Goal: Task Accomplishment & Management: Use online tool/utility

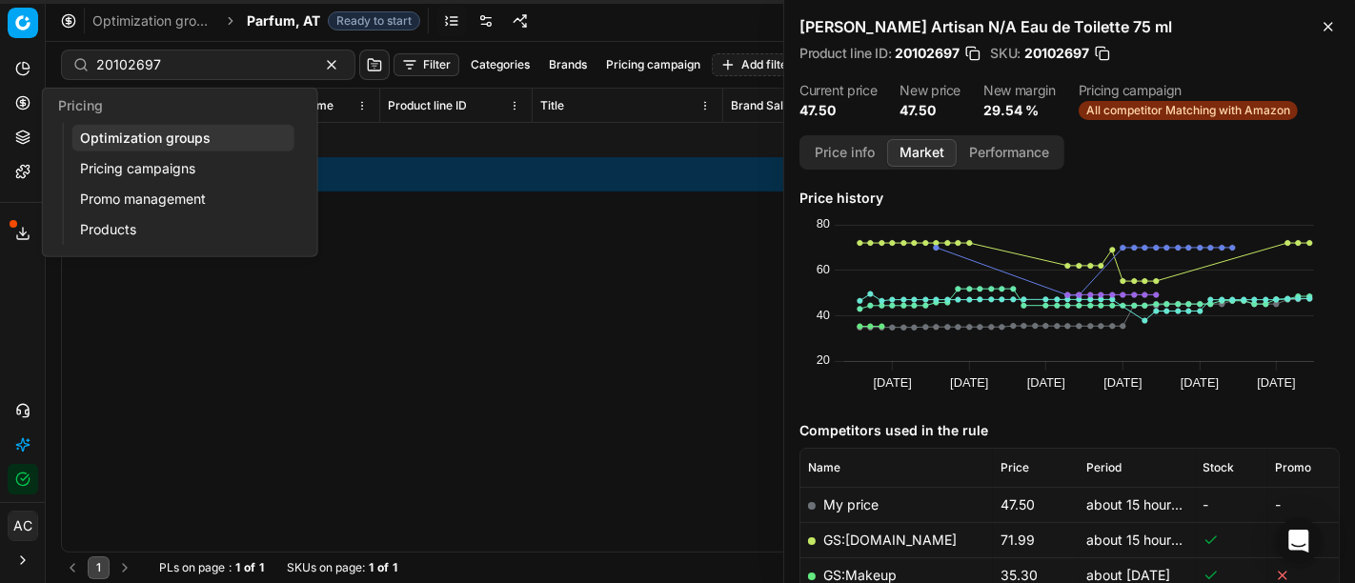
scroll to position [520, 0]
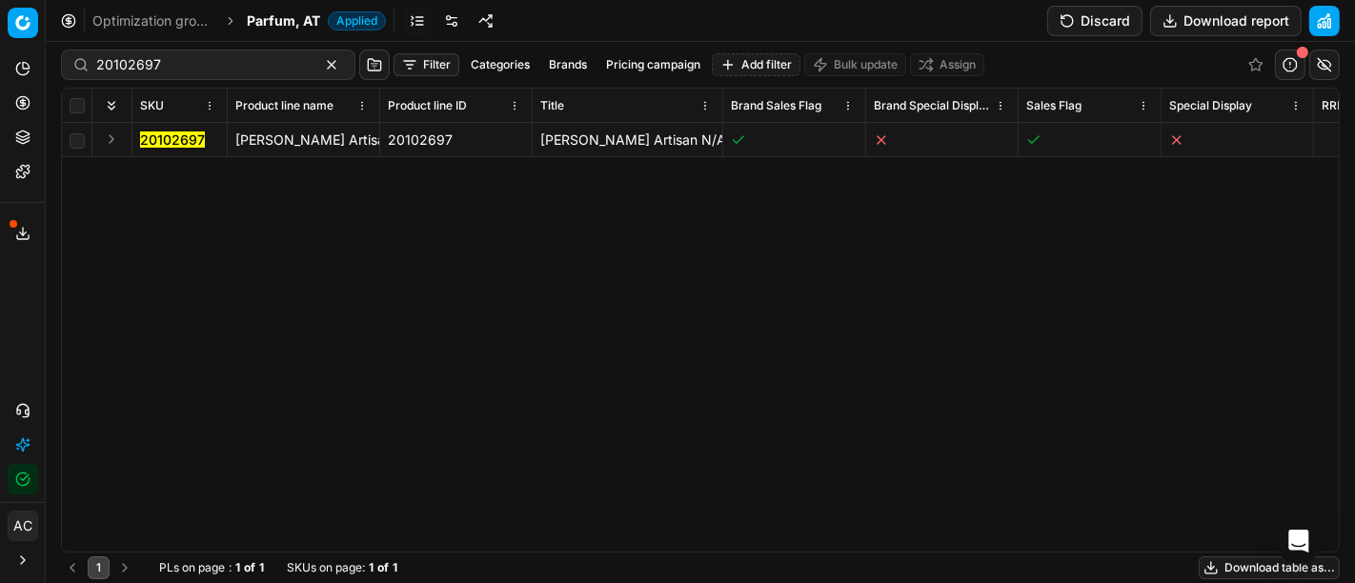
click at [150, 16] on link "Optimization groups" at bounding box center [153, 20] width 122 height 19
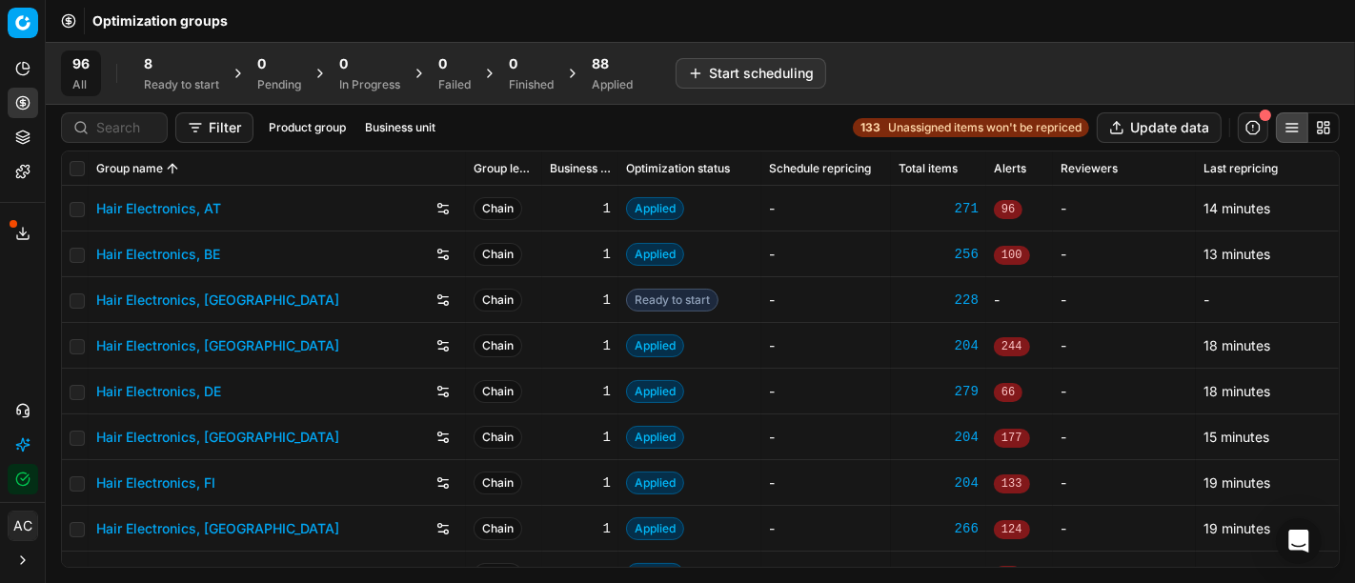
click at [609, 71] on span "88" at bounding box center [600, 63] width 17 height 19
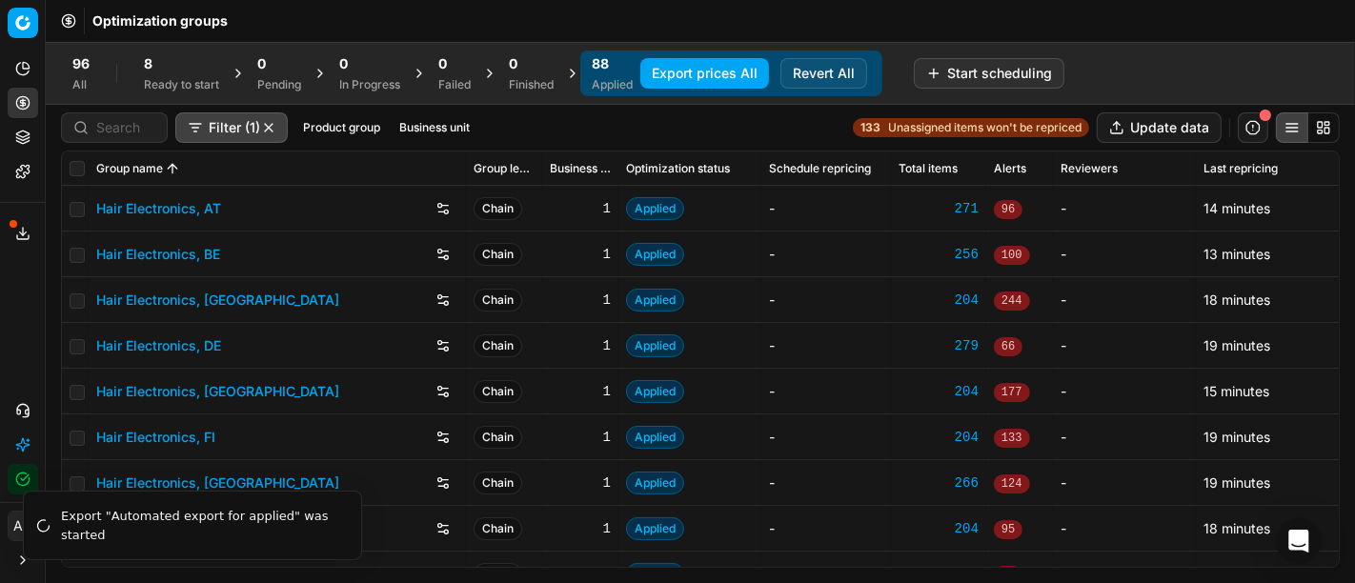
click at [174, 85] on div "Ready to start" at bounding box center [181, 84] width 75 height 15
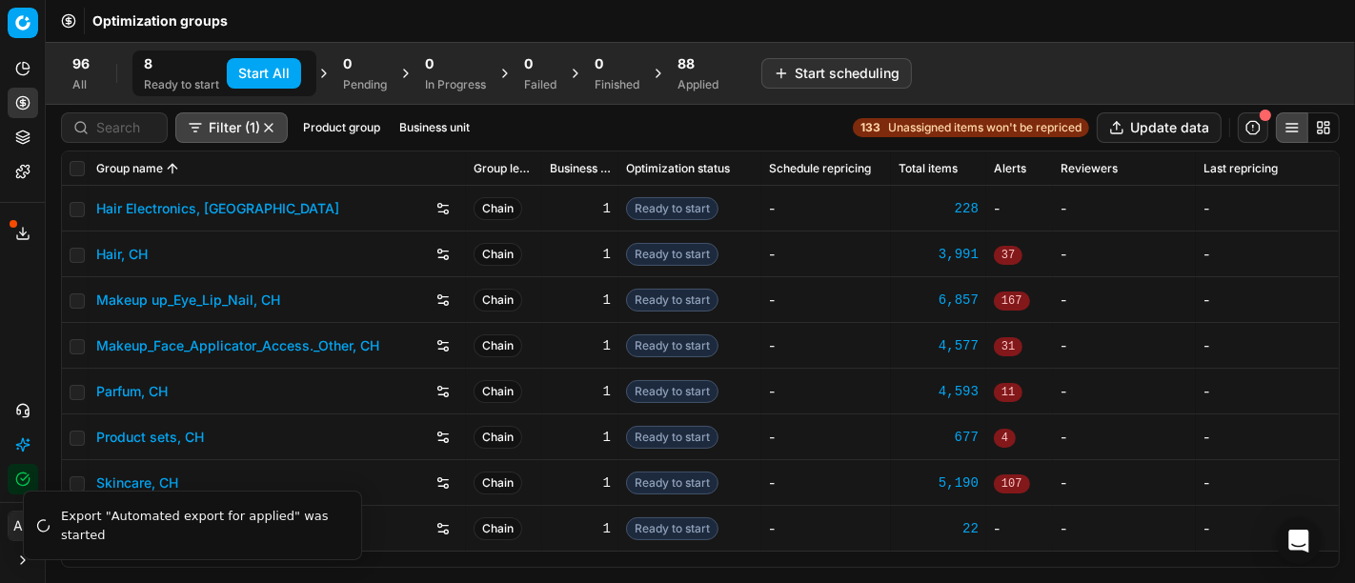
click at [262, 69] on button "Start All" at bounding box center [264, 73] width 74 height 30
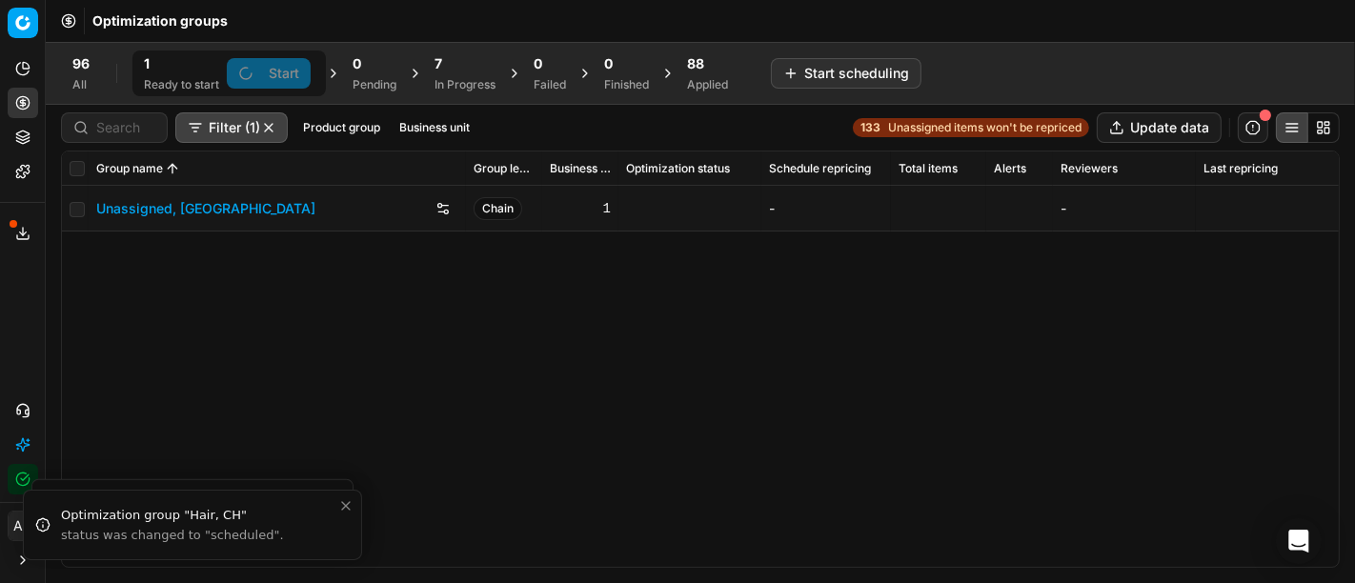
click at [622, 79] on div "Finished" at bounding box center [626, 84] width 45 height 15
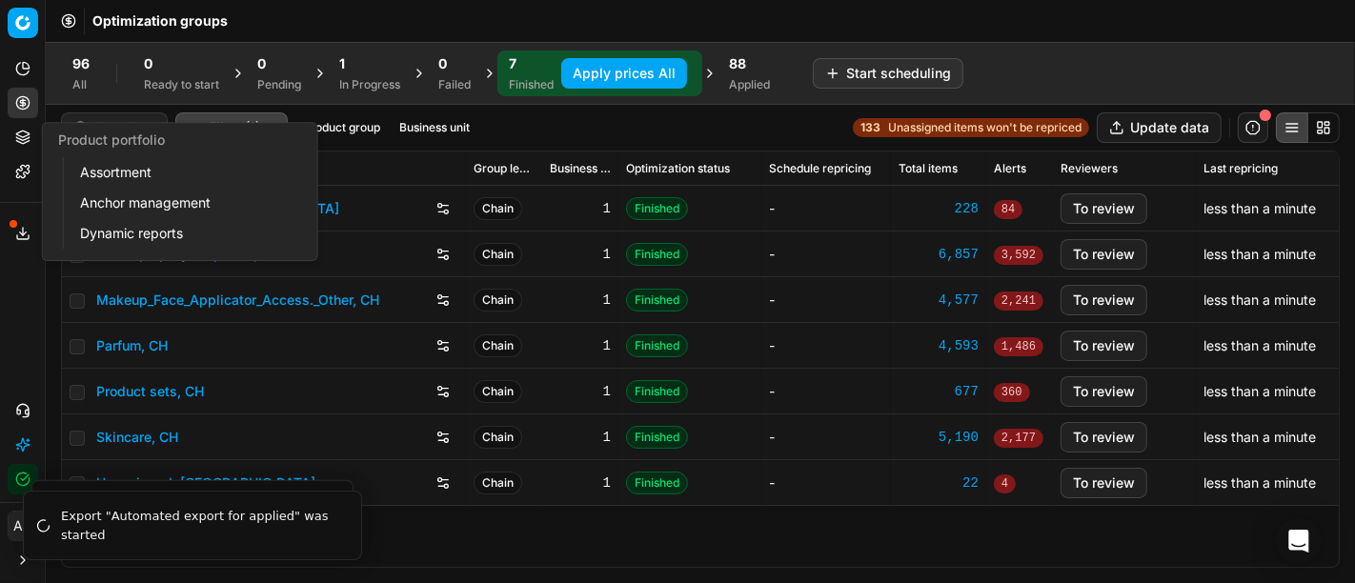
click at [32, 144] on button "Product portfolio" at bounding box center [23, 137] width 30 height 30
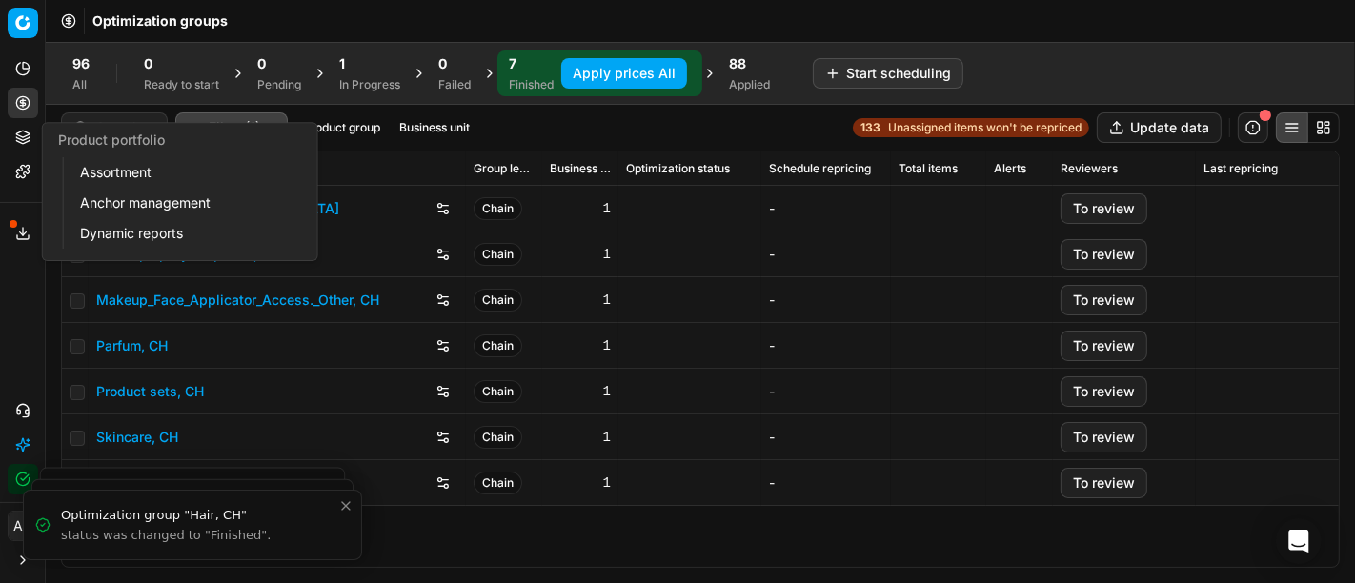
click at [91, 164] on link "Assortment" at bounding box center [183, 172] width 222 height 27
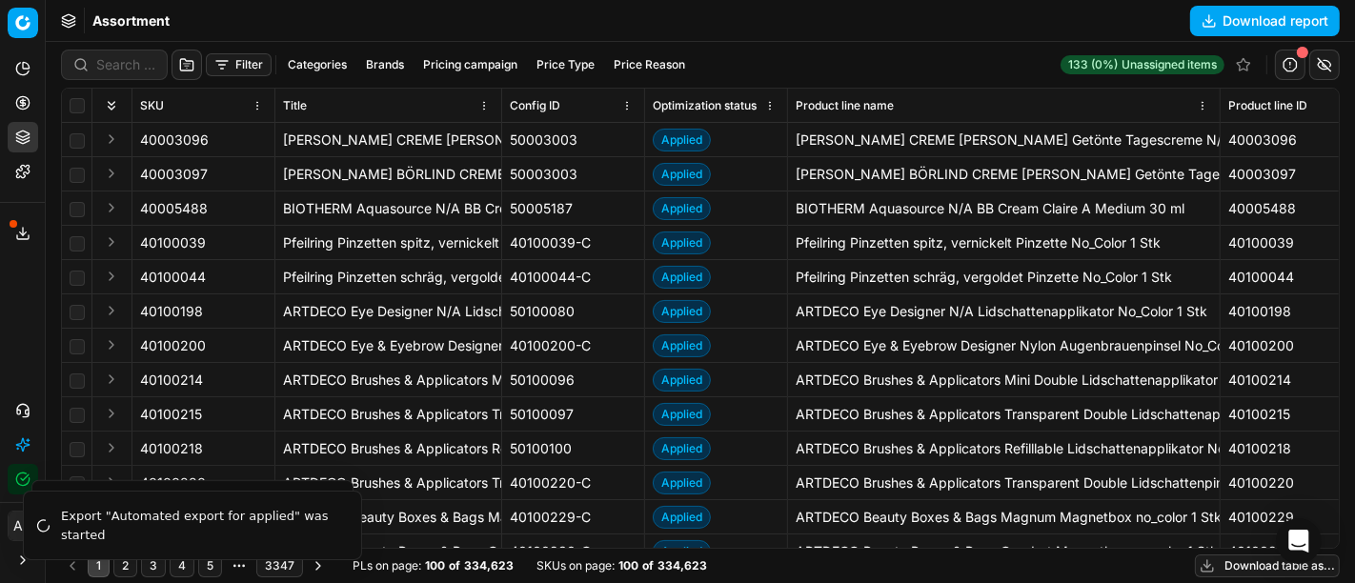
click at [247, 62] on button "Filter" at bounding box center [239, 64] width 66 height 23
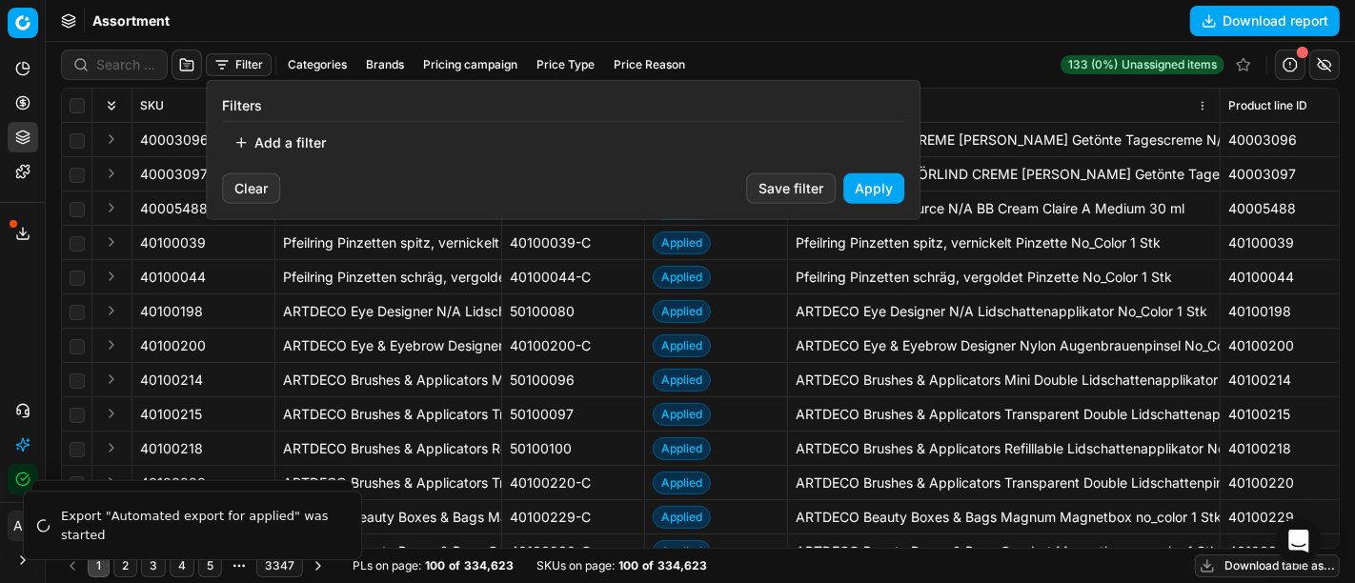
click at [312, 144] on button "Add a filter" at bounding box center [279, 143] width 115 height 30
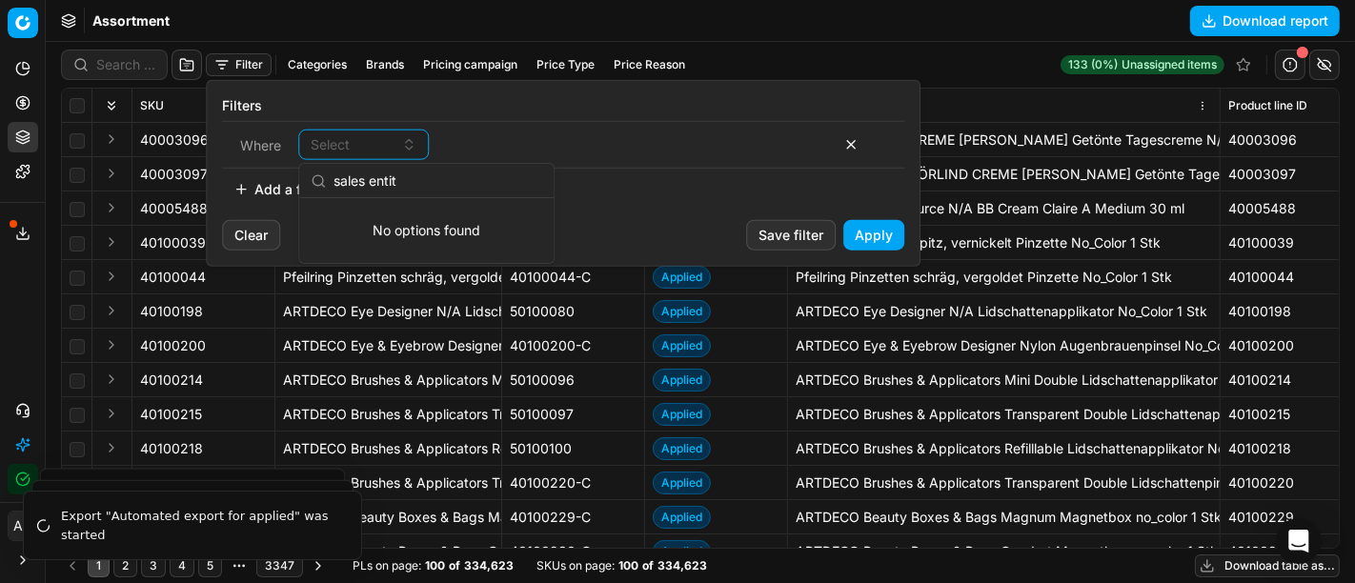
type input "sales entit"
click at [983, 336] on html "Pricing platform Analytics Pricing Product portfolio Templates Export service 6…" at bounding box center [677, 291] width 1355 height 583
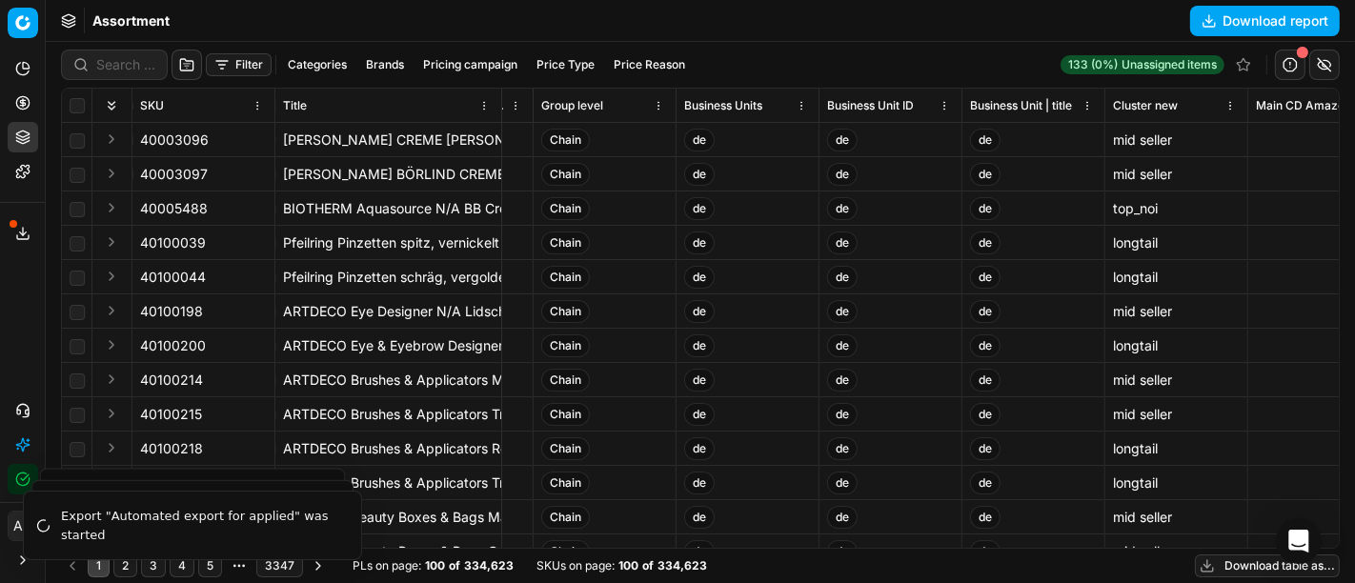
scroll to position [0, 11605]
click at [236, 67] on button "Filter" at bounding box center [239, 64] width 66 height 23
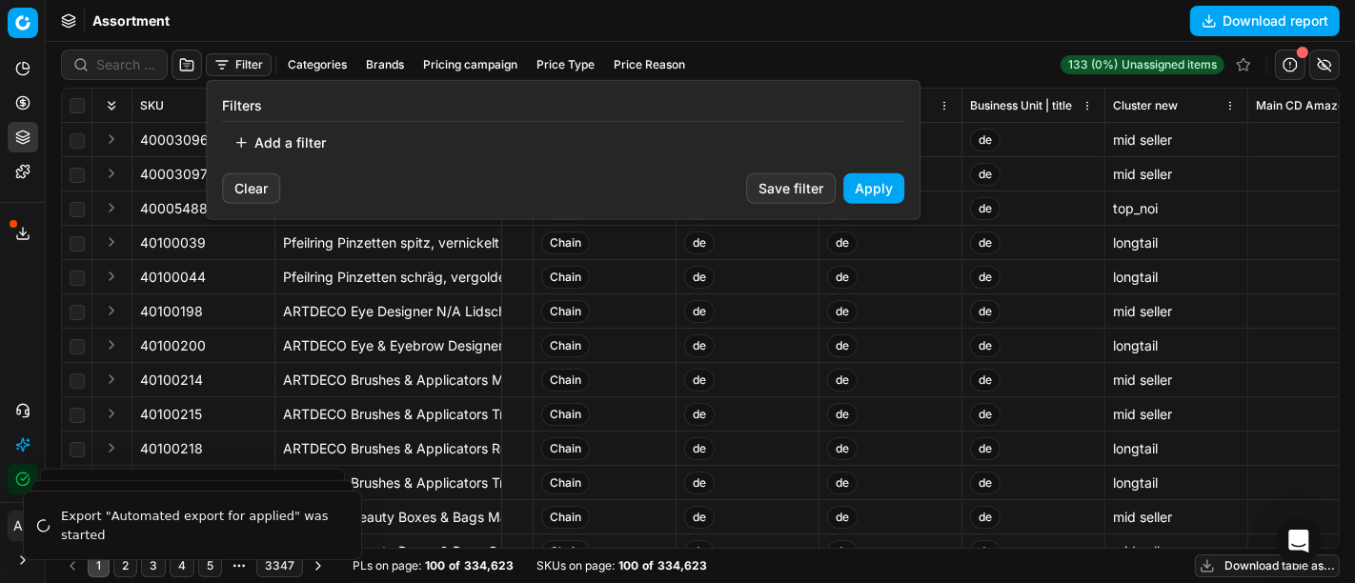
click at [259, 132] on button "Add a filter" at bounding box center [279, 143] width 115 height 30
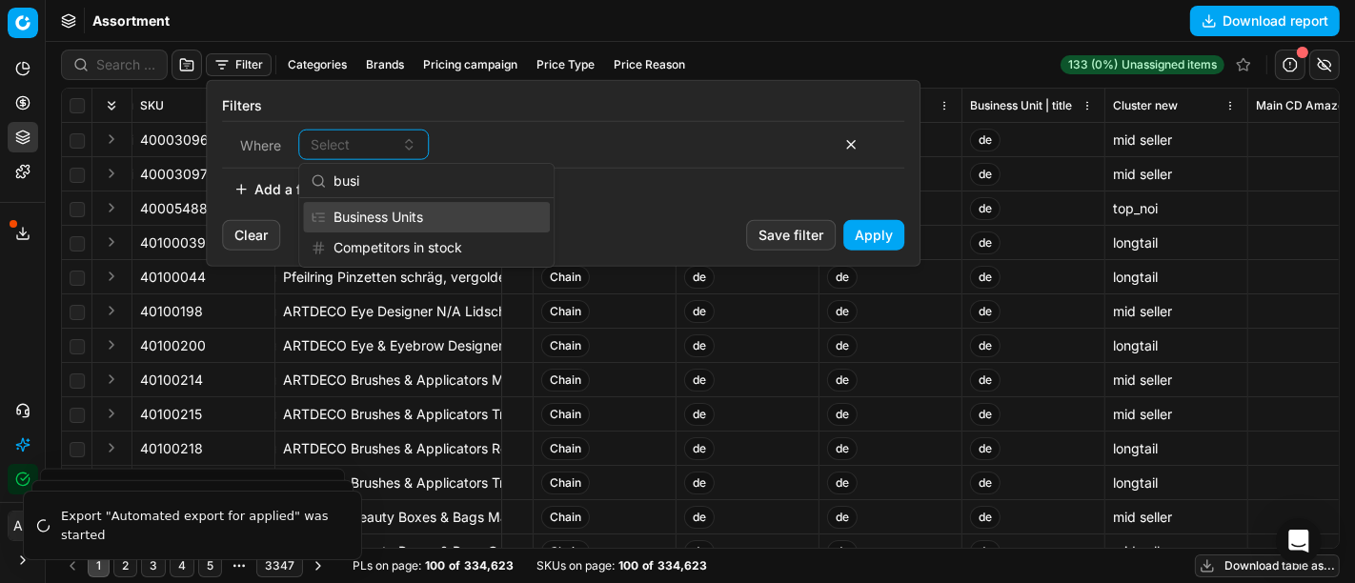
type input "busi"
click at [416, 208] on div "Business Units" at bounding box center [426, 217] width 247 height 30
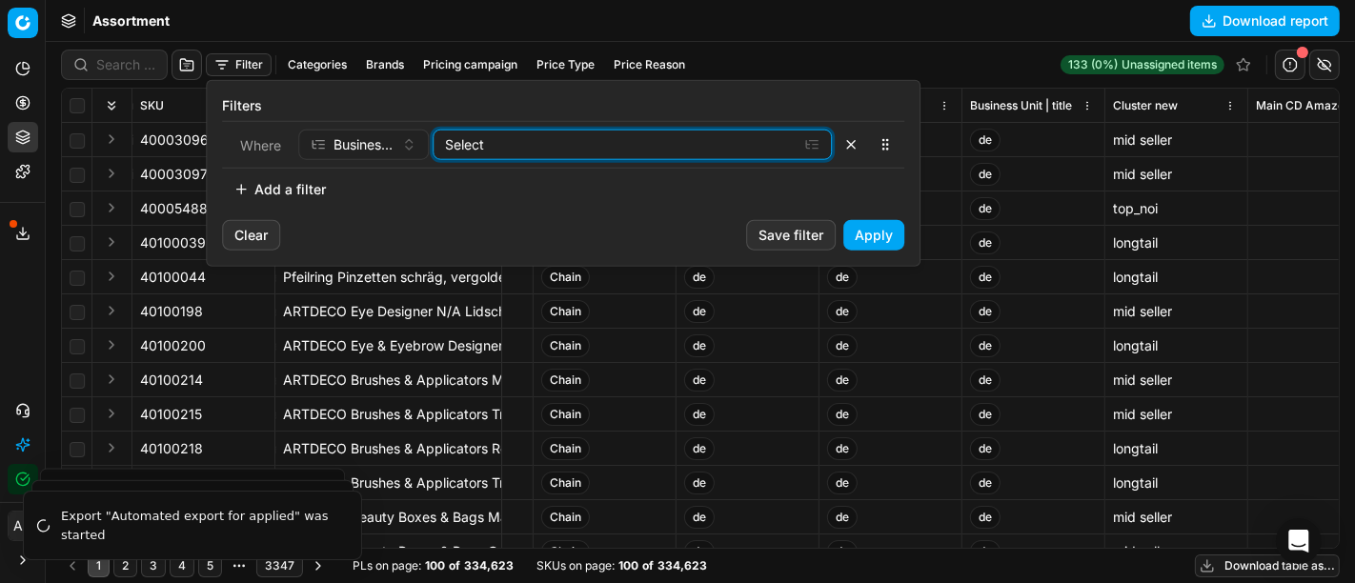
click at [504, 148] on div "Select" at bounding box center [617, 144] width 344 height 19
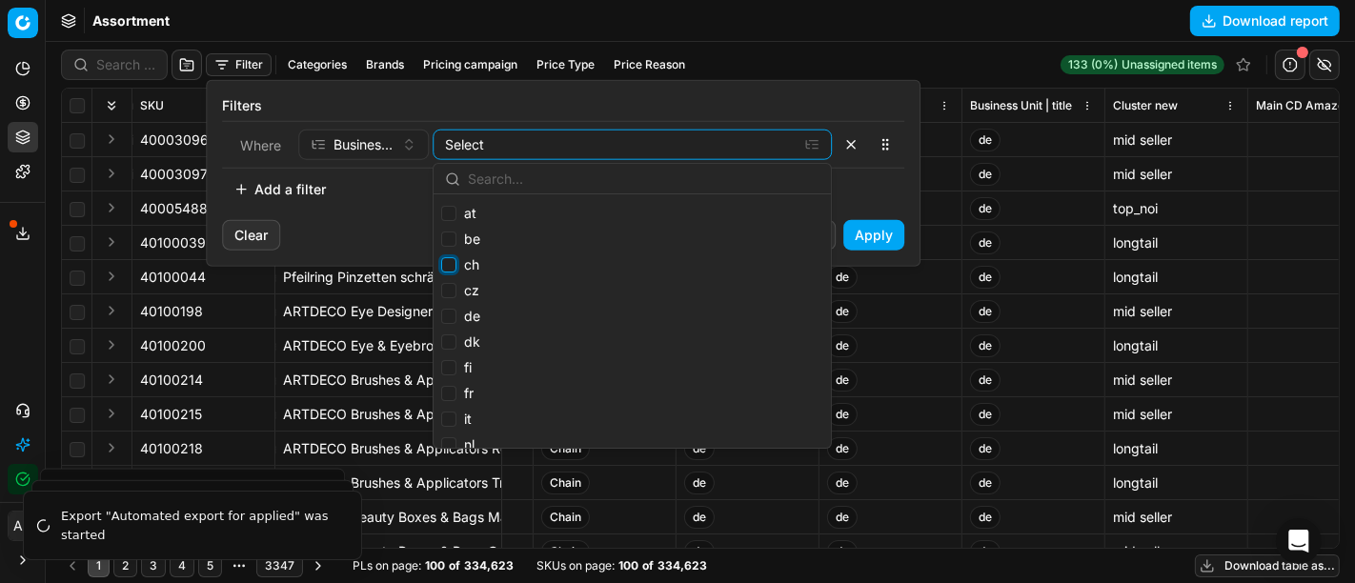
click at [452, 265] on input "ch" at bounding box center [448, 264] width 15 height 15
checkbox input "true"
click at [875, 240] on button "Apply" at bounding box center [873, 235] width 61 height 30
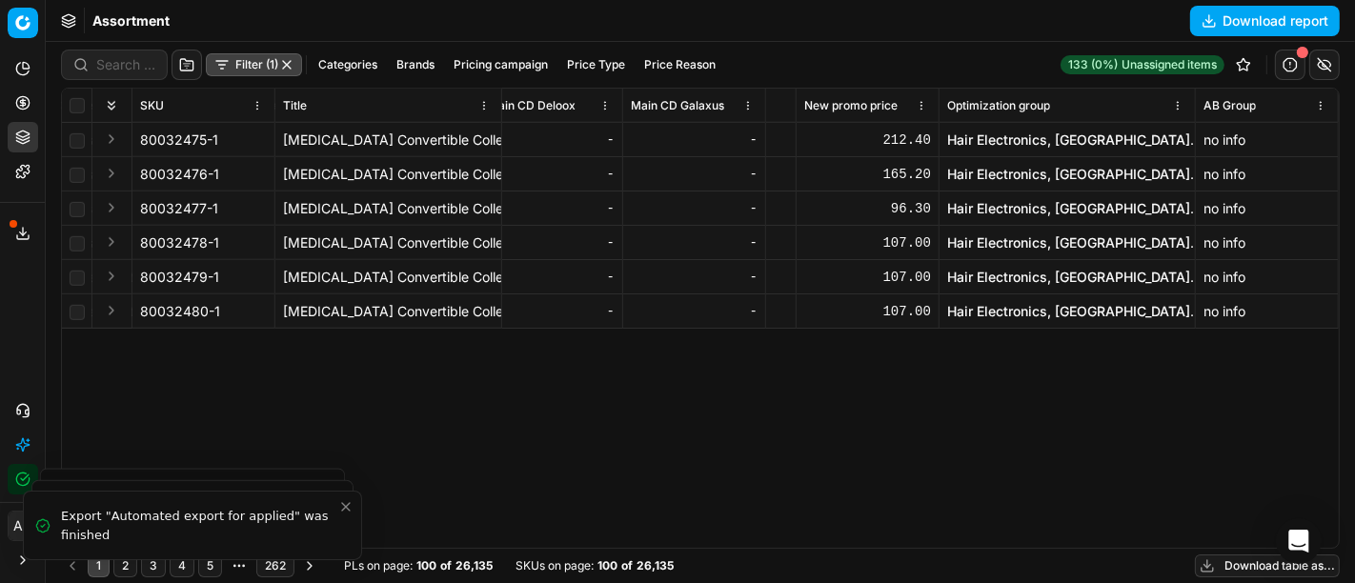
scroll to position [0, 12673]
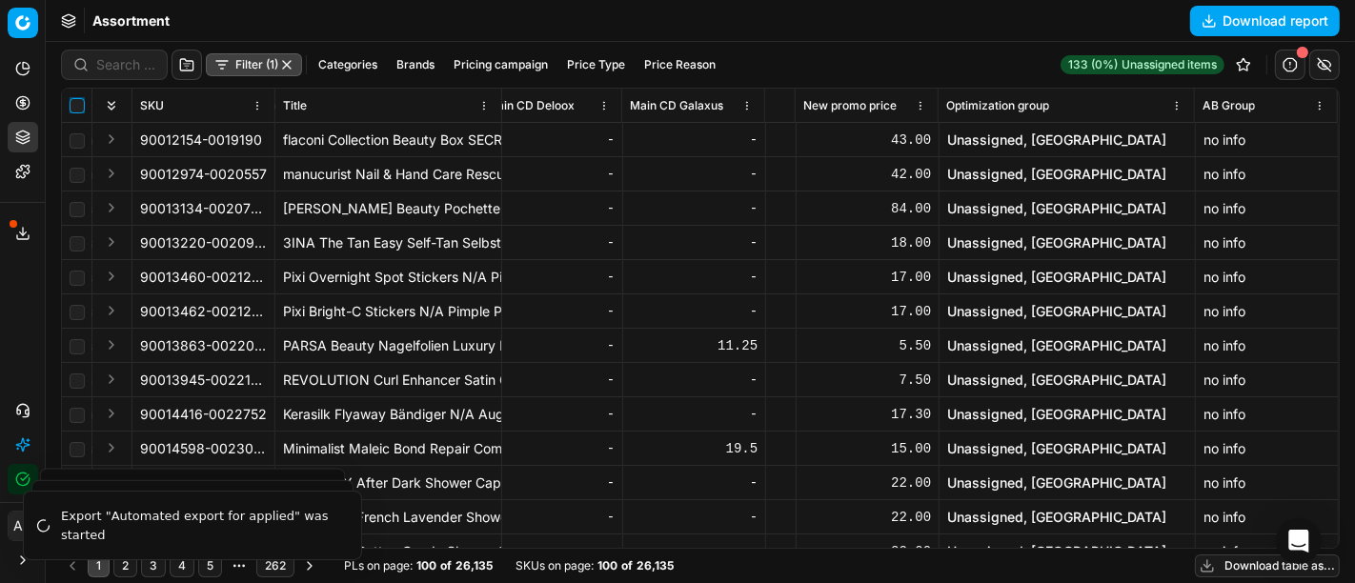
click at [74, 104] on input "checkbox" at bounding box center [77, 105] width 15 height 15
checkbox input "true"
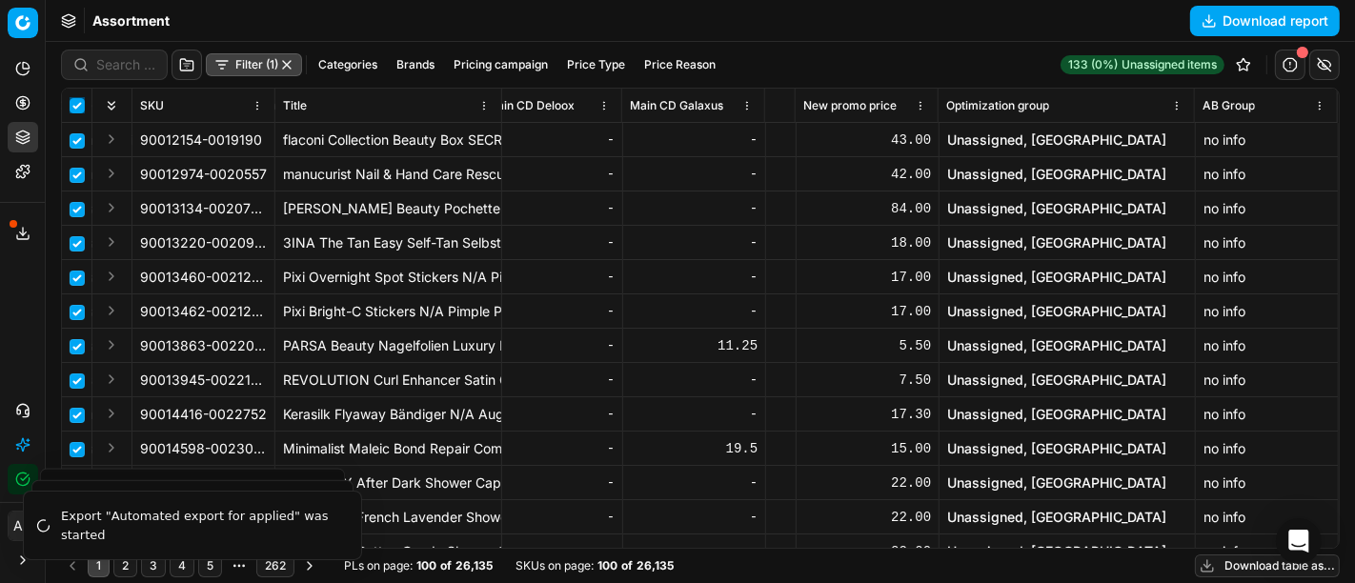
checkbox input "true"
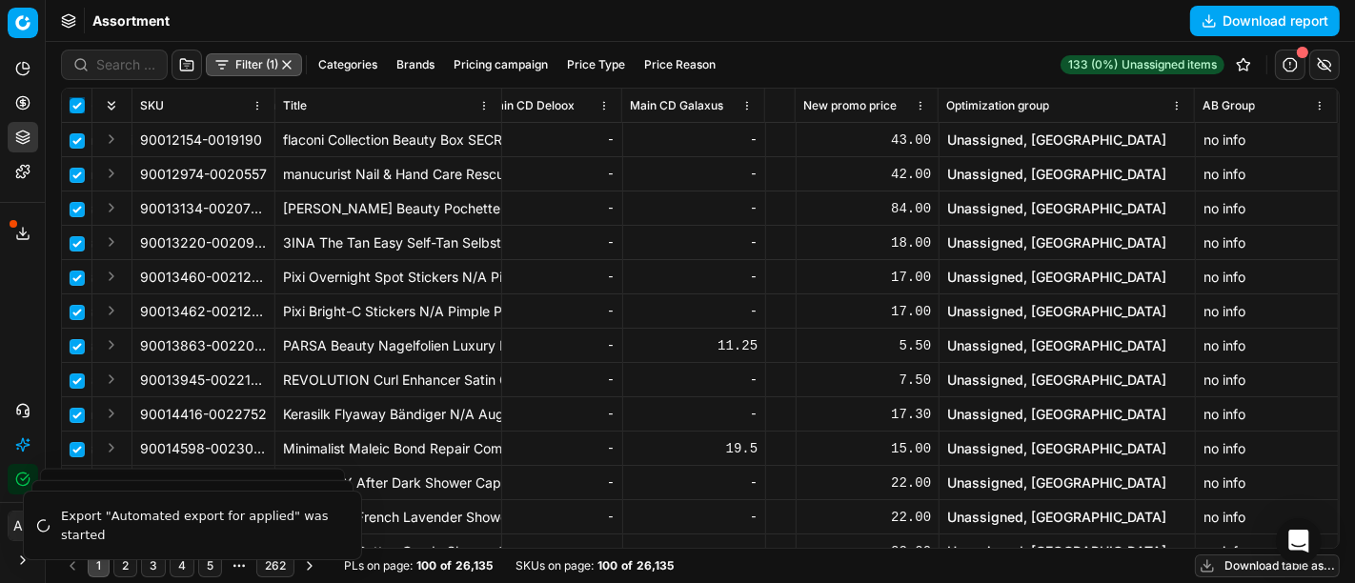
checkbox input "true"
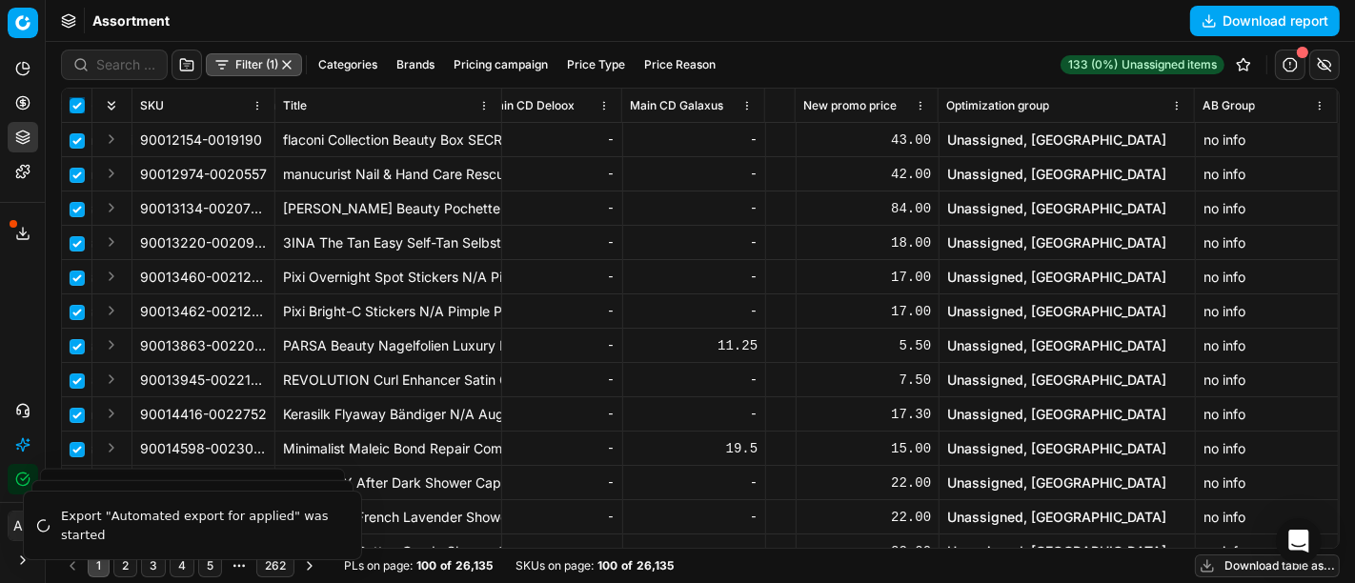
checkbox input "true"
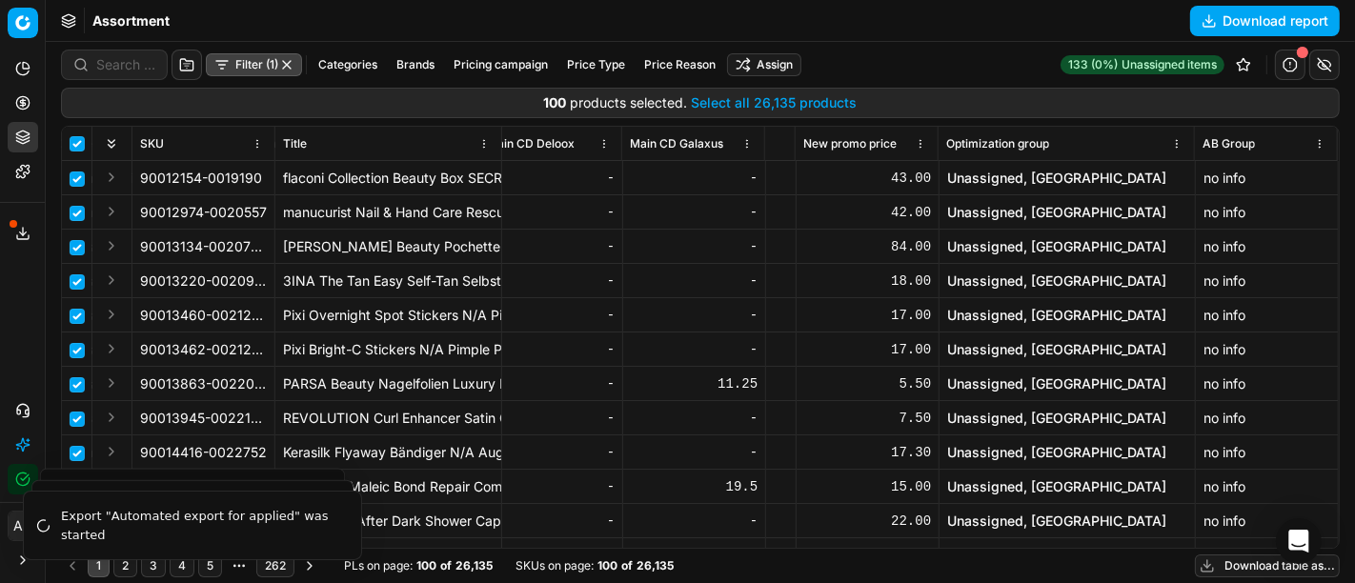
click at [1263, 14] on button "Download report" at bounding box center [1265, 21] width 150 height 30
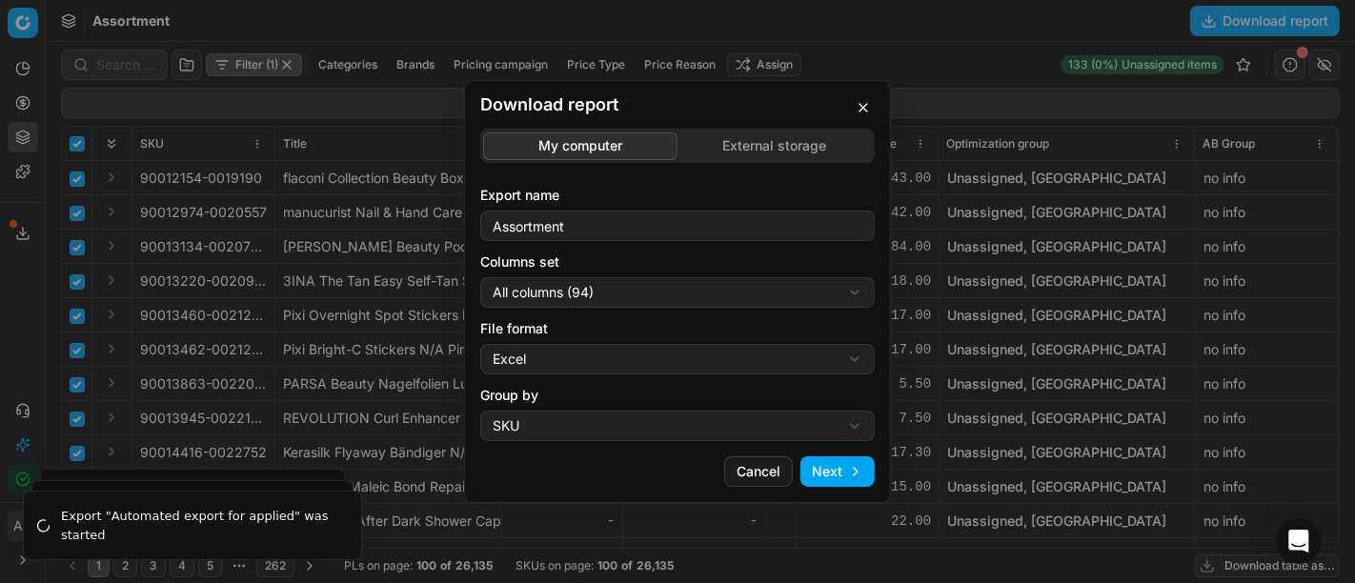
click at [633, 292] on div "Download report My computer External storage Export name Assortment Columns set…" at bounding box center [677, 291] width 1355 height 583
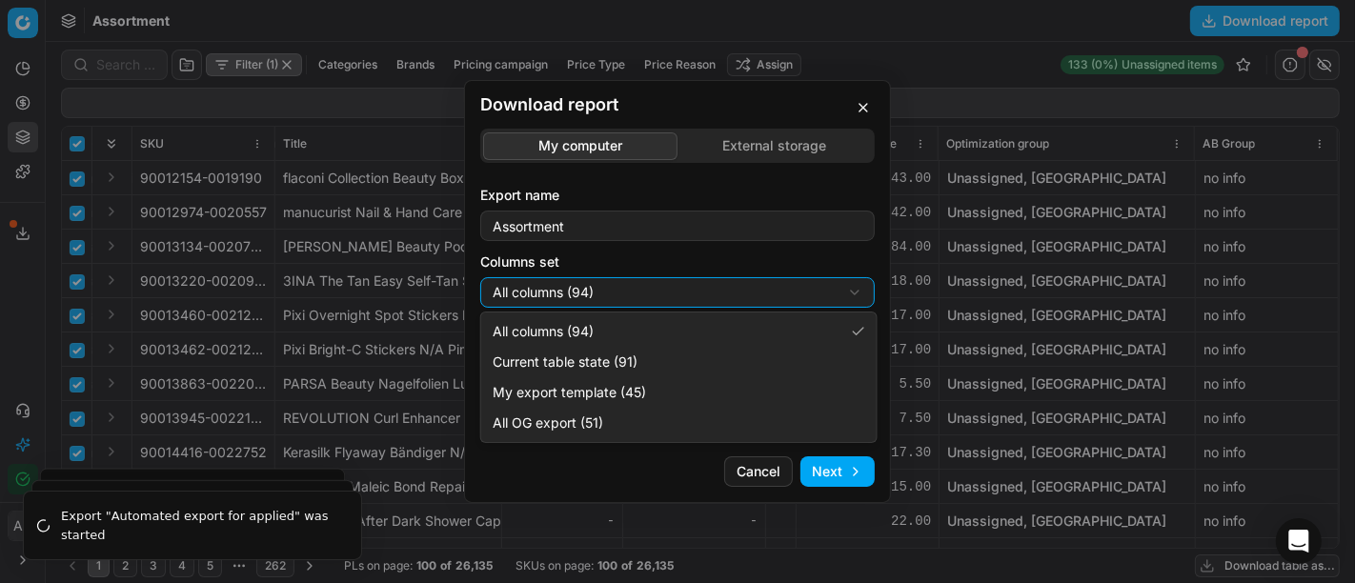
select select "custom"
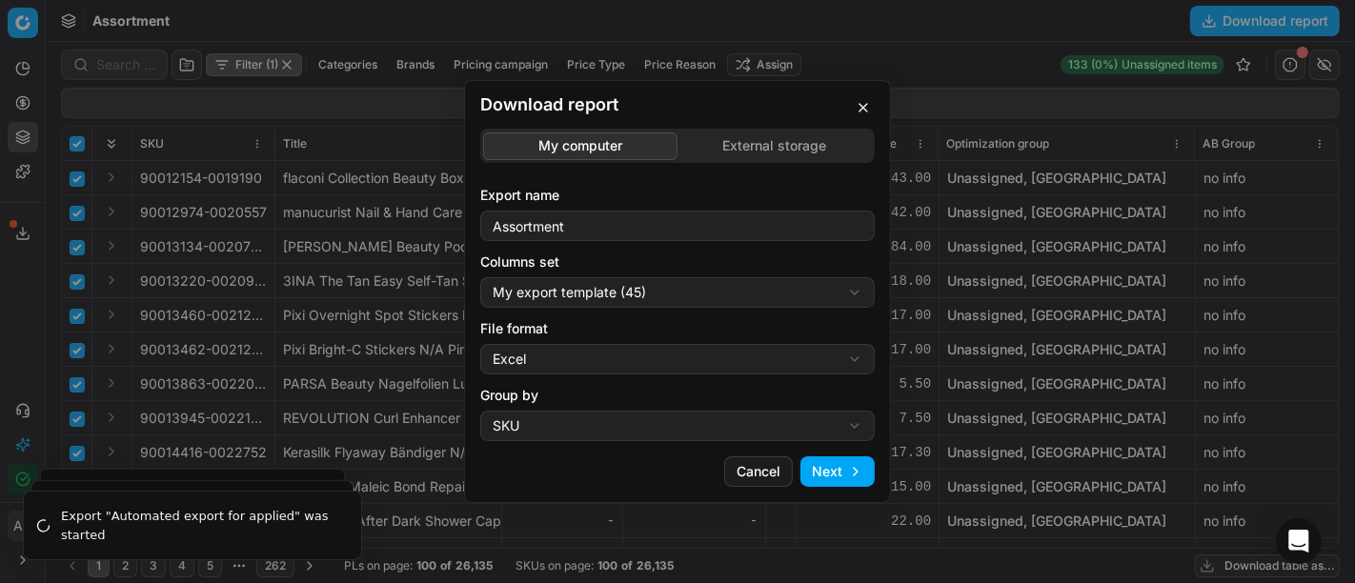
click at [650, 366] on div "Download report My computer External storage Export name Assortment Columns set…" at bounding box center [677, 291] width 1355 height 583
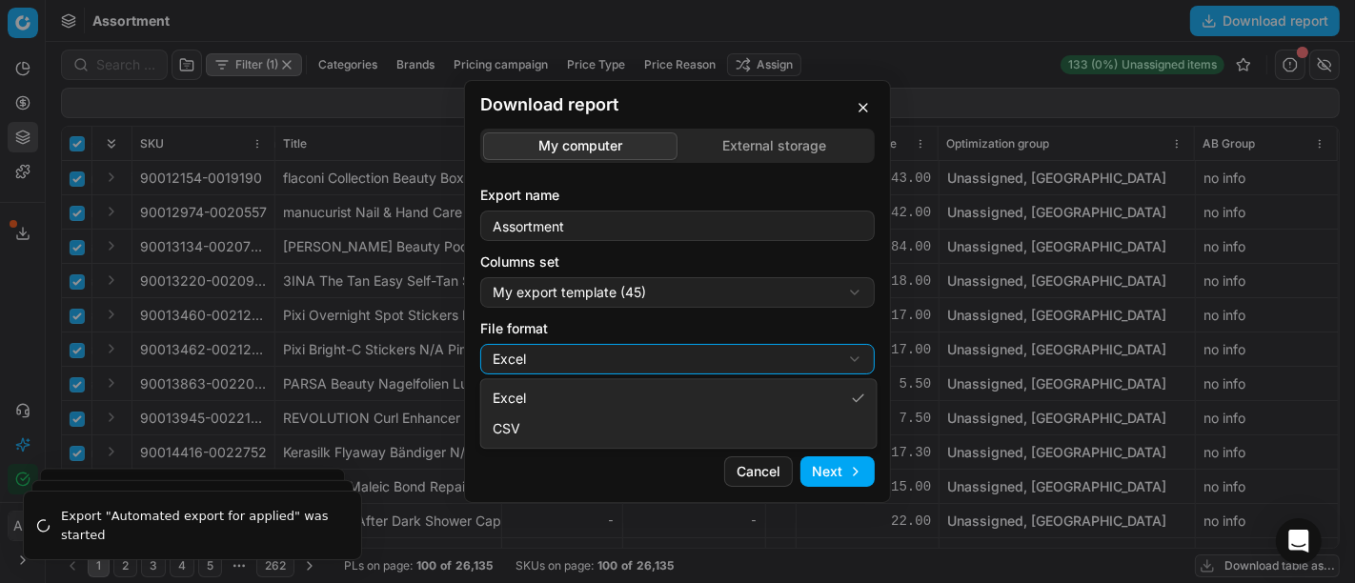
select select "csv"
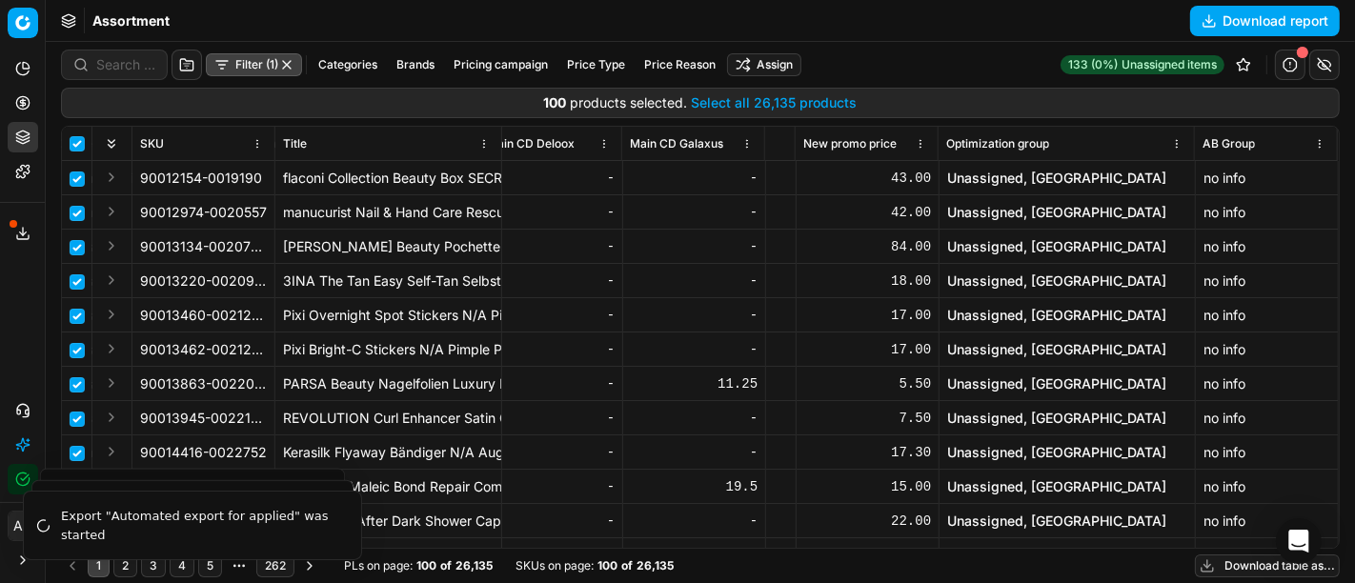
click at [49, 160] on div "Download report My computer External storage Export name Assortment Columns set…" at bounding box center [677, 291] width 1355 height 583
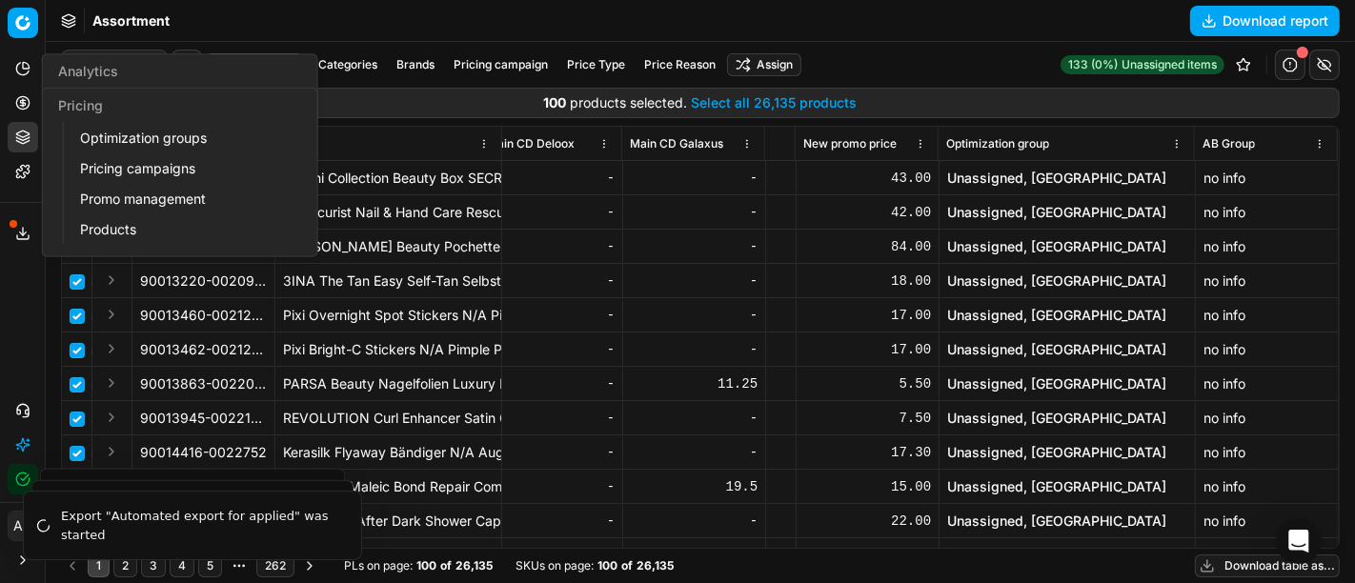
click at [22, 95] on icon at bounding box center [22, 102] width 15 height 15
click at [112, 132] on link "Optimization groups" at bounding box center [183, 138] width 222 height 27
checkbox input "false"
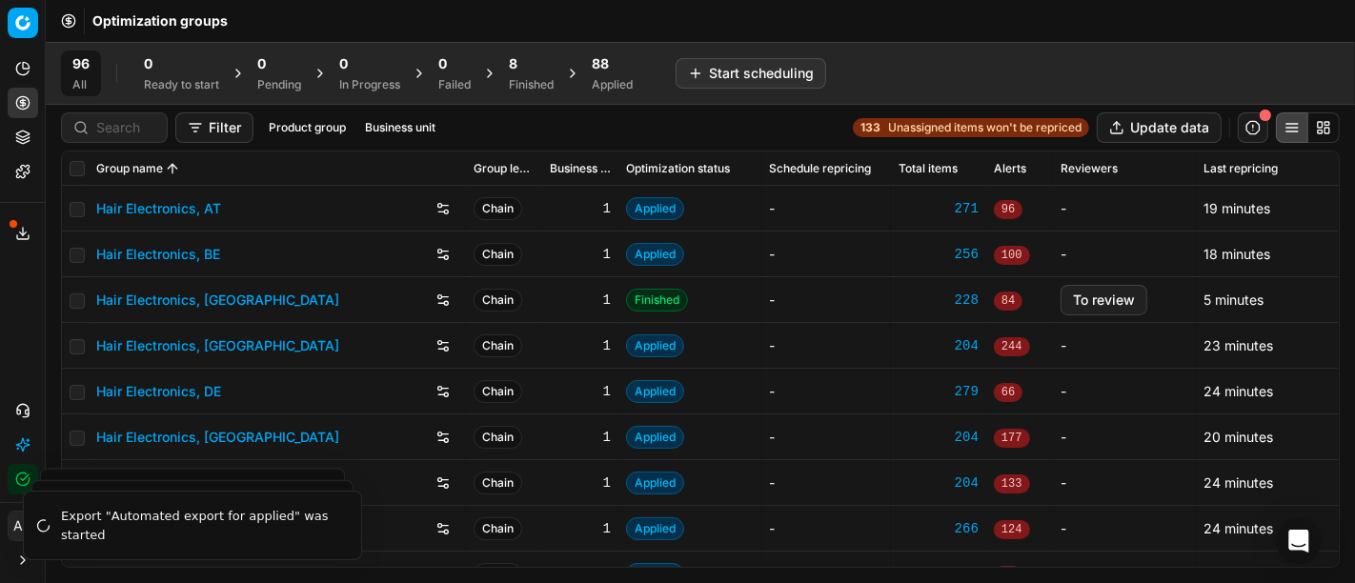
click at [537, 69] on div "8" at bounding box center [531, 63] width 45 height 19
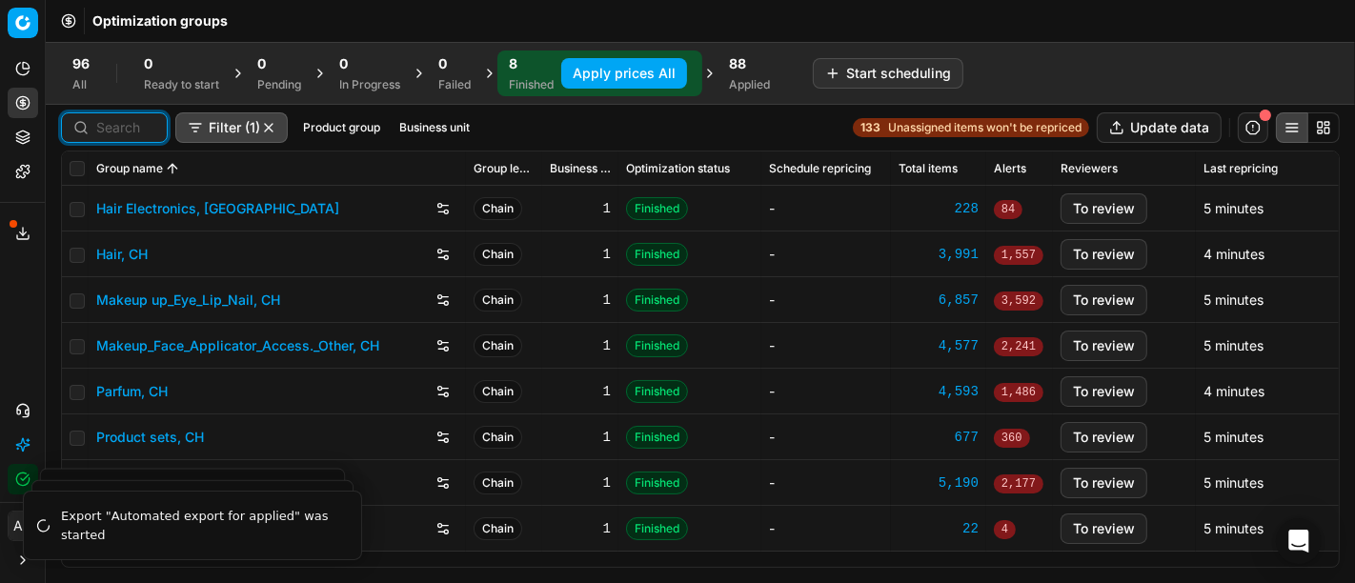
click at [119, 124] on input at bounding box center [125, 127] width 59 height 19
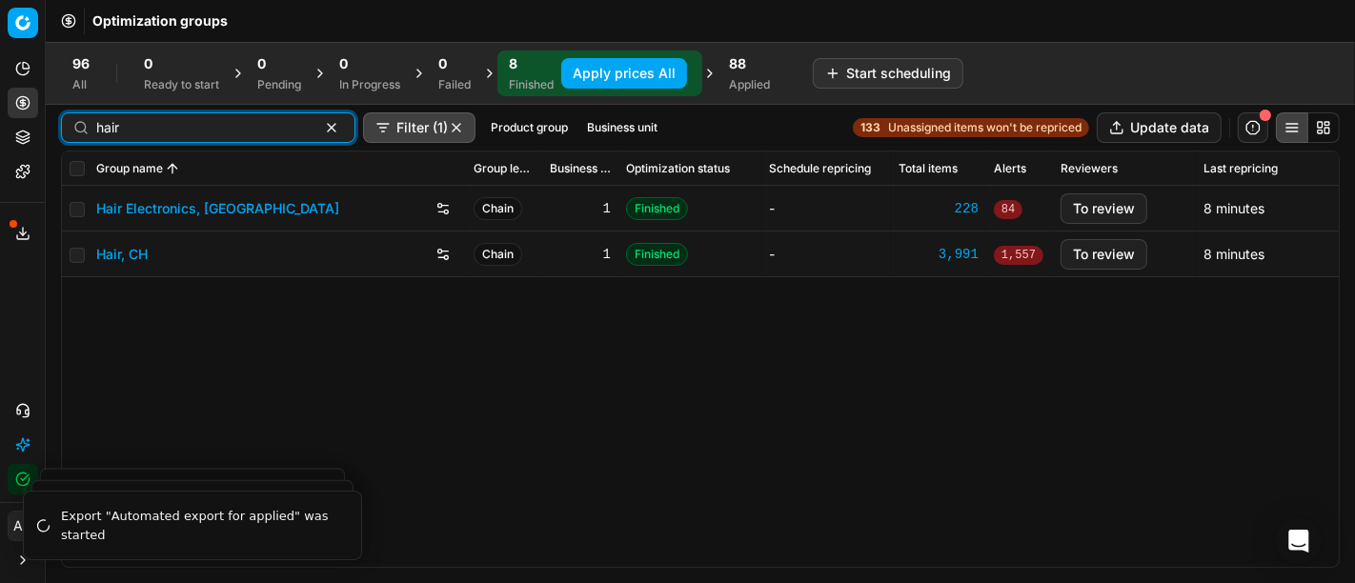
type input "hair"
click at [732, 70] on span "88" at bounding box center [737, 63] width 17 height 19
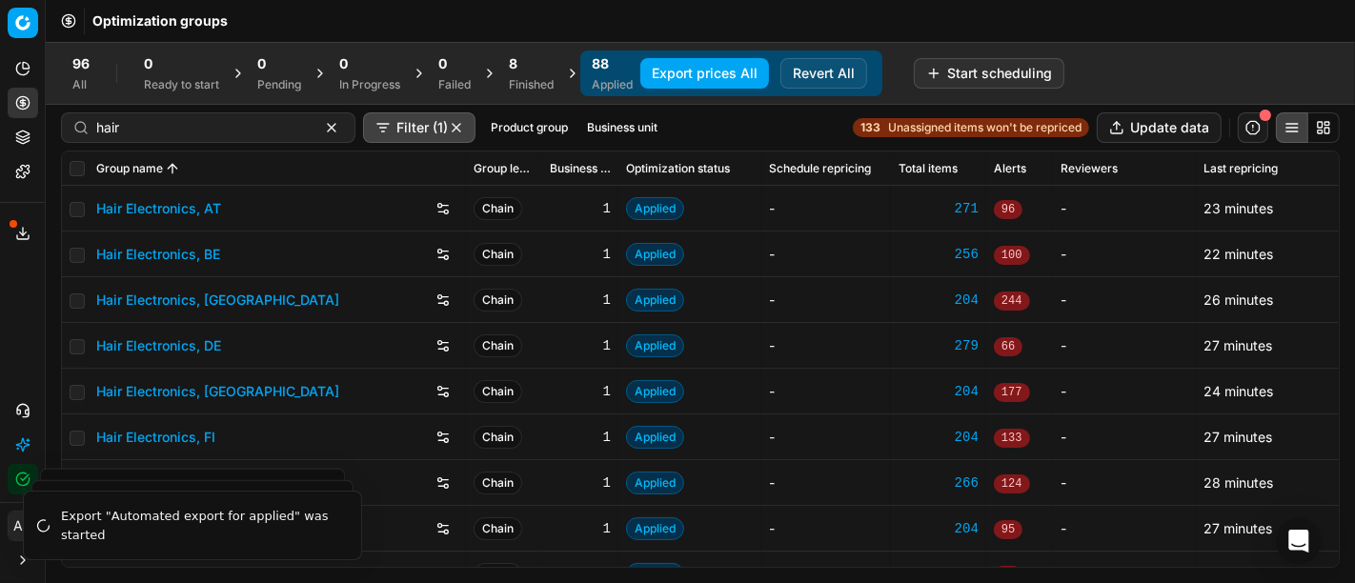
click at [185, 351] on link "Hair Electronics, DE" at bounding box center [158, 345] width 125 height 19
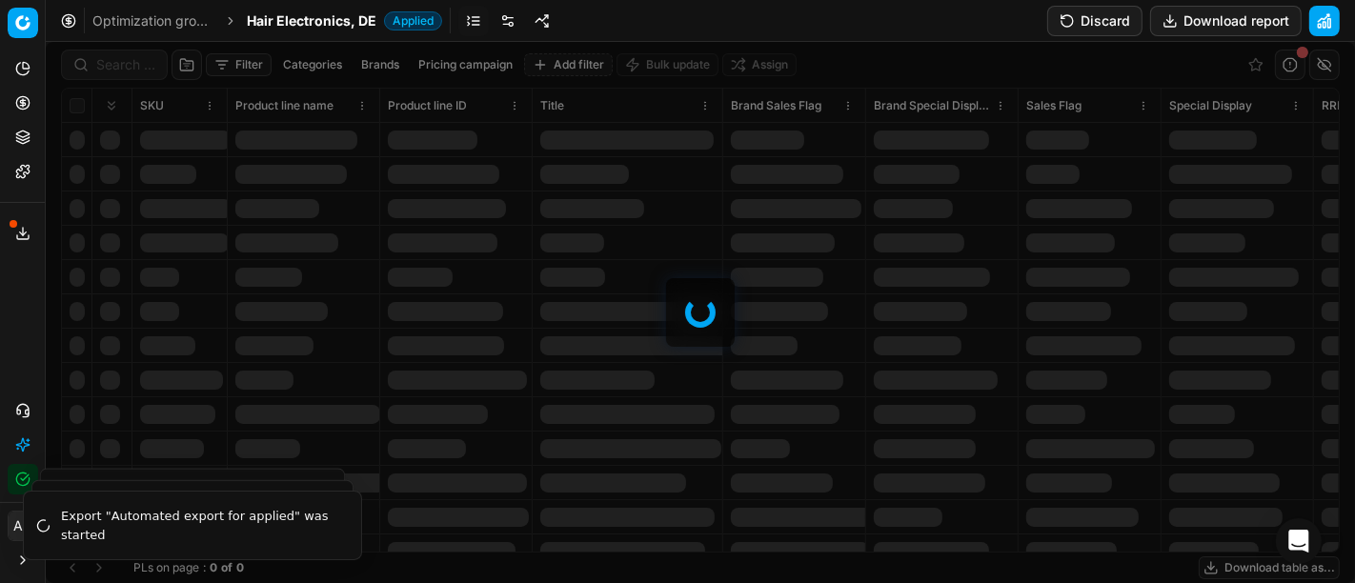
click at [126, 71] on div at bounding box center [700, 312] width 1309 height 541
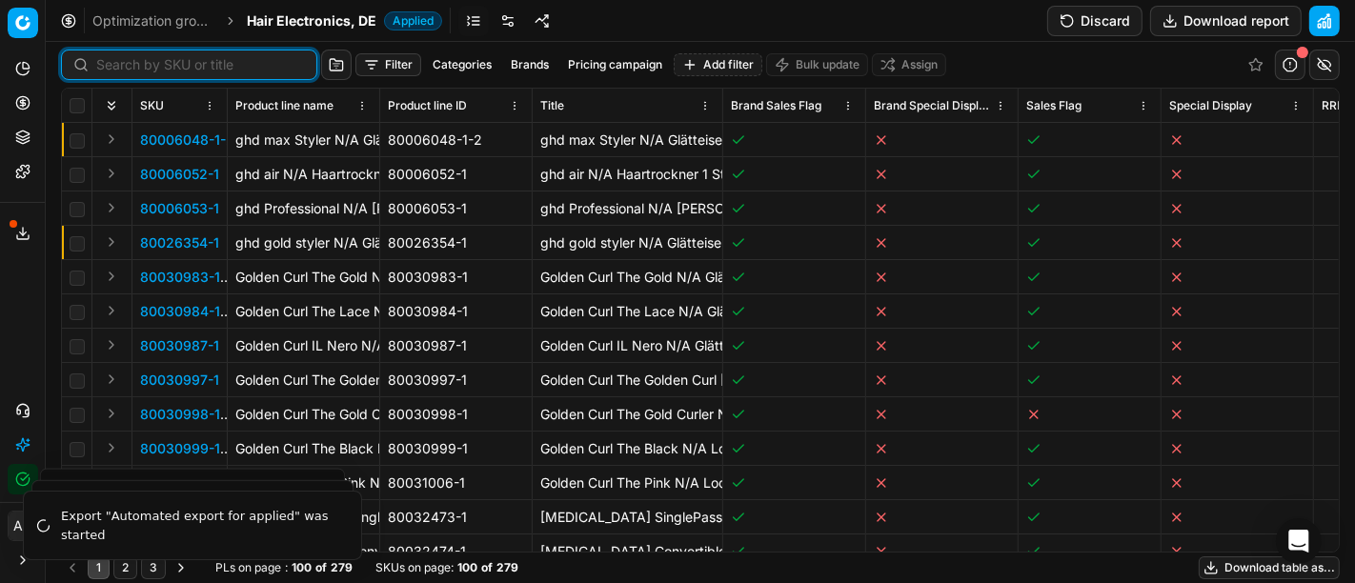
click at [126, 71] on input at bounding box center [200, 64] width 209 height 19
paste input "90005711-0008546"
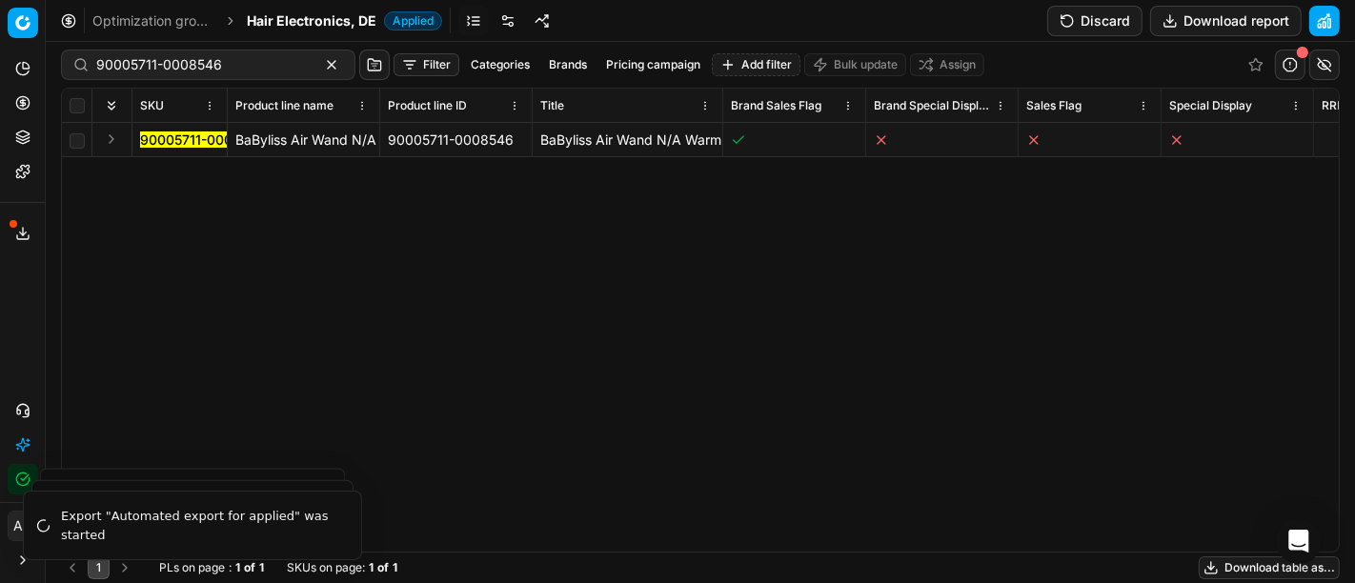
click at [111, 126] on td at bounding box center [112, 140] width 40 height 34
click at [112, 143] on button "Expand" at bounding box center [111, 139] width 23 height 23
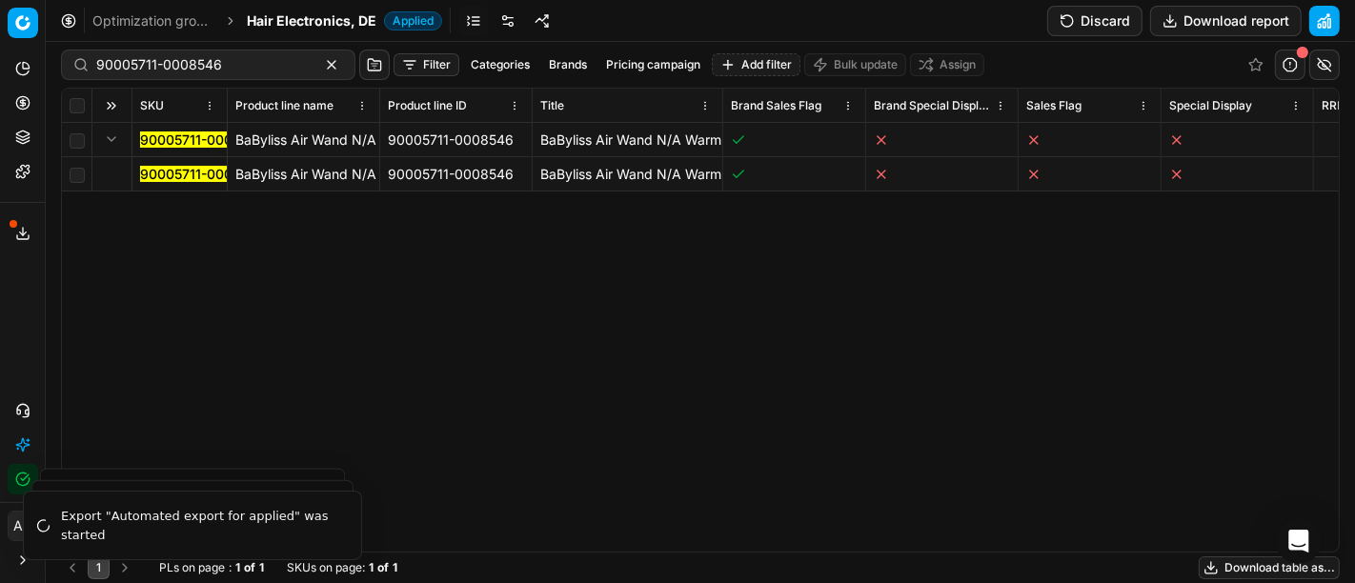
click at [168, 171] on mark "90005711-0008546" at bounding box center [203, 174] width 126 height 16
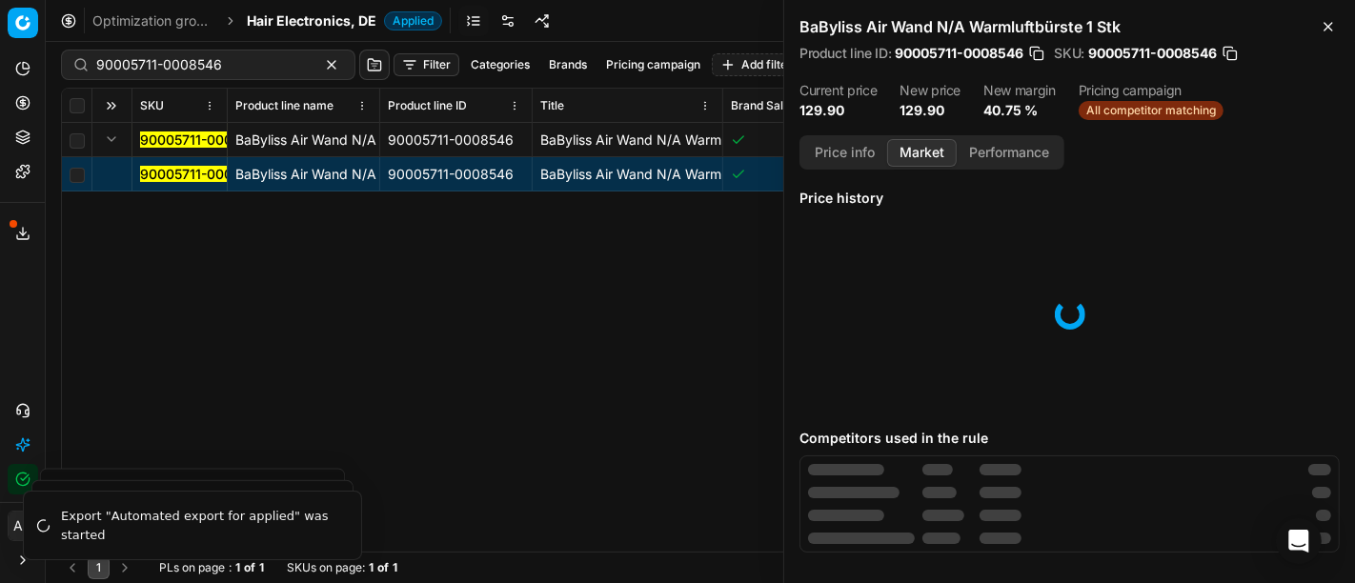
click at [923, 156] on button "Market" at bounding box center [922, 153] width 70 height 28
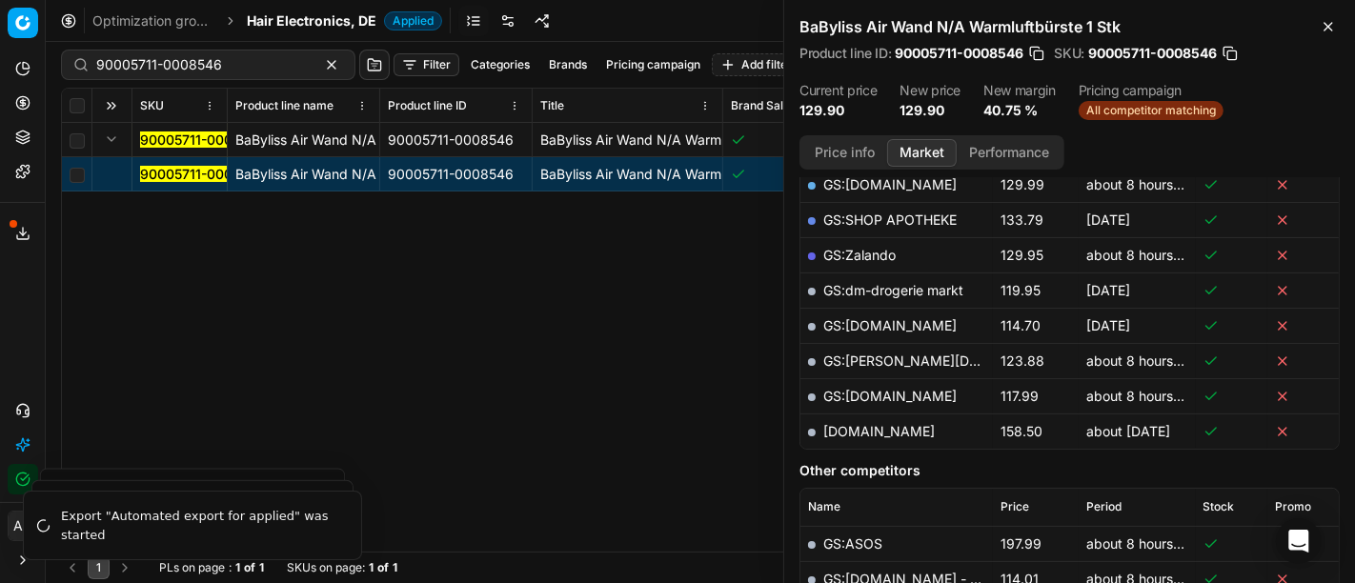
scroll to position [460, 0]
click at [827, 149] on button "Price info" at bounding box center [844, 153] width 85 height 28
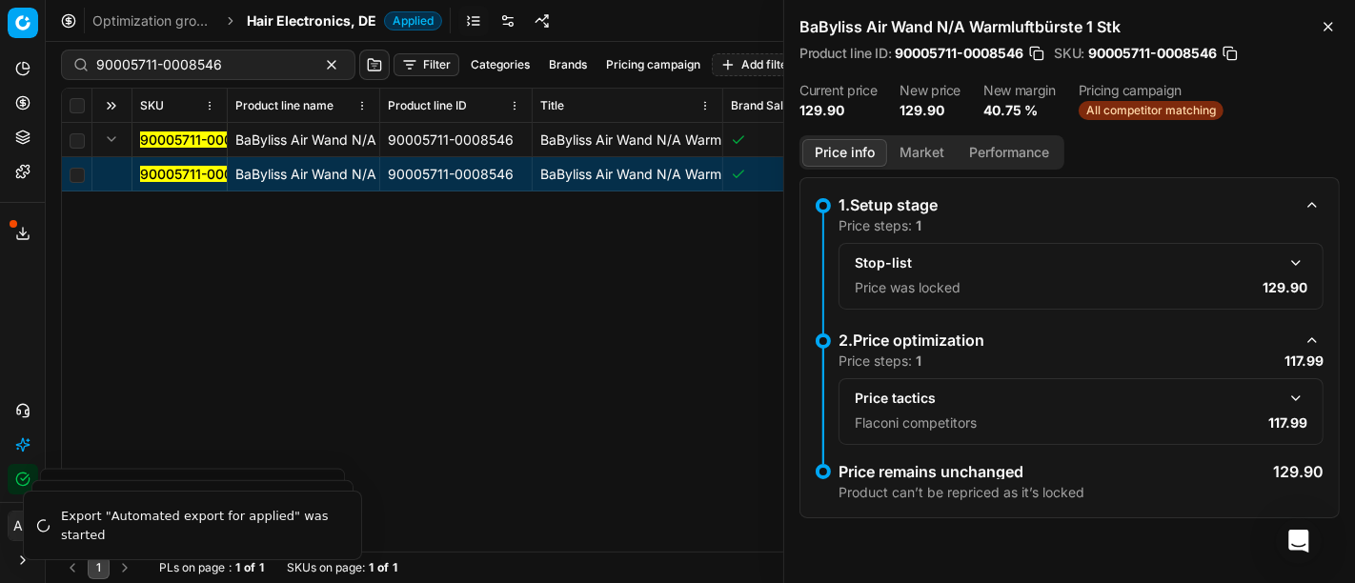
click at [1293, 403] on button "button" at bounding box center [1296, 398] width 23 height 23
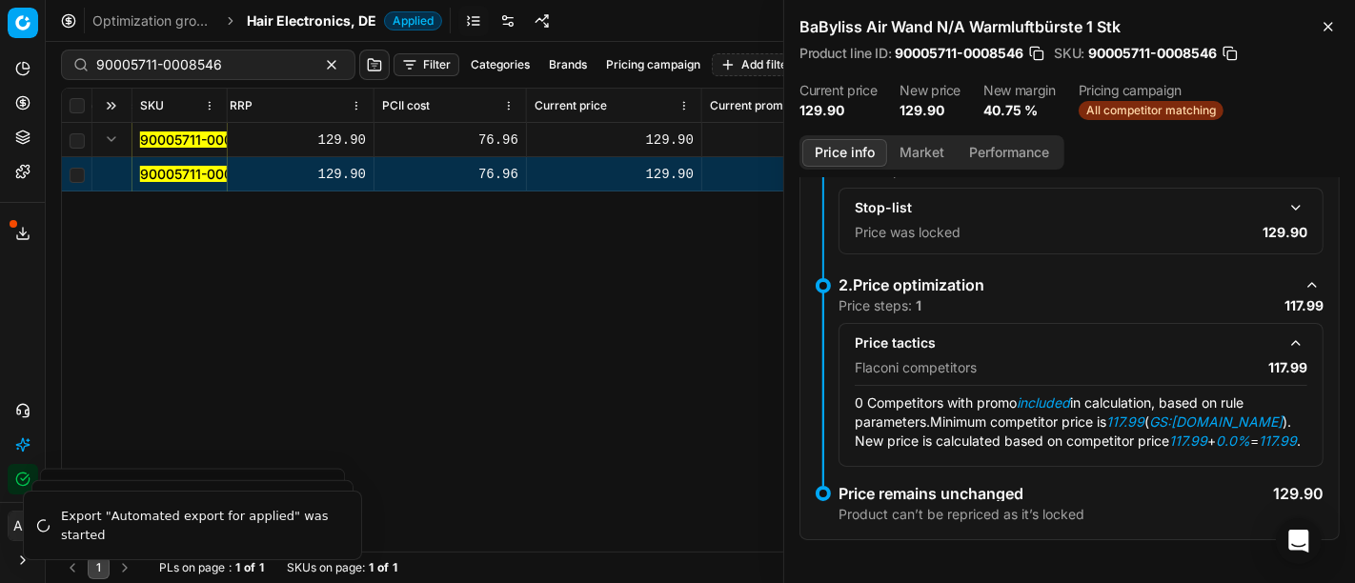
scroll to position [0, 1128]
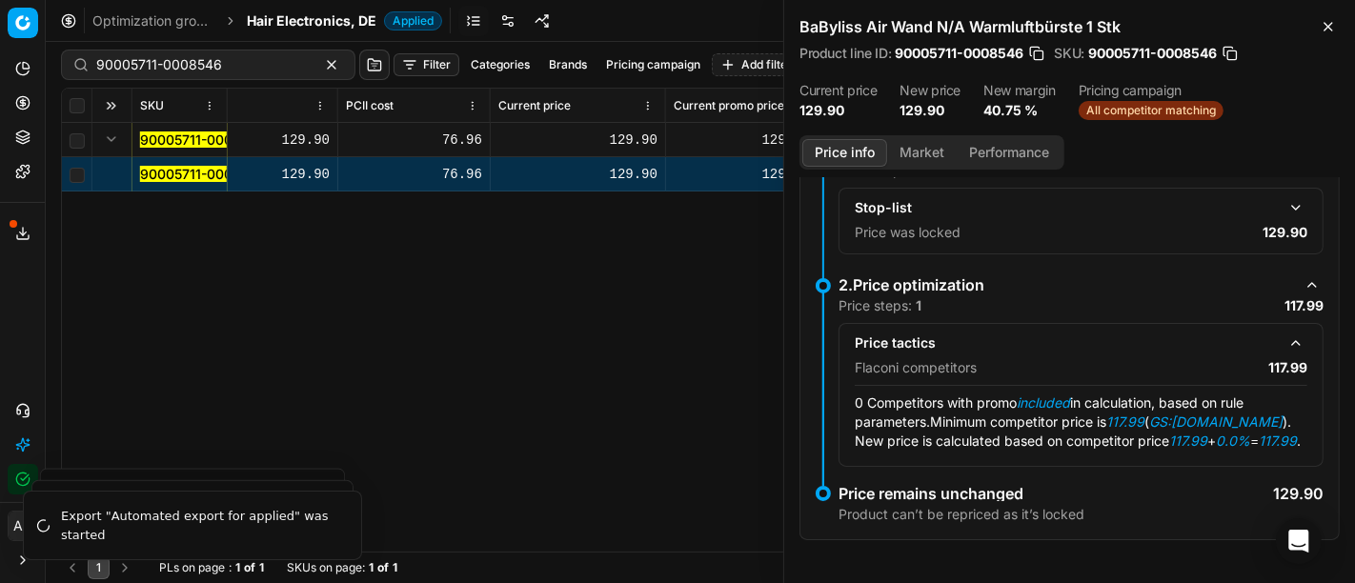
click at [1285, 205] on button "button" at bounding box center [1296, 207] width 23 height 23
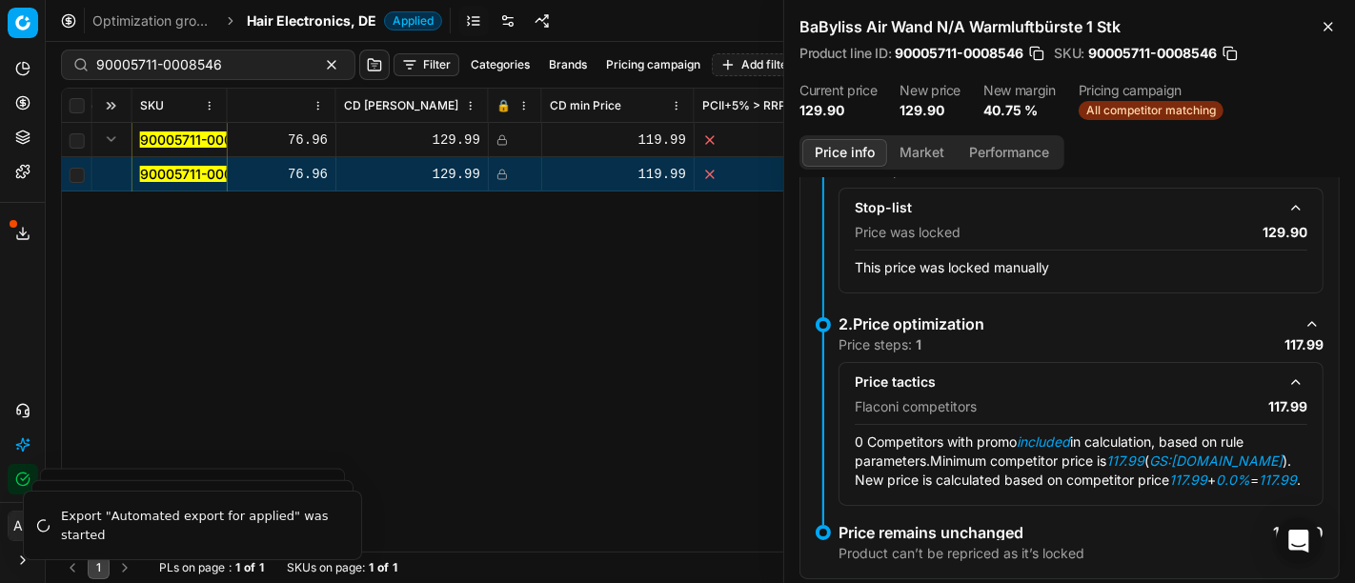
scroll to position [0, 2066]
click at [500, 139] on rect at bounding box center [504, 142] width 9 height 6
click at [1342, 30] on div "BaByliss Air Wand N/A Warmluftbürste 1 Stk Product line ID : 90005711-0008546 S…" at bounding box center [1069, 67] width 571 height 135
click at [1332, 26] on icon "button" at bounding box center [1328, 26] width 15 height 15
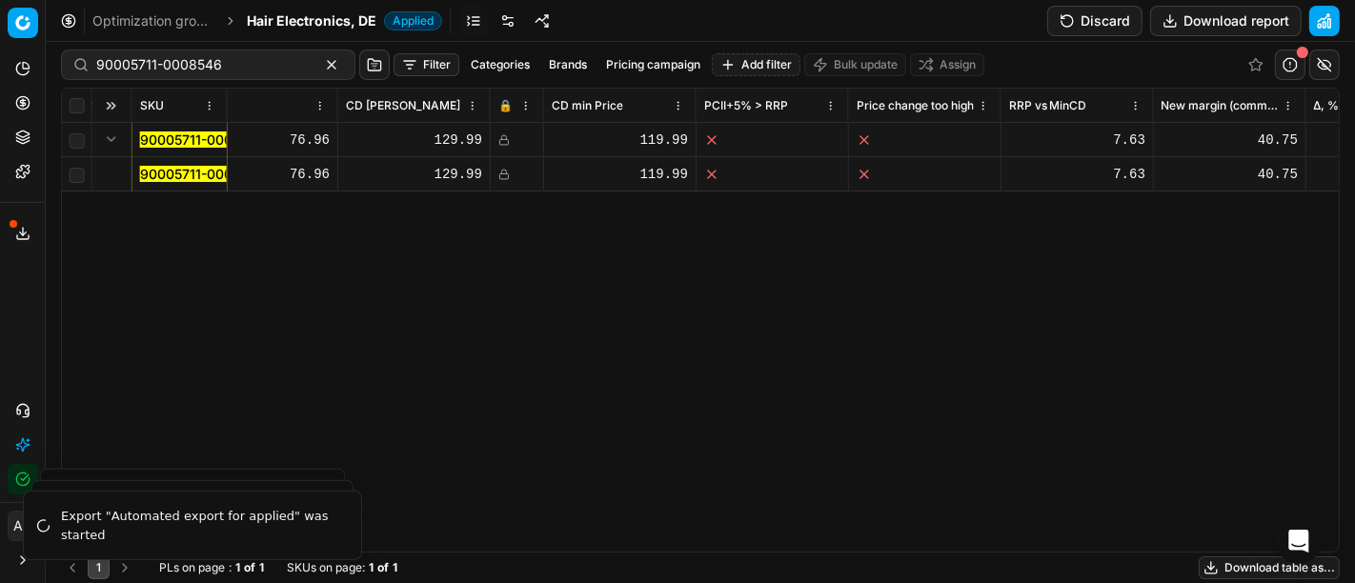
click at [1101, 35] on button "Discard" at bounding box center [1094, 21] width 95 height 30
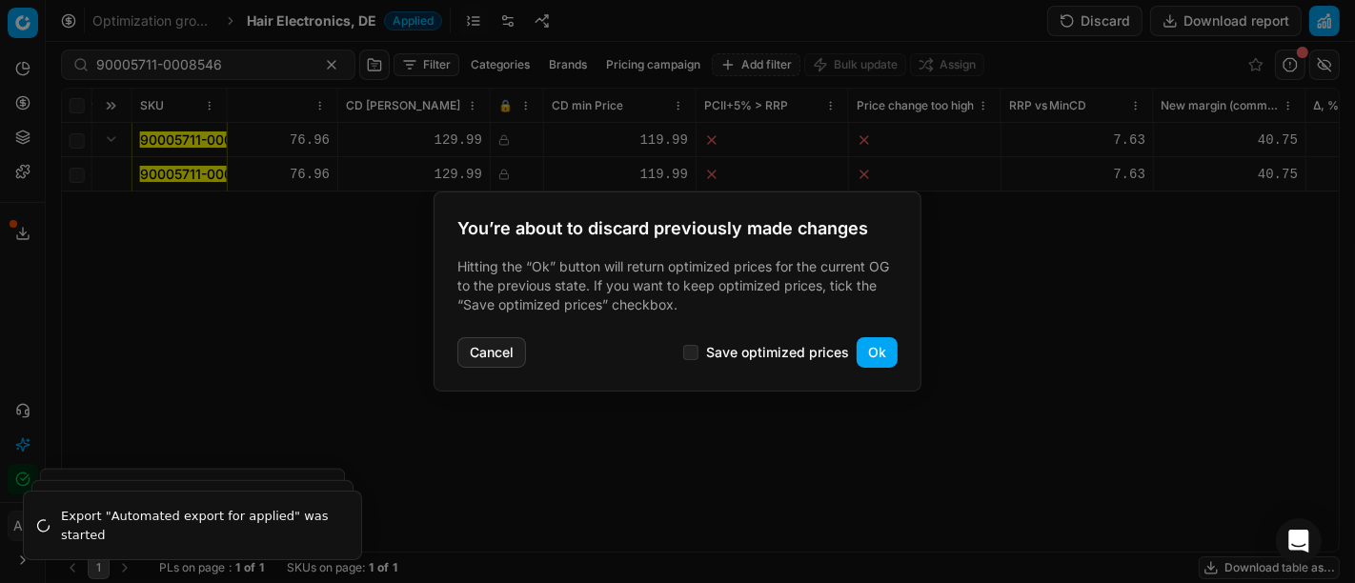
click at [872, 356] on button "Ok" at bounding box center [877, 352] width 41 height 30
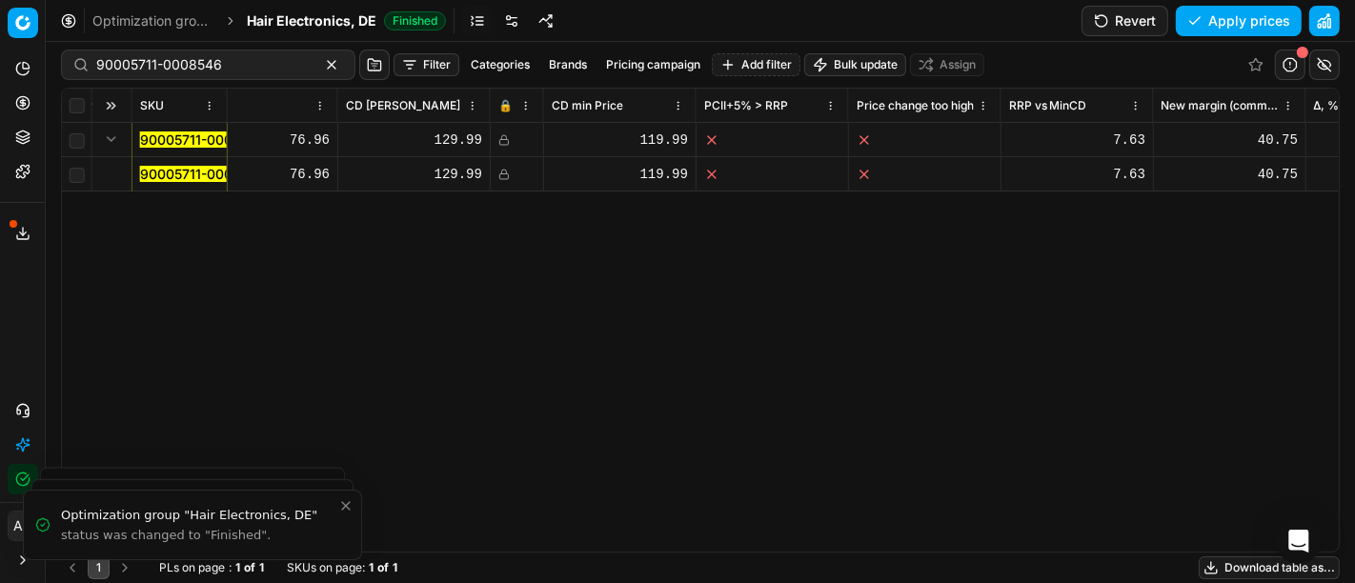
click at [512, 173] on div at bounding box center [516, 174] width 37 height 11
click at [1258, 21] on button "Save and apply" at bounding box center [1230, 21] width 143 height 30
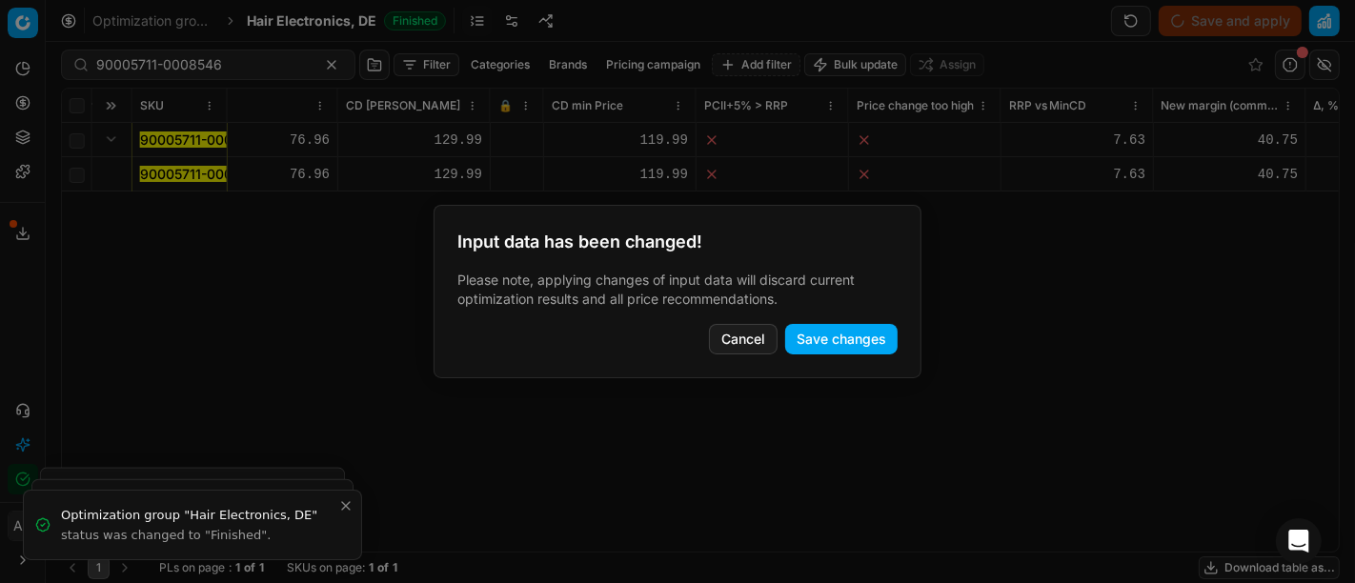
click at [866, 332] on button "Save changes" at bounding box center [841, 339] width 112 height 30
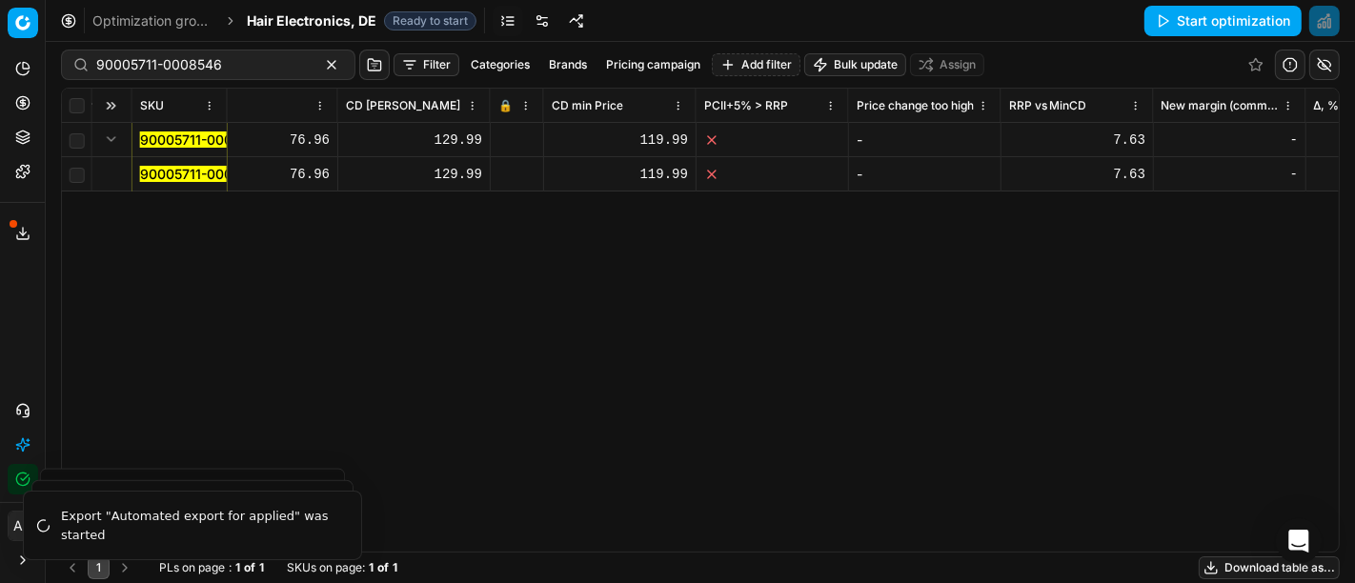
click at [1180, 23] on button "Start optimization" at bounding box center [1223, 21] width 157 height 30
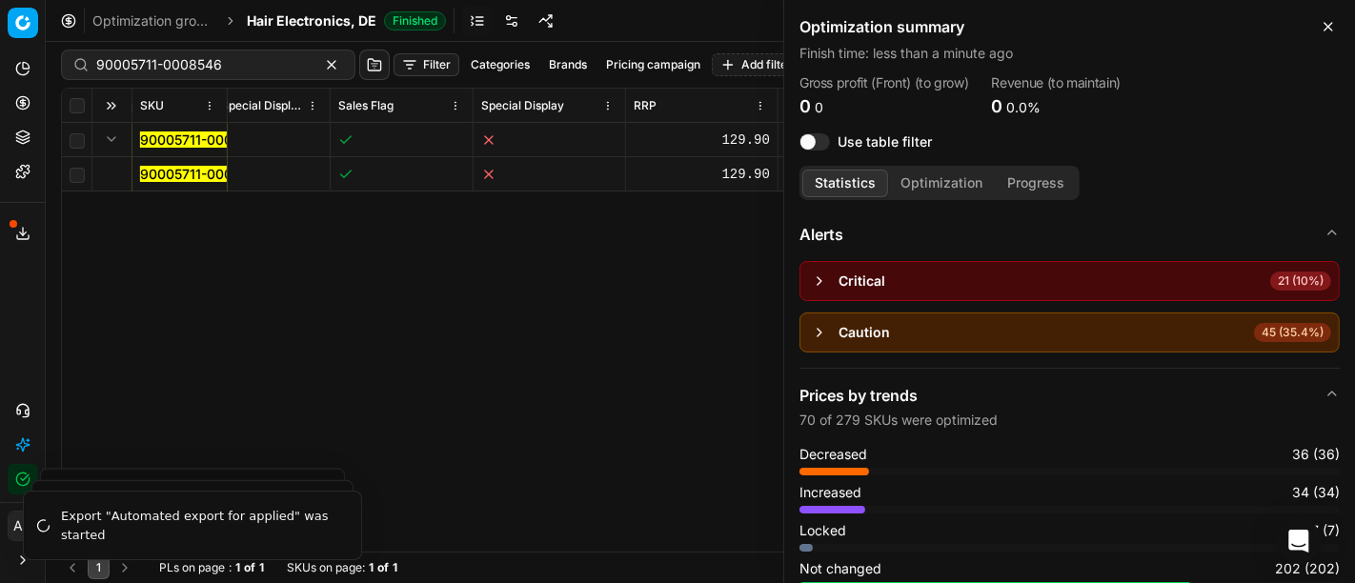
scroll to position [0, 659]
click at [1334, 30] on icon "button" at bounding box center [1328, 26] width 15 height 15
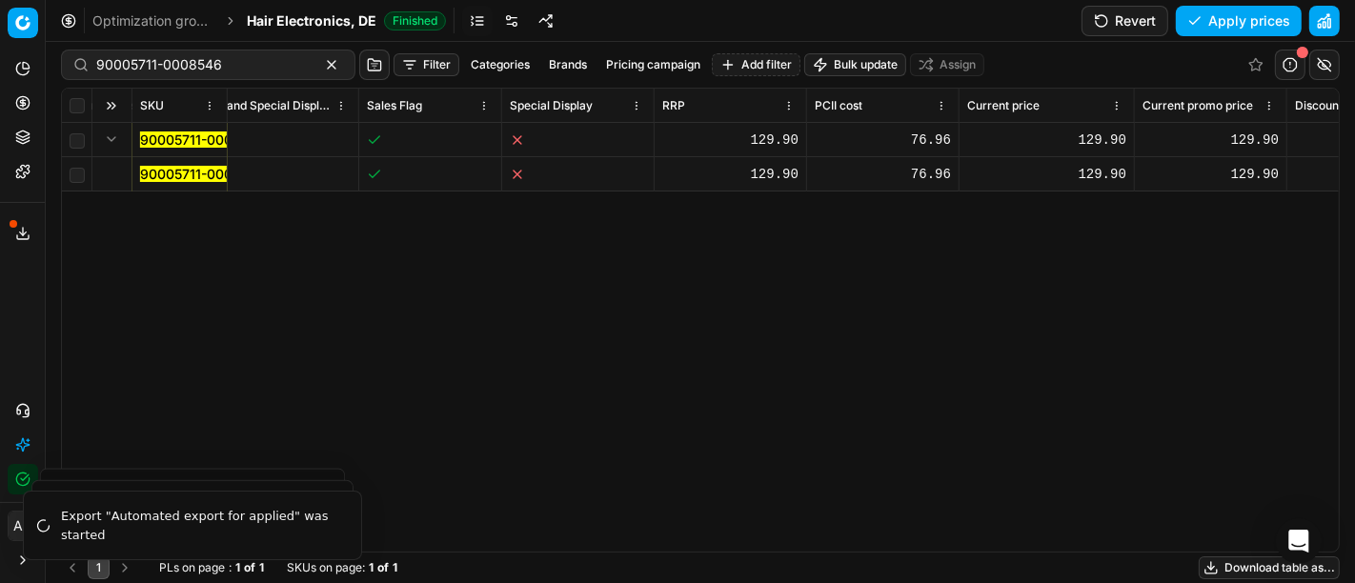
click at [194, 168] on mark "90005711-0008546" at bounding box center [203, 174] width 126 height 16
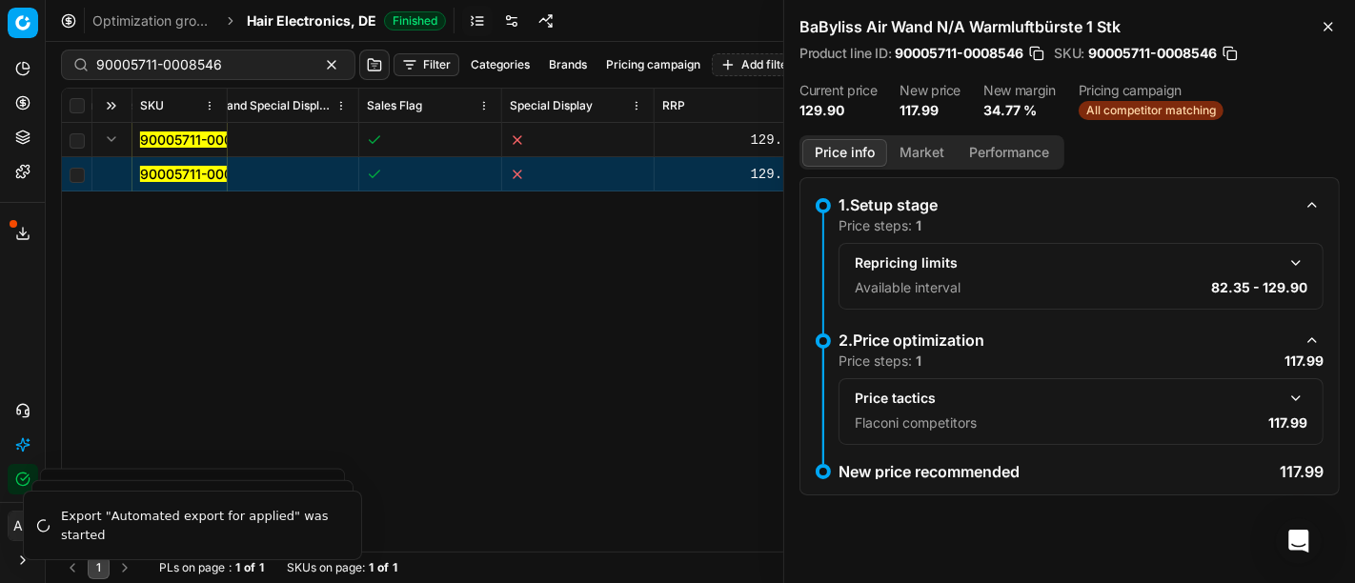
click at [1296, 399] on button "button" at bounding box center [1296, 398] width 23 height 23
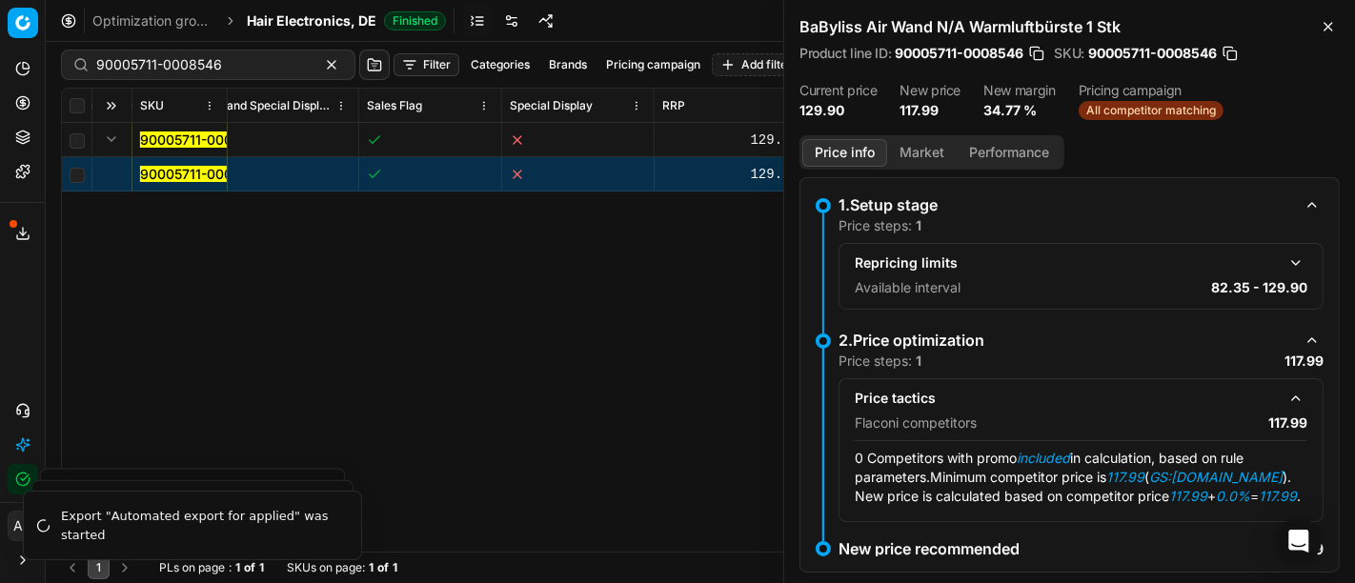
click at [449, 363] on div "90005711-0008546 90005711-0008546 BaByliss Air Wand N/A Warmluftbürste 1 Stk 12…" at bounding box center [40, 337] width 1277 height 429
click at [1041, 52] on button "button" at bounding box center [1036, 53] width 19 height 19
click at [558, 365] on div "90005711-0008546 90005711-0008546 BaByliss Air Wand N/A Warmluftbürste 1 Stk 12…" at bounding box center [40, 337] width 1277 height 429
click at [229, 51] on div "90005711-0008546" at bounding box center [208, 65] width 294 height 30
paste input "18139-0028317"
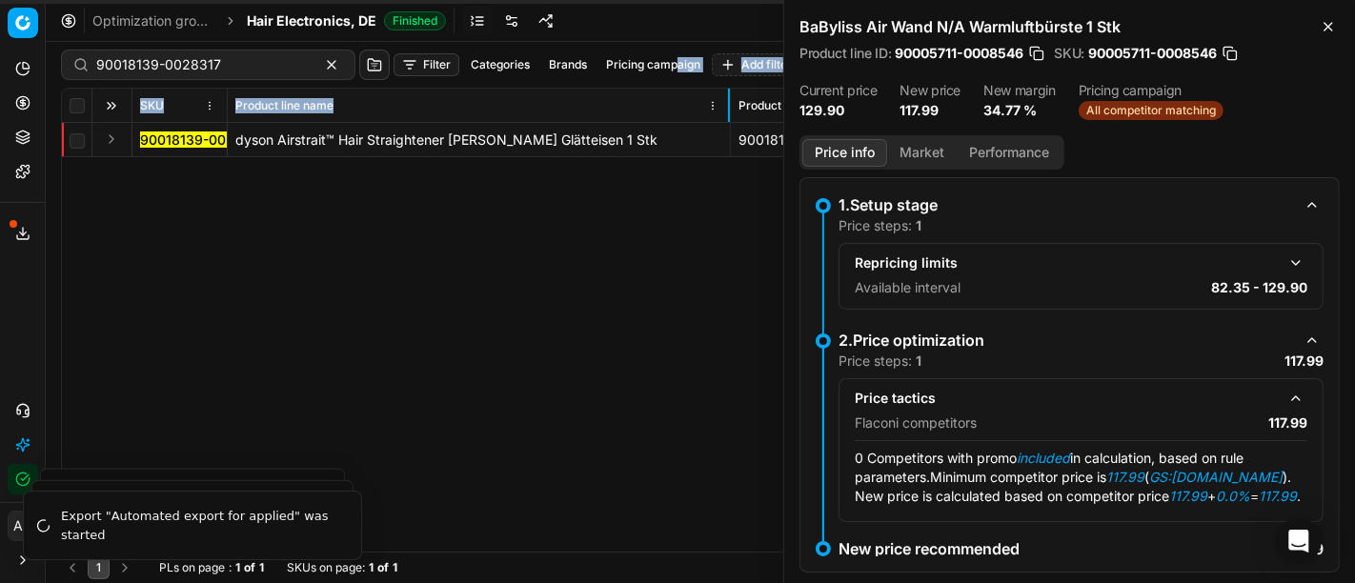
drag, startPoint x: 377, startPoint y: 105, endPoint x: 726, endPoint y: 91, distance: 349.1
click at [728, 91] on div at bounding box center [729, 105] width 2 height 33
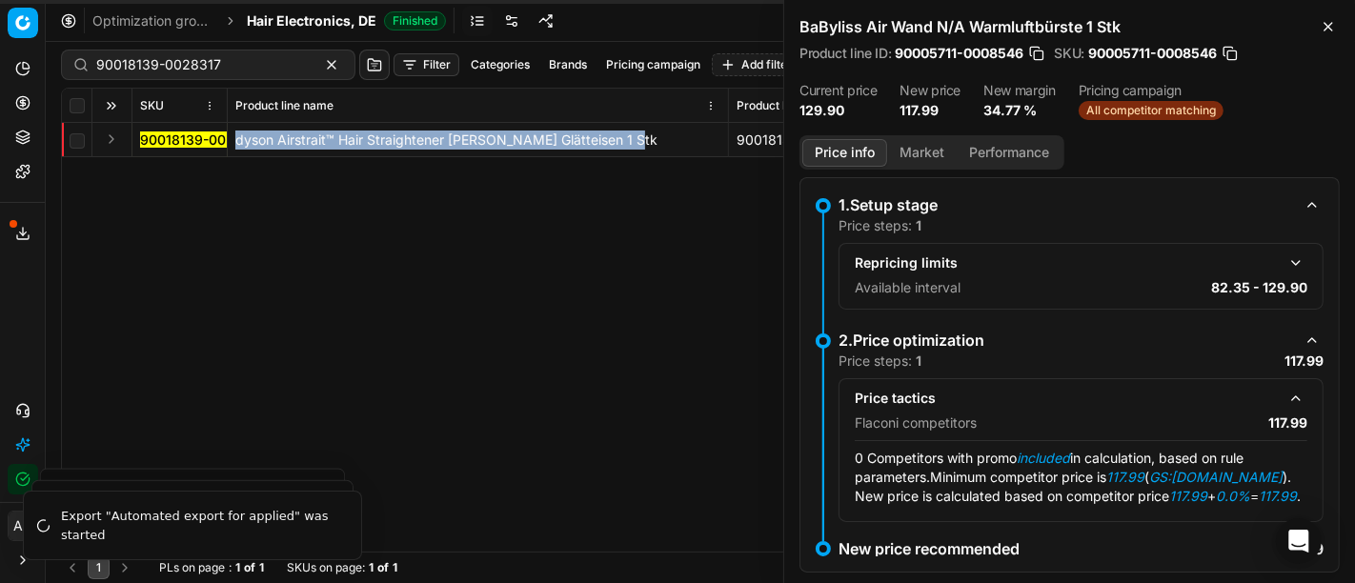
drag, startPoint x: 651, startPoint y: 148, endPoint x: 236, endPoint y: 136, distance: 414.7
click at [236, 136] on div "dyson Airstrait™ Hair Straightener Jasper Plum Glätteisen 1 Stk" at bounding box center [477, 140] width 485 height 19
copy div "dyson Airstrait™ Hair Straightener Jasper Plum Glätteisen 1 Stk"
click at [244, 58] on input "90018139-0028317" at bounding box center [200, 64] width 209 height 19
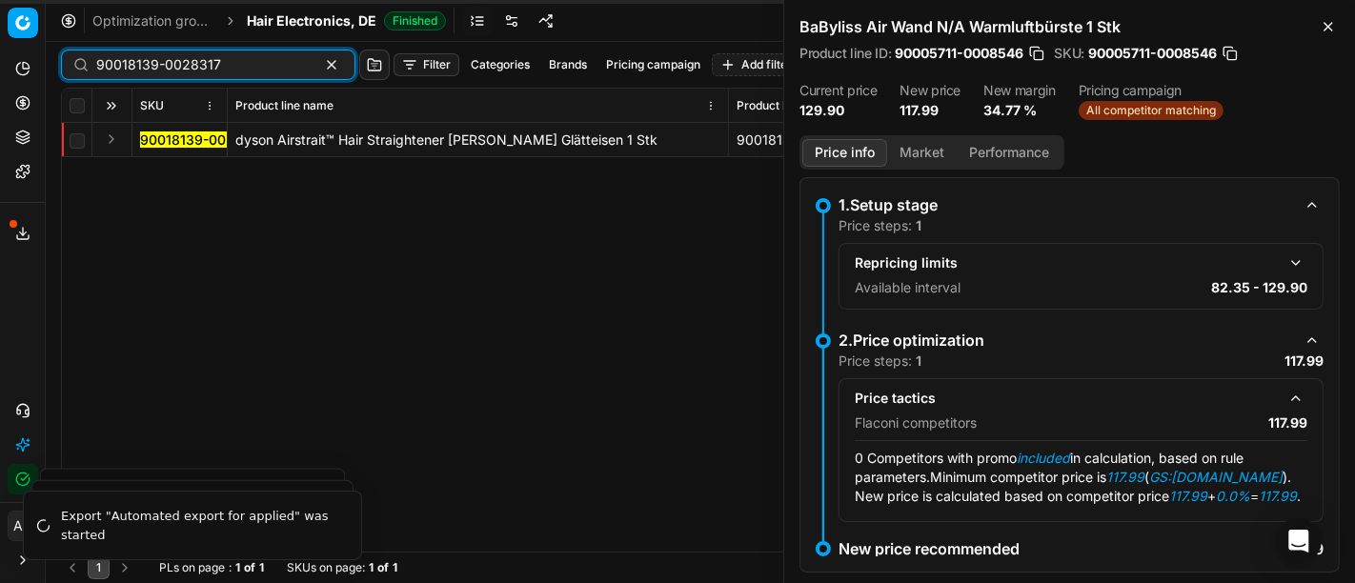
paste input "5733-0024534"
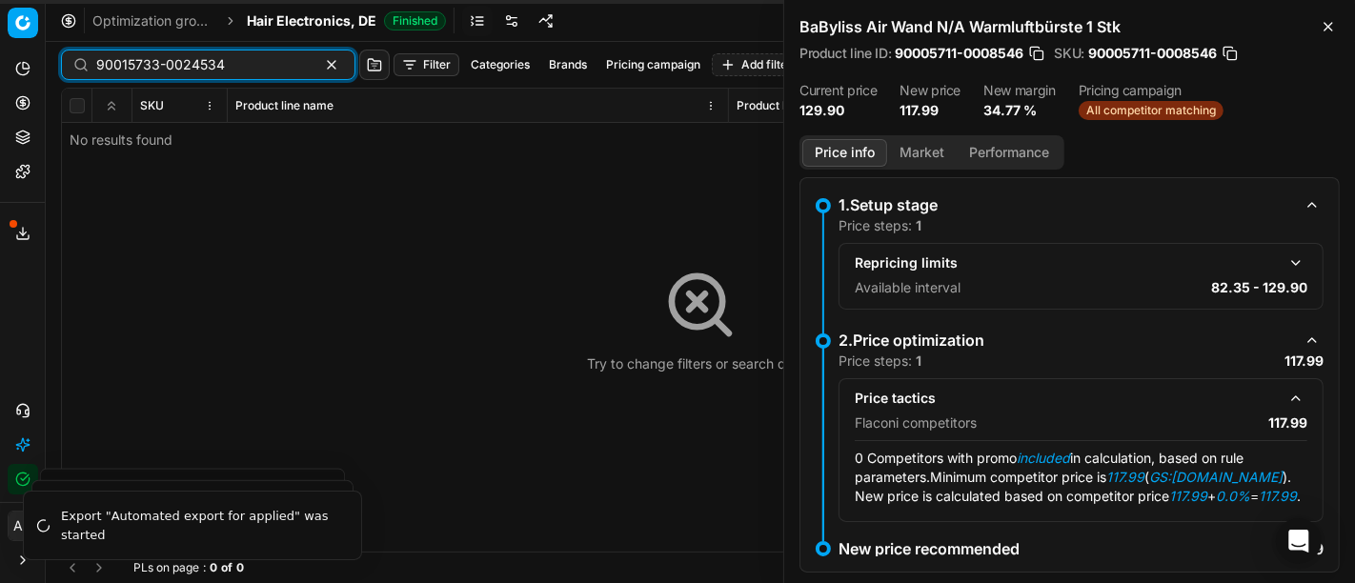
type input "90015733-0024534"
click at [291, 10] on div "Optimization groups Hair Electronics, DE Finished Revert Apply prices" at bounding box center [700, 21] width 1309 height 42
click at [314, 20] on span "Hair Electronics, DE" at bounding box center [312, 20] width 130 height 19
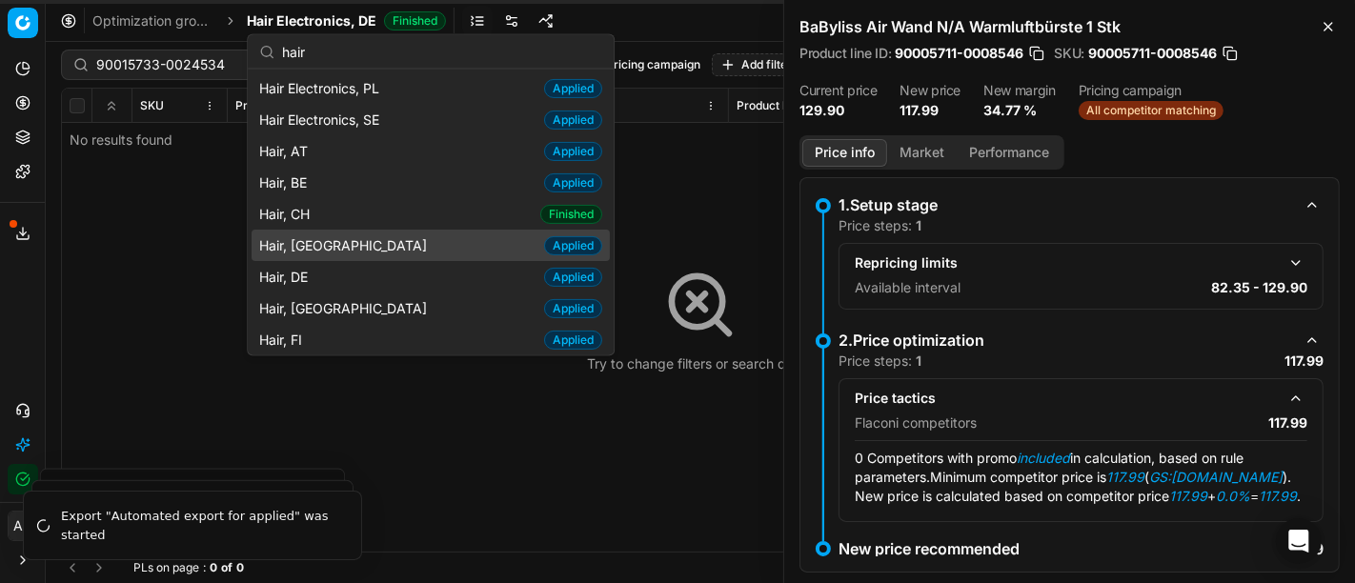
scroll to position [326, 0]
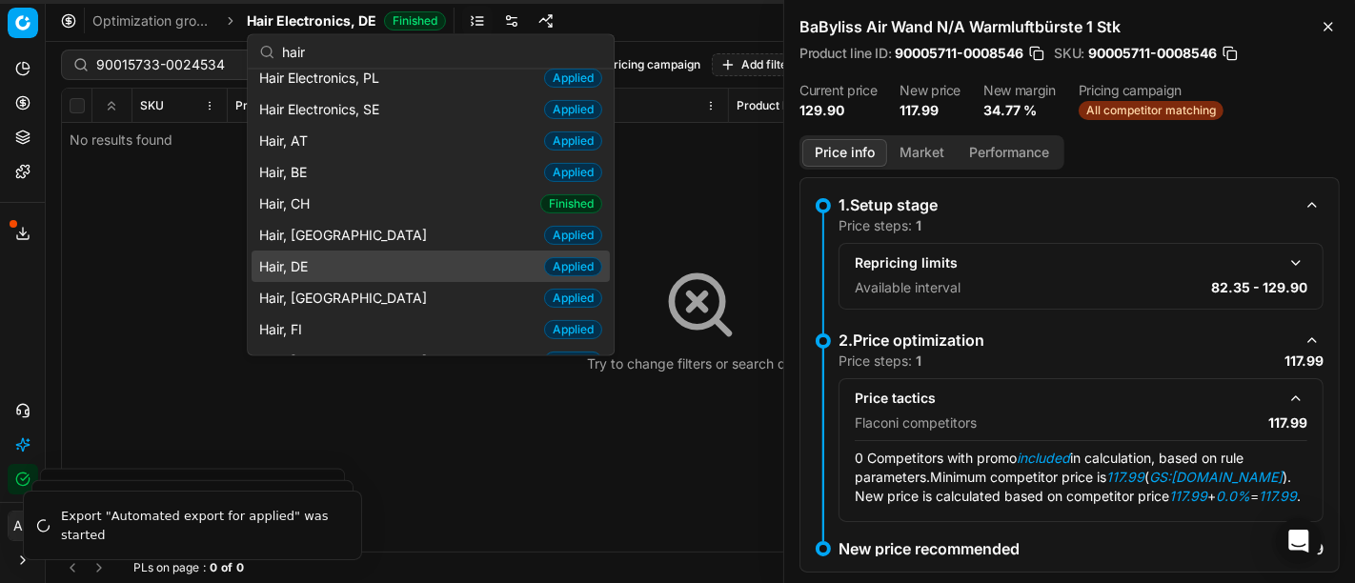
type input "hair"
click at [342, 257] on div "Hair, DE Applied" at bounding box center [431, 266] width 358 height 31
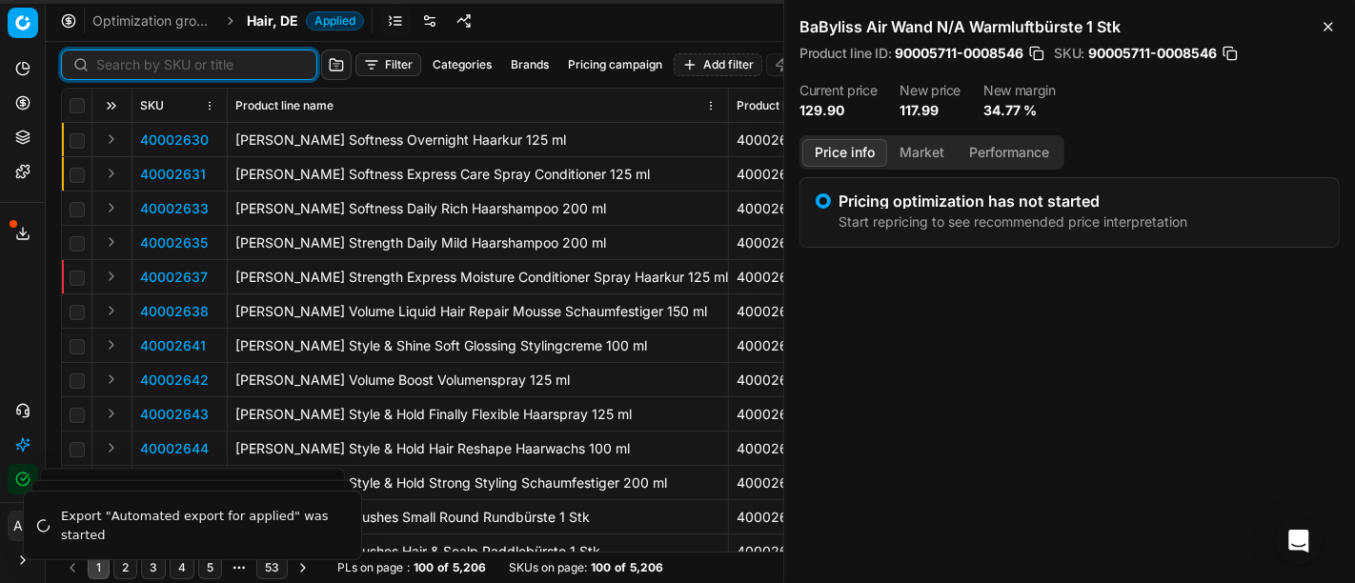
click at [129, 71] on input at bounding box center [200, 64] width 209 height 19
paste input "90015733-0024534"
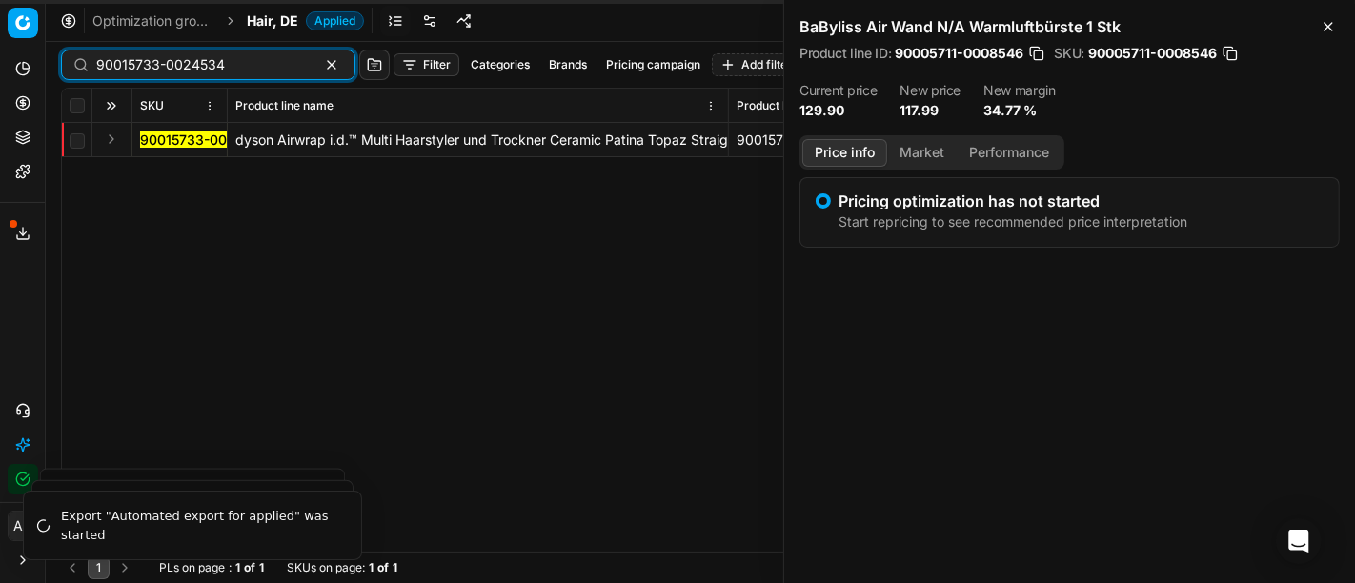
type input "90015733-0024534"
click at [112, 143] on button "Expand" at bounding box center [111, 139] width 23 height 23
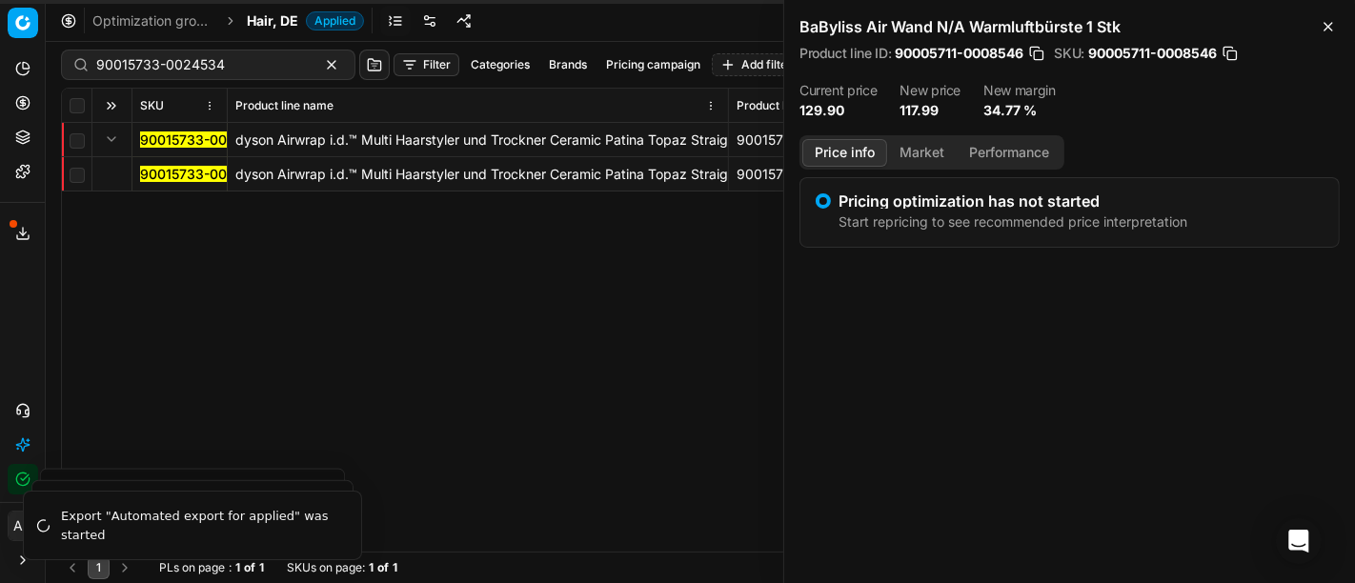
click at [162, 167] on mark "90015733-0024534" at bounding box center [204, 174] width 129 height 16
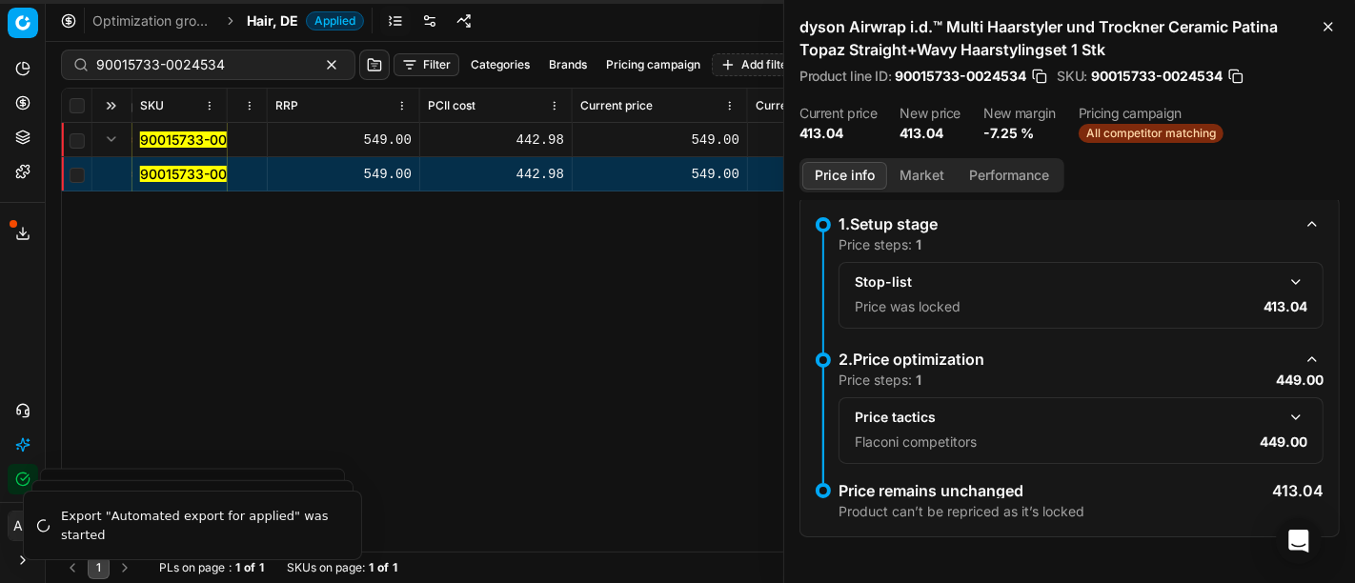
scroll to position [0, 1325]
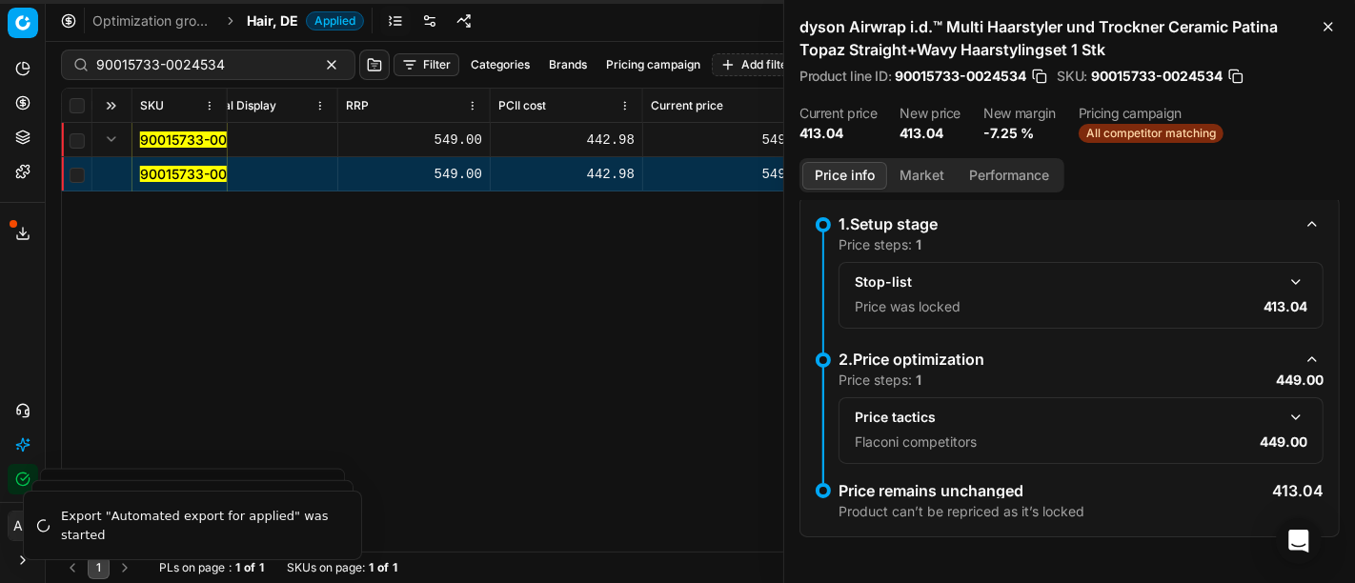
click at [1108, 252] on div "Price steps: 1" at bounding box center [1081, 244] width 485 height 19
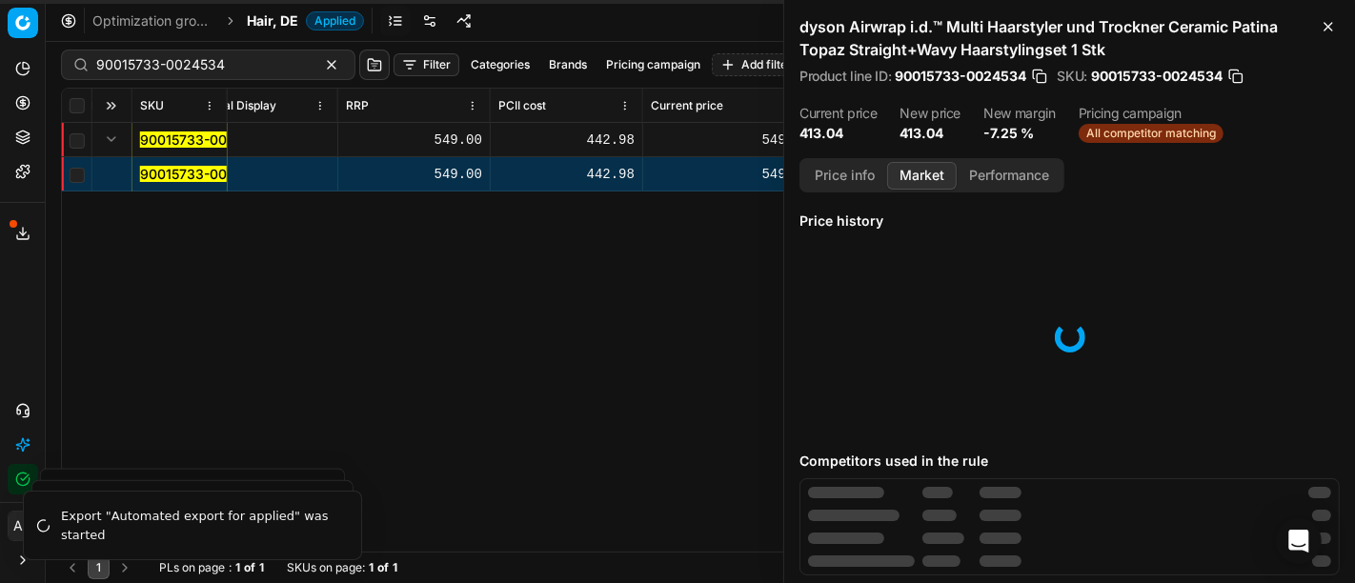
click at [915, 164] on button "Market" at bounding box center [922, 176] width 70 height 28
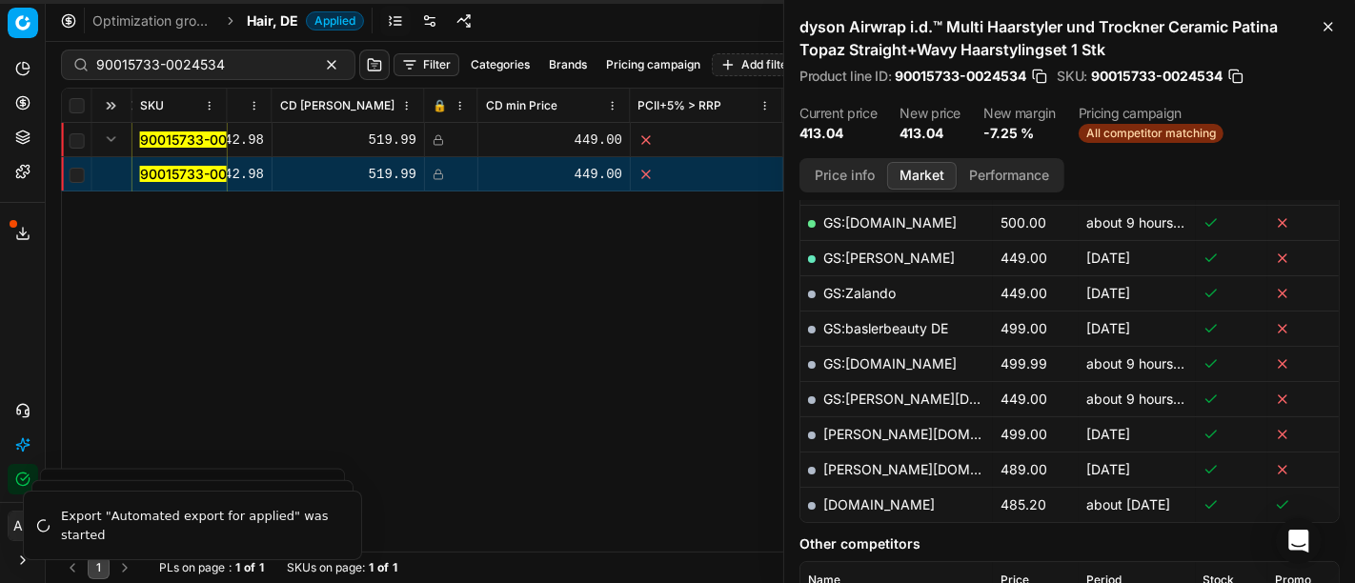
scroll to position [0, 2483]
click at [433, 130] on td at bounding box center [449, 140] width 53 height 34
click at [433, 175] on icon at bounding box center [436, 174] width 11 height 11
click at [1325, 24] on icon "button" at bounding box center [1328, 26] width 15 height 15
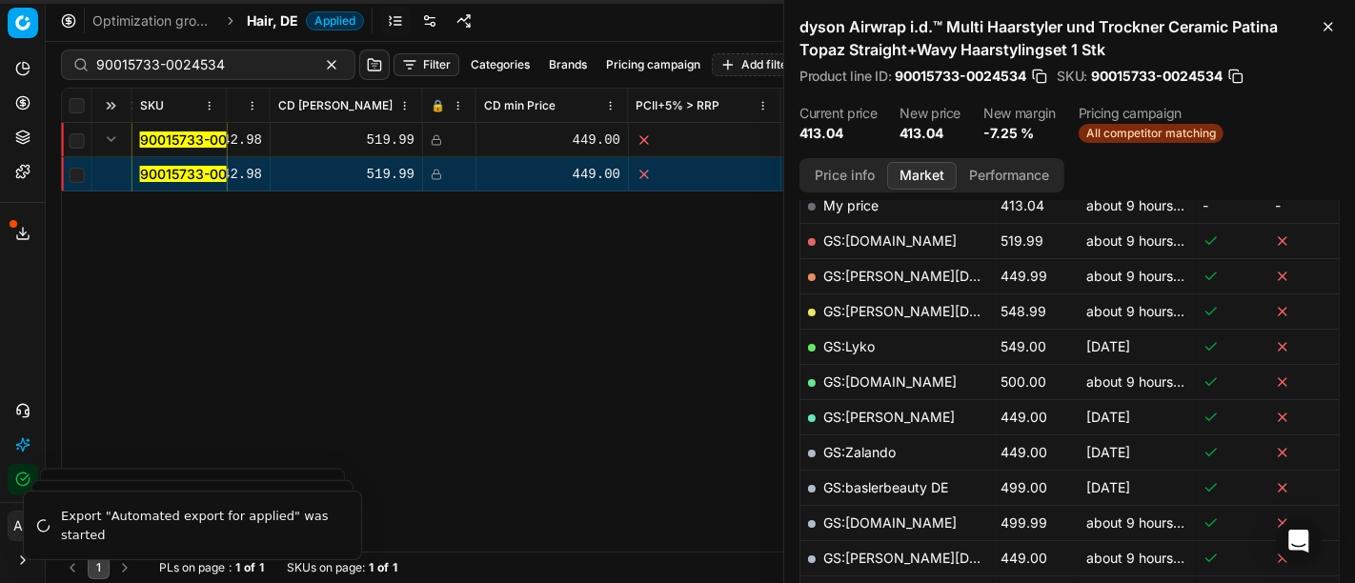
scroll to position [0, 0]
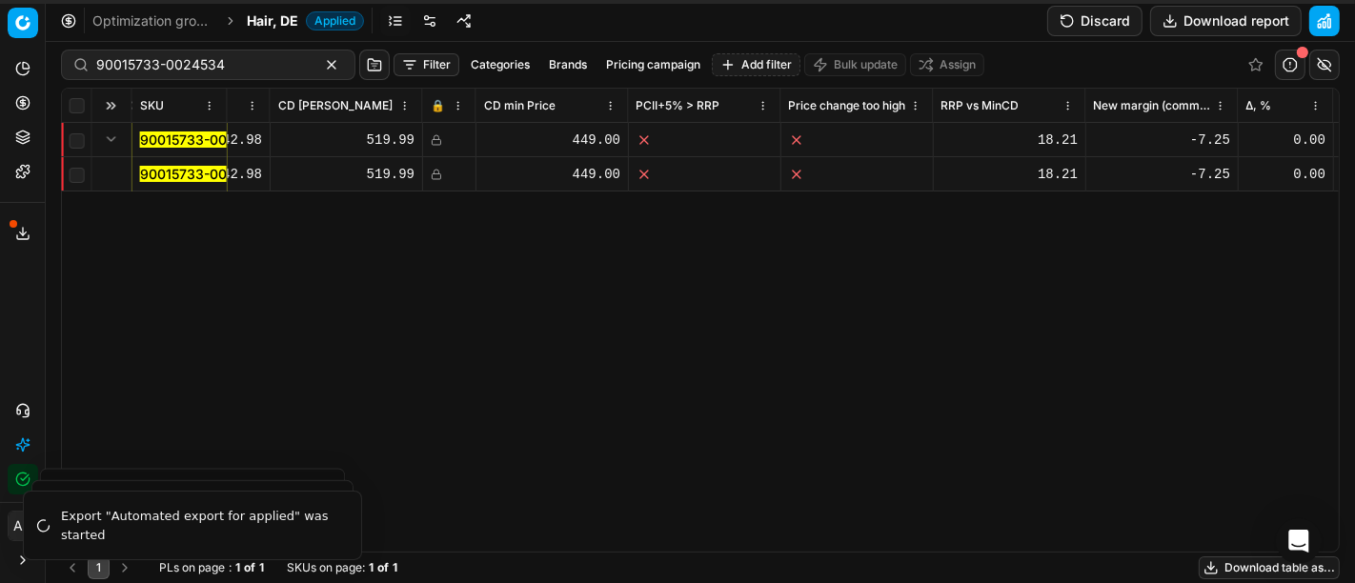
click at [437, 172] on icon at bounding box center [437, 172] width 5 height 5
click at [1091, 25] on button "Discard" at bounding box center [1094, 21] width 95 height 30
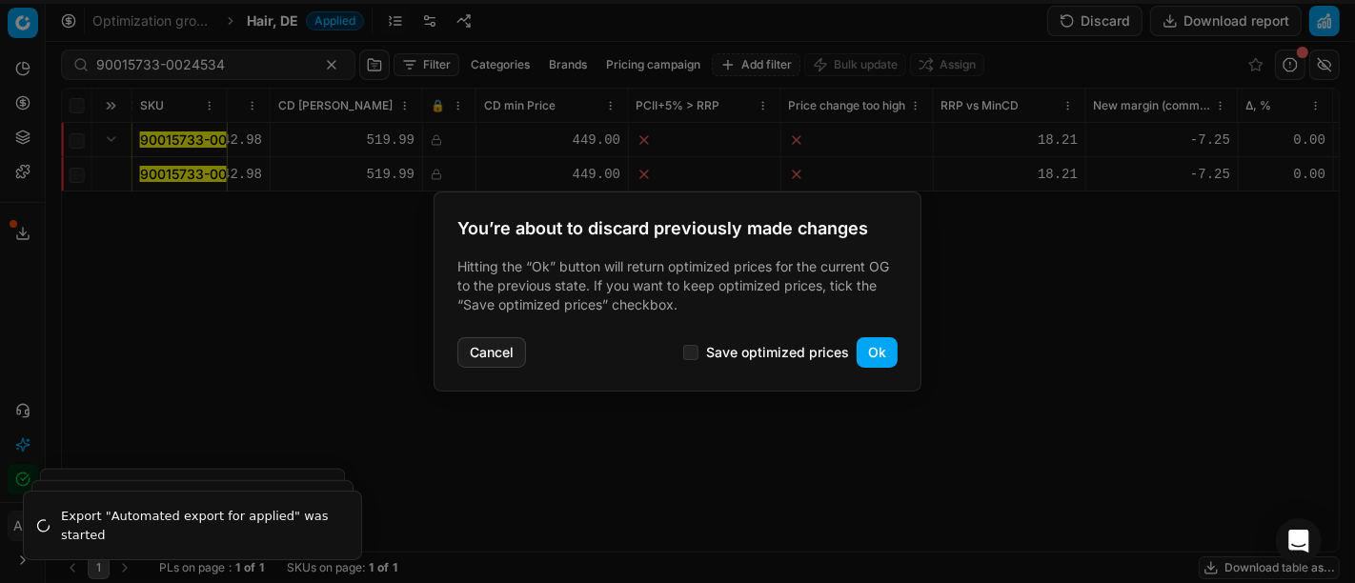
click at [882, 346] on button "Ok" at bounding box center [877, 352] width 41 height 30
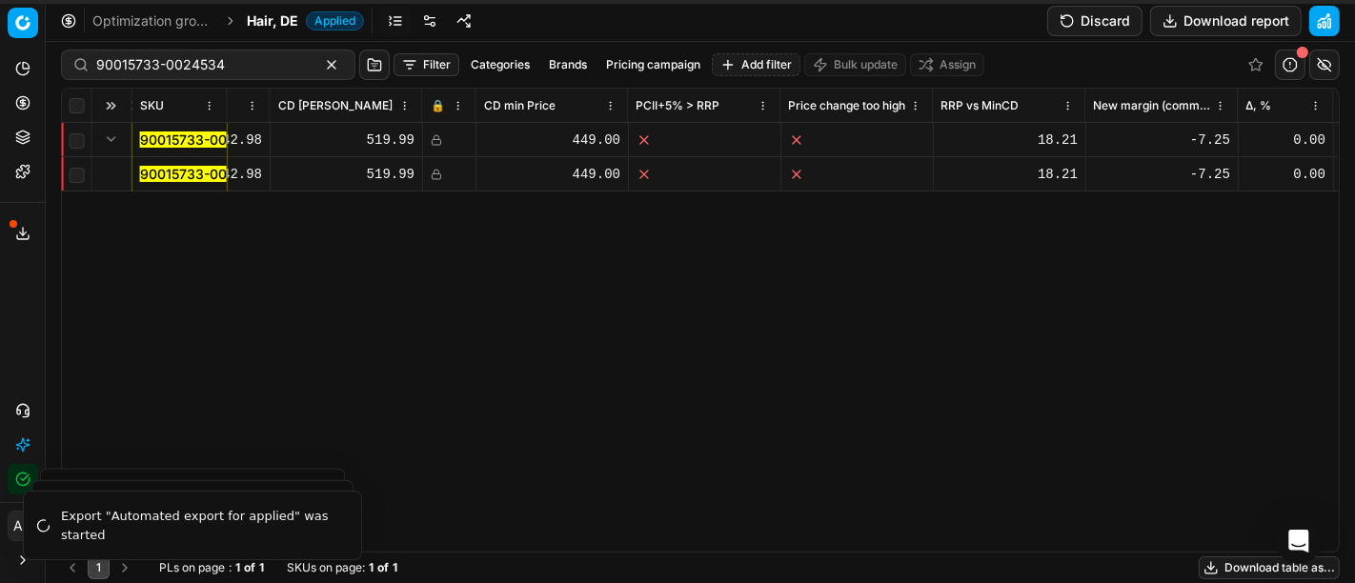
click at [436, 175] on icon at bounding box center [436, 174] width 11 height 11
click at [1065, 290] on div "SKU Product line name Product line ID Title Brand Sales Flag Brand Special Disp…" at bounding box center [700, 320] width 1277 height 463
click at [436, 137] on icon at bounding box center [436, 139] width 11 height 11
click at [433, 174] on icon at bounding box center [436, 174] width 11 height 11
click at [1090, 25] on button "Discard" at bounding box center [1094, 21] width 95 height 30
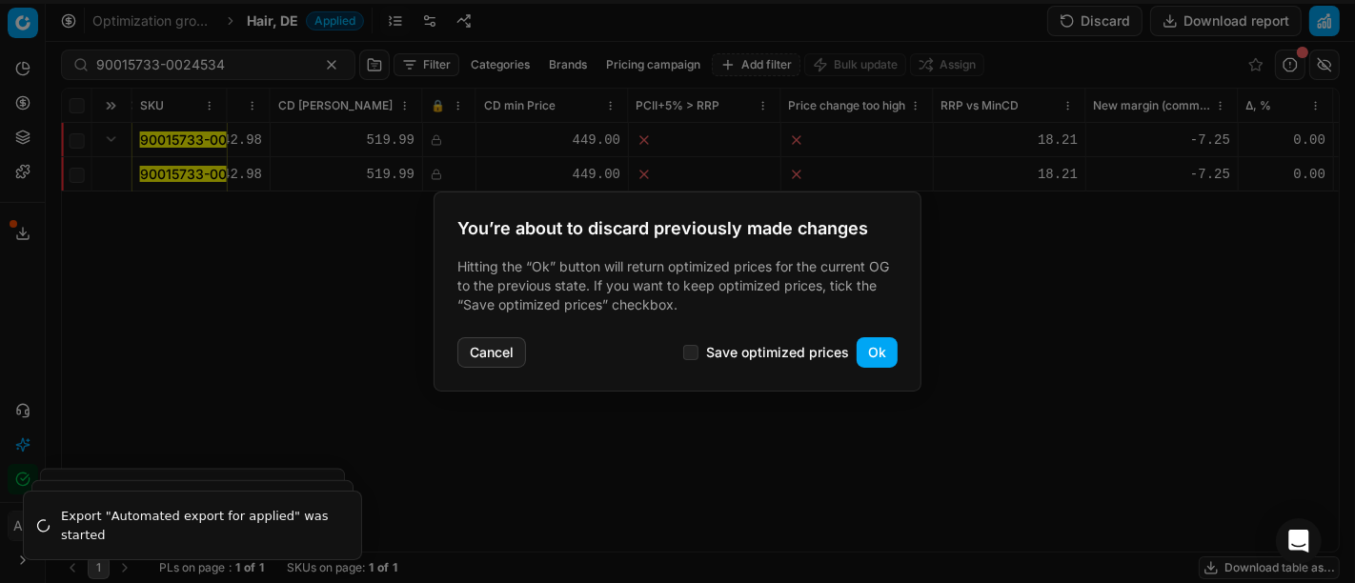
click at [862, 355] on button "Ok" at bounding box center [877, 352] width 41 height 30
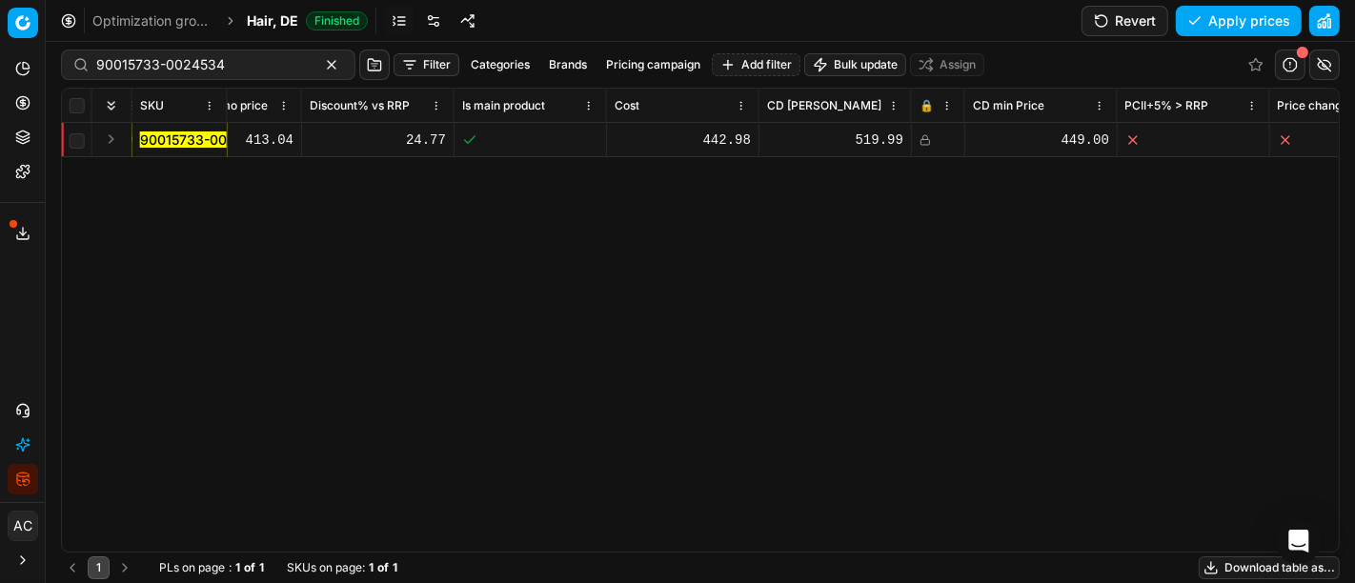
scroll to position [0, 2111]
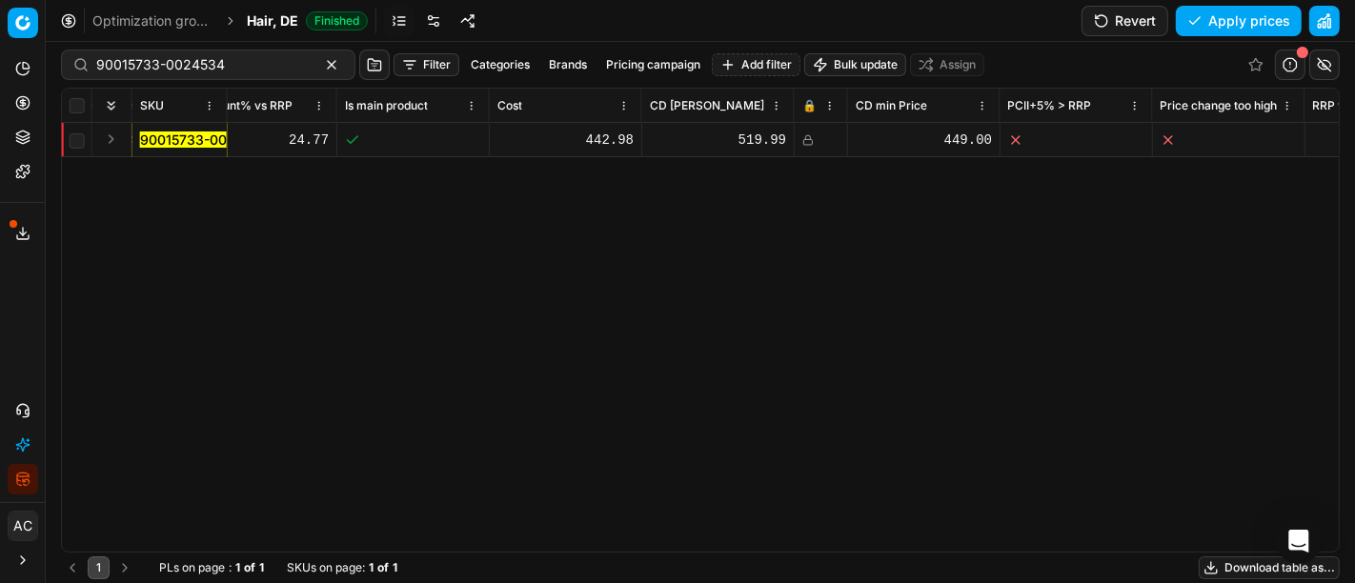
click at [804, 142] on rect at bounding box center [808, 142] width 9 height 6
click at [1217, 23] on button "Save and apply" at bounding box center [1230, 21] width 143 height 30
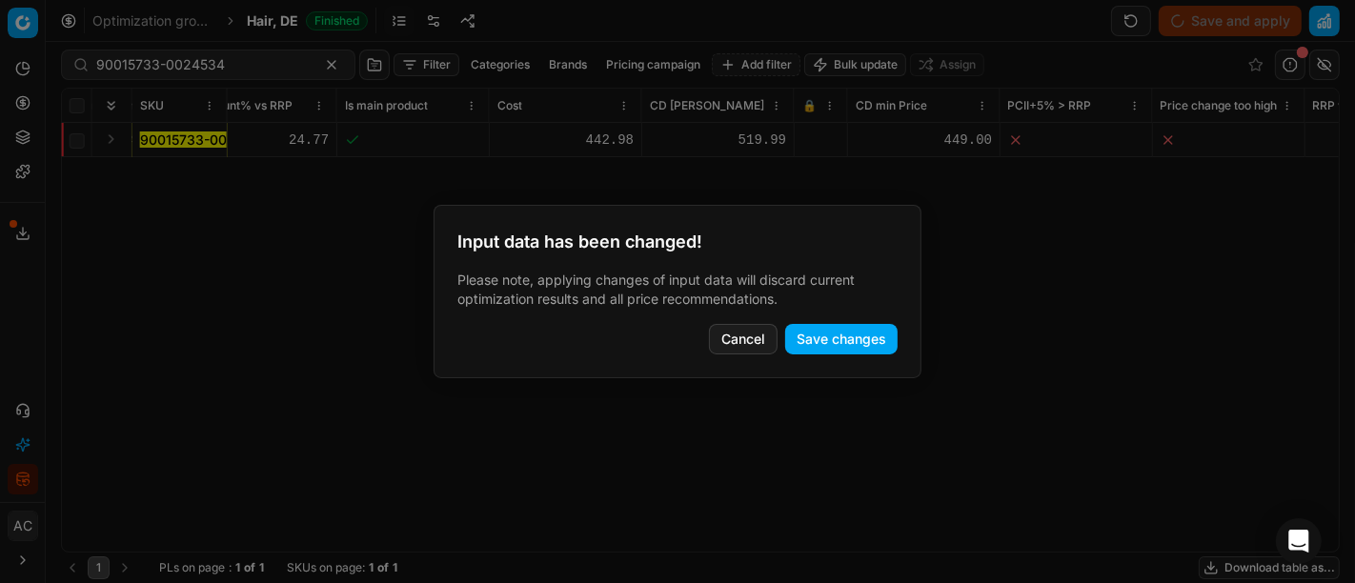
click at [846, 333] on button "Save changes" at bounding box center [841, 339] width 112 height 30
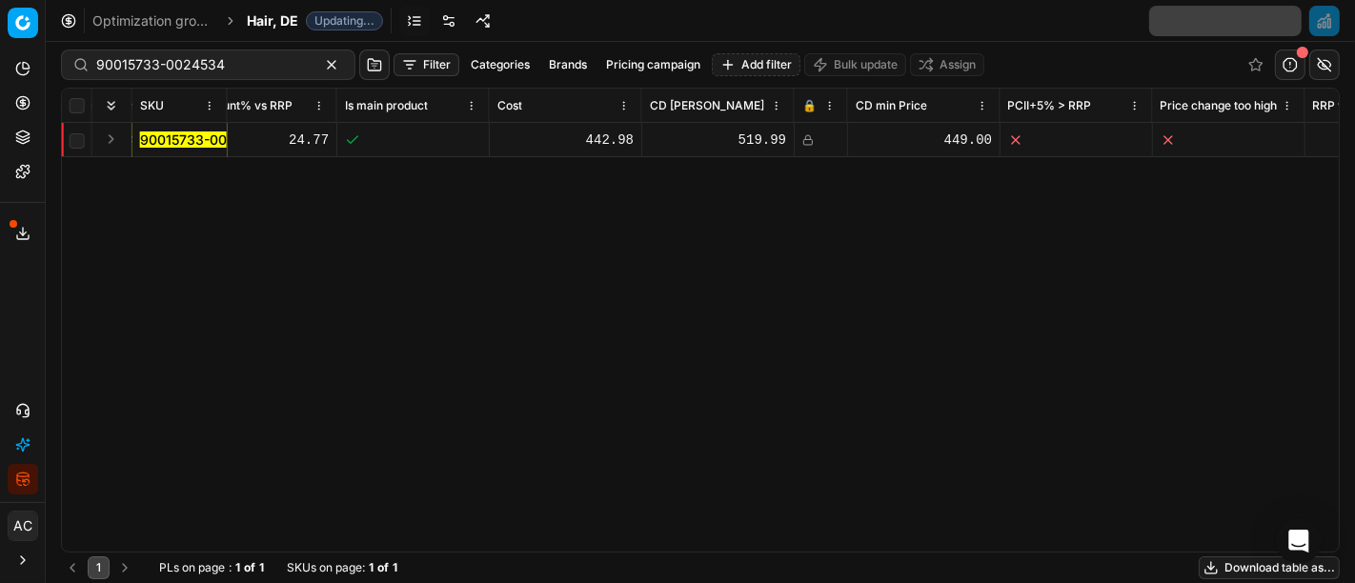
click at [1125, 245] on div "SKU Product line name Product line ID Title Brand Sales Flag Brand Special Disp…" at bounding box center [700, 320] width 1277 height 463
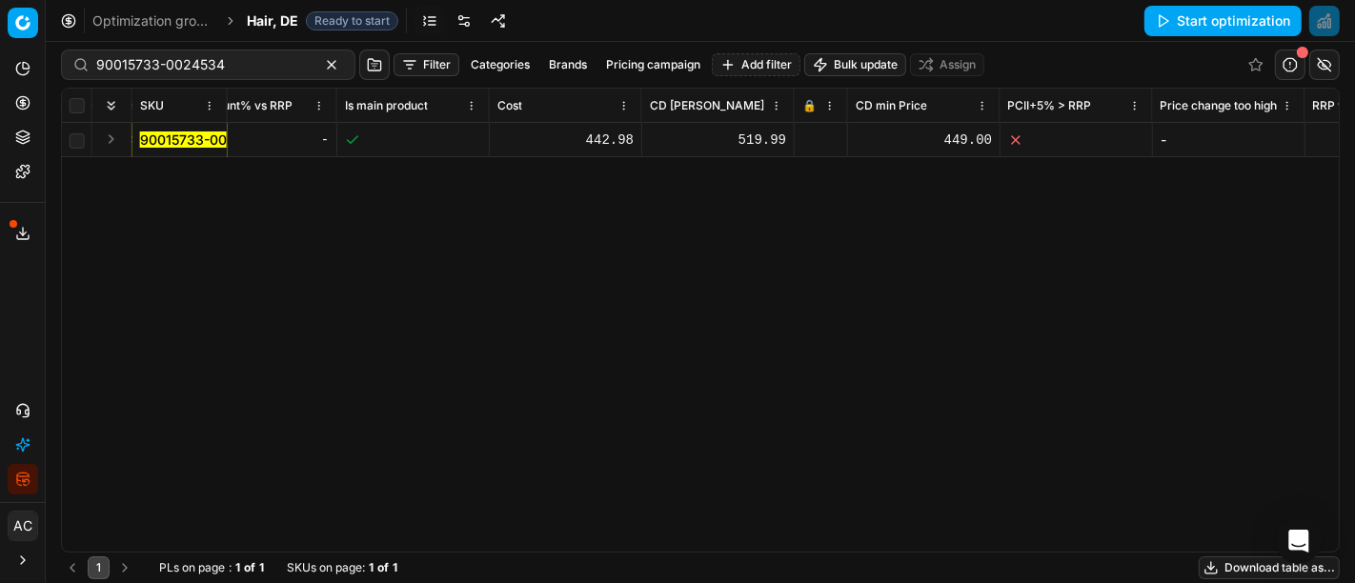
click at [1183, 23] on button "Start optimization" at bounding box center [1223, 21] width 157 height 30
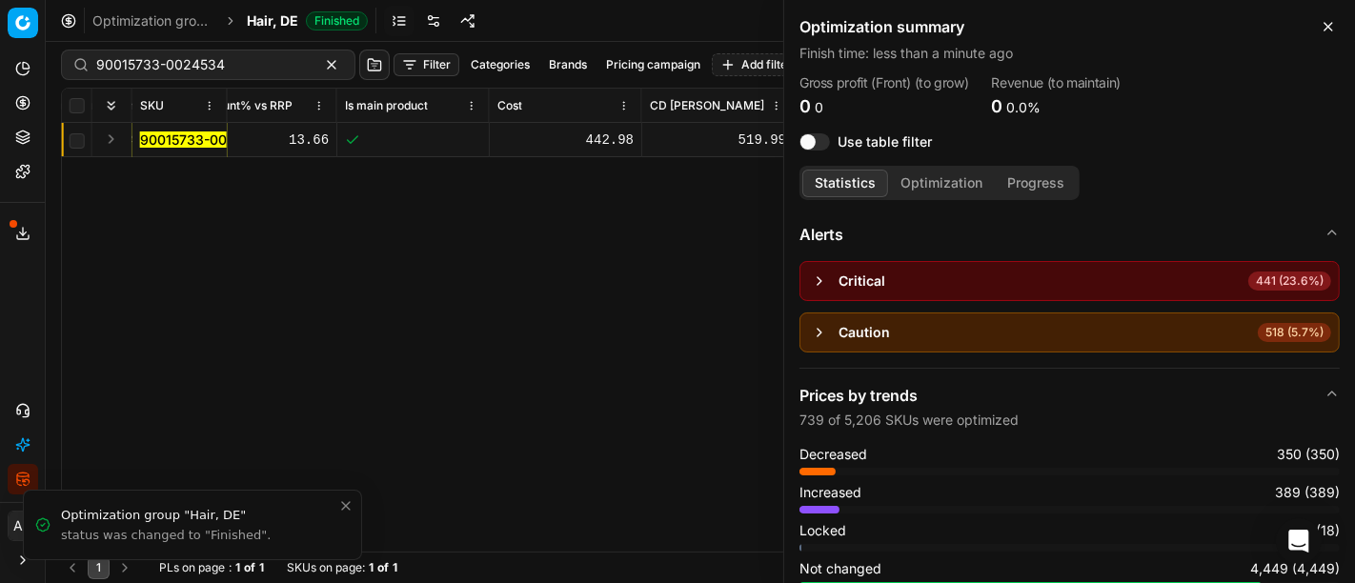
click at [1334, 23] on icon "button" at bounding box center [1328, 26] width 15 height 15
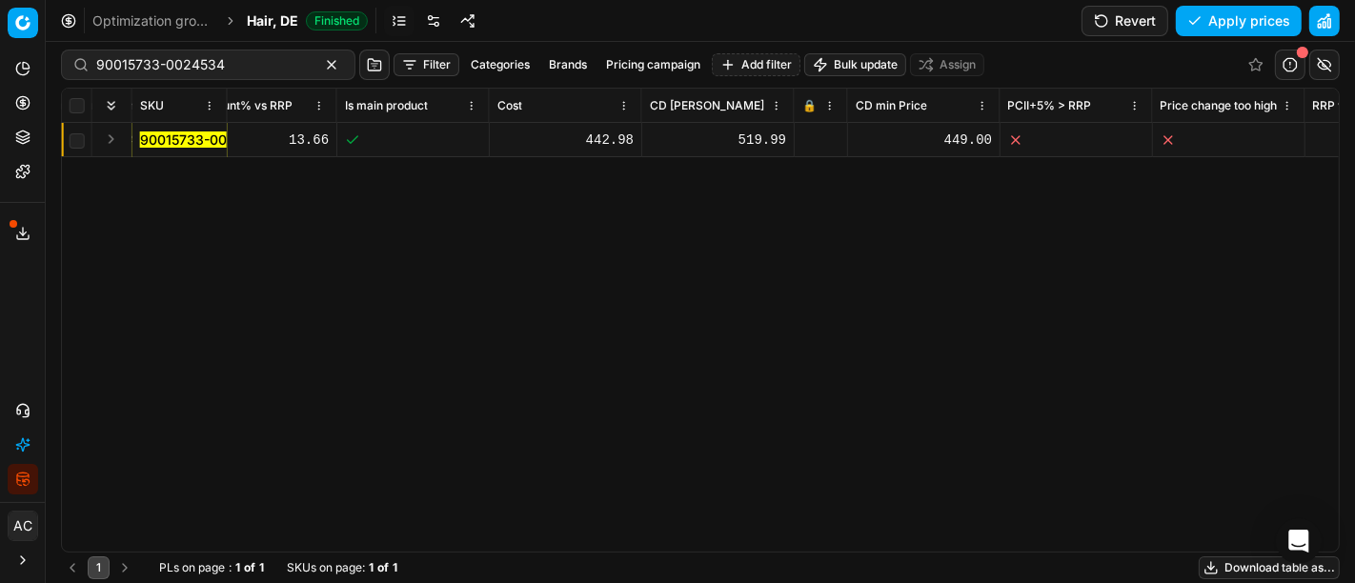
click at [113, 141] on button "Expand" at bounding box center [111, 139] width 23 height 23
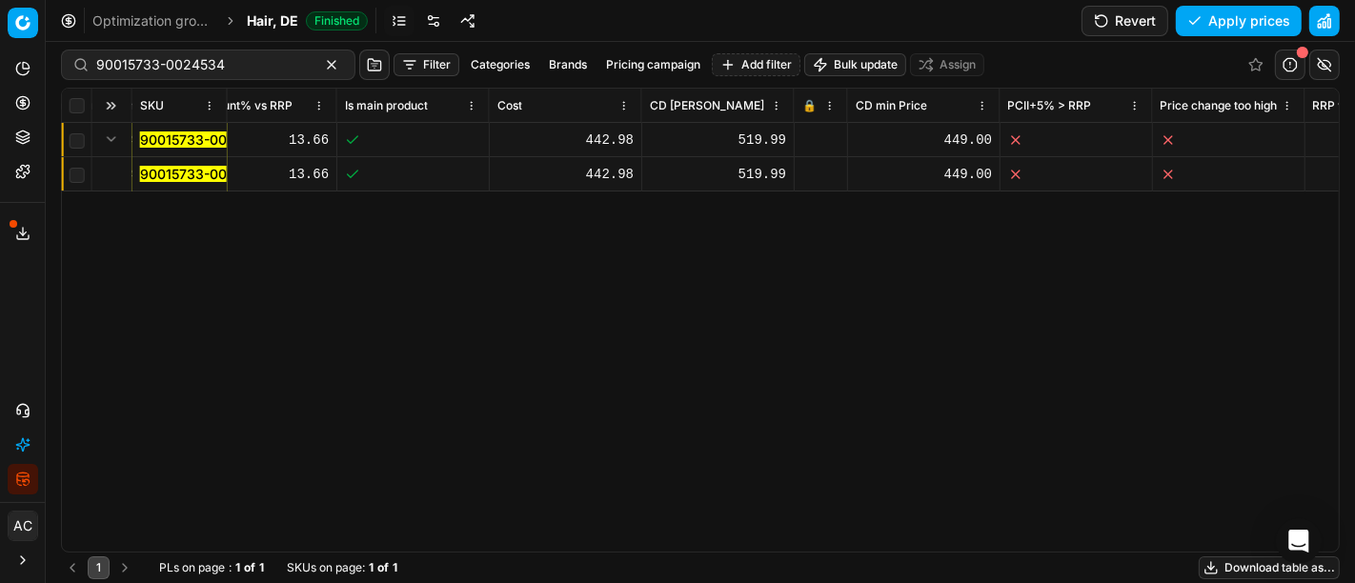
click at [180, 170] on mark "90015733-0024534" at bounding box center [204, 174] width 129 height 16
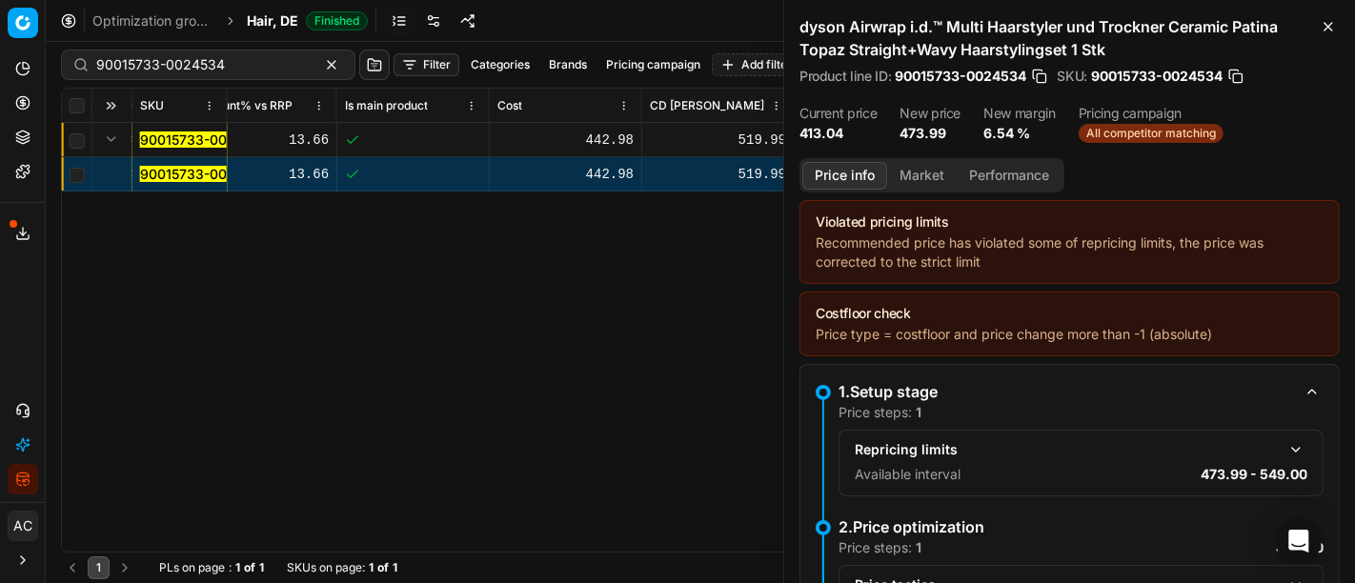
scroll to position [298, 0]
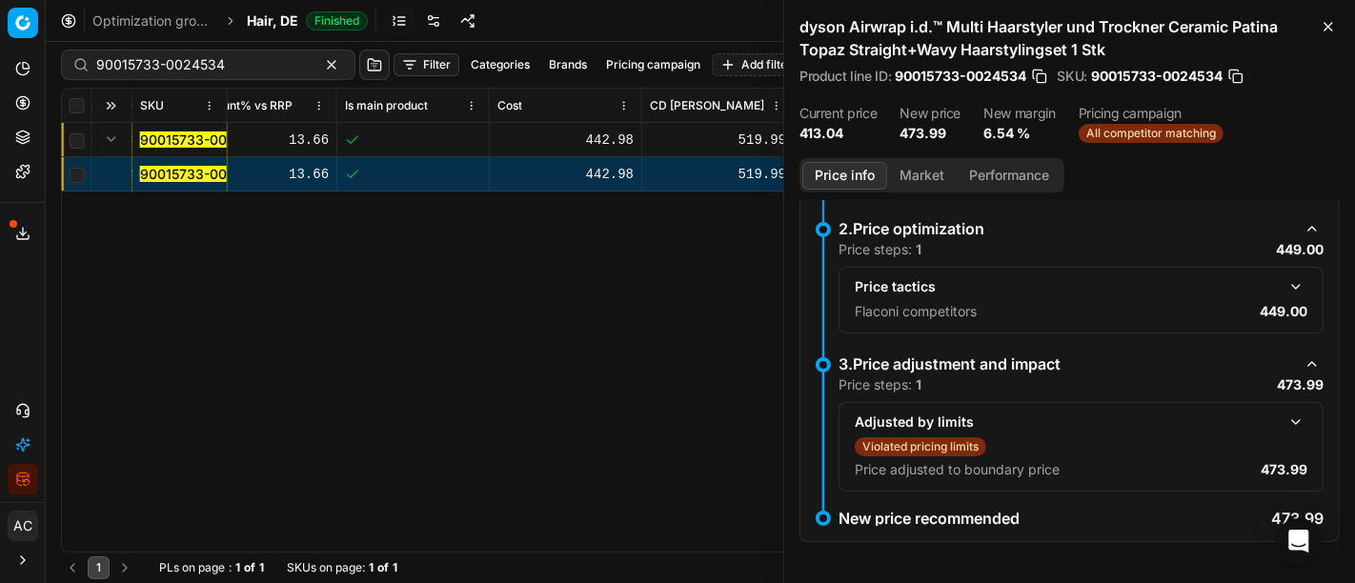
click at [1285, 421] on button "button" at bounding box center [1296, 422] width 23 height 23
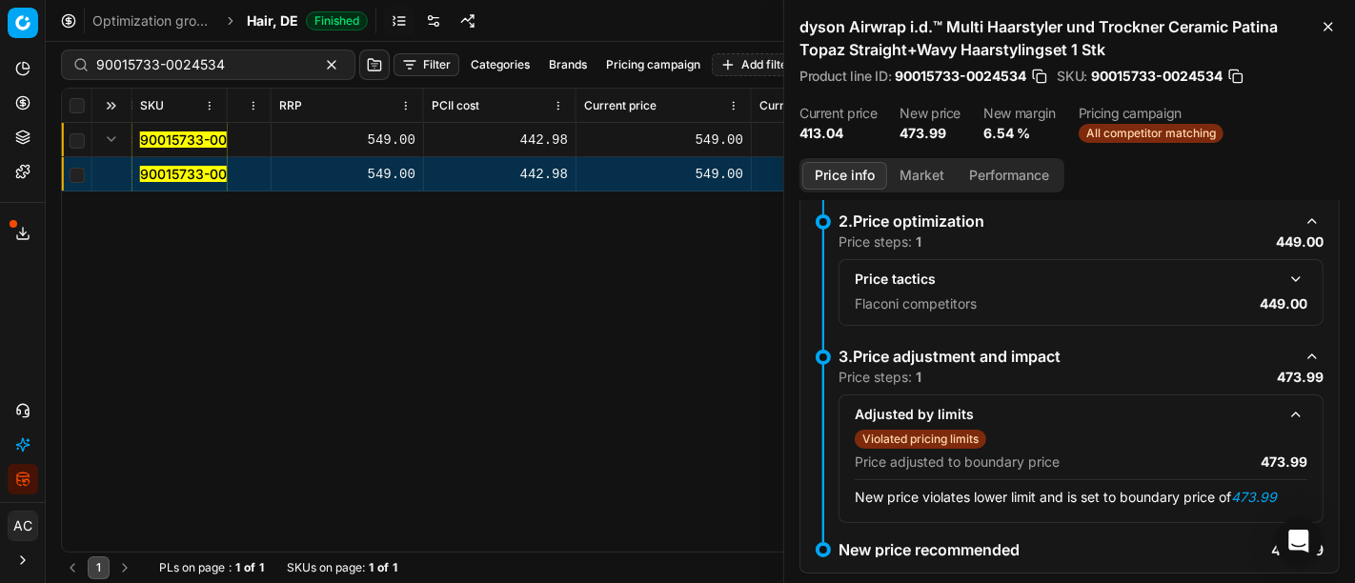
scroll to position [0, 1390]
click at [131, 310] on div "SKU Product line name Product line ID Title Brand Sales Flag Brand Special Disp…" at bounding box center [700, 320] width 1277 height 463
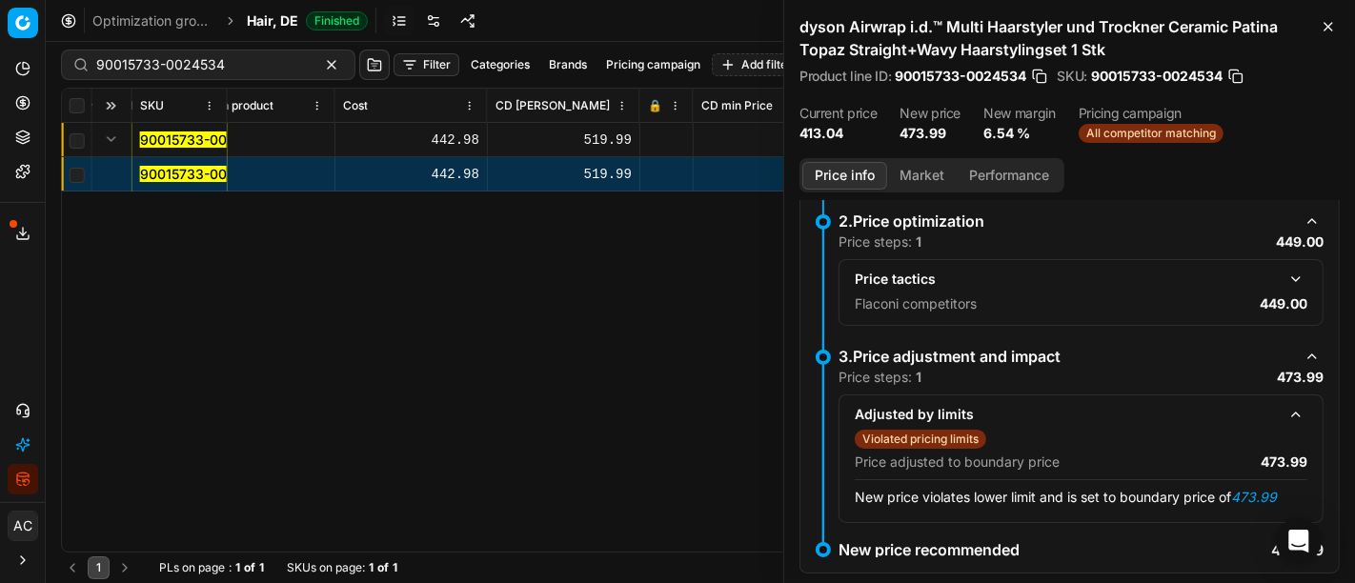
scroll to position [0, 2265]
click at [1322, 22] on icon "button" at bounding box center [1328, 26] width 15 height 15
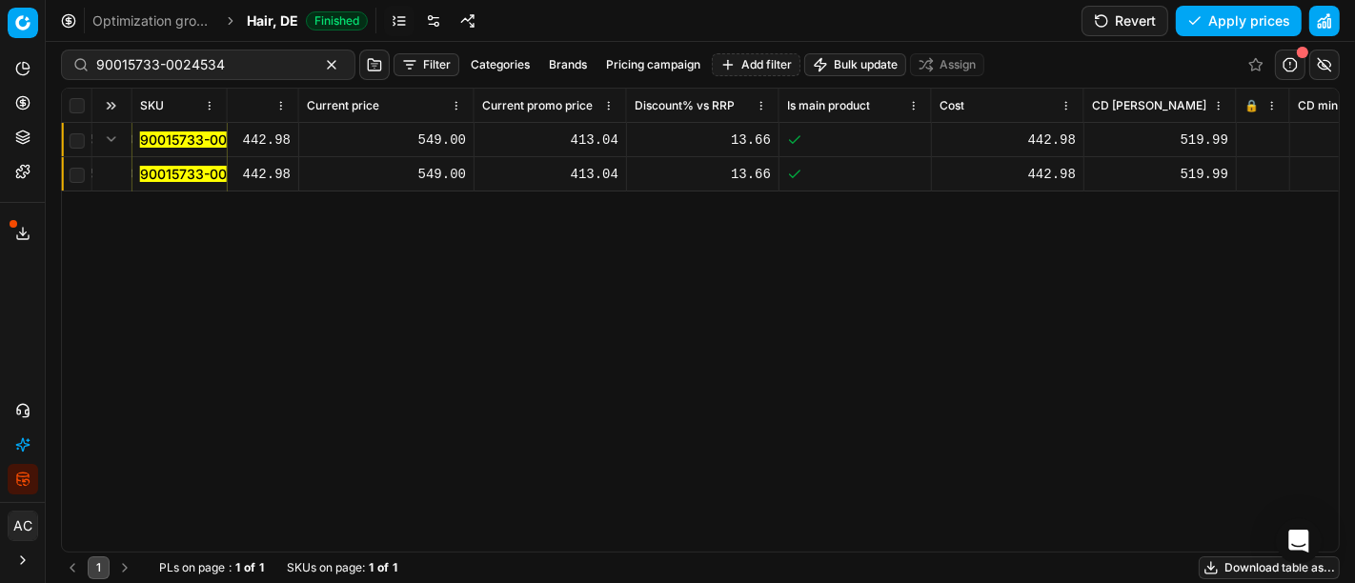
scroll to position [0, 1658]
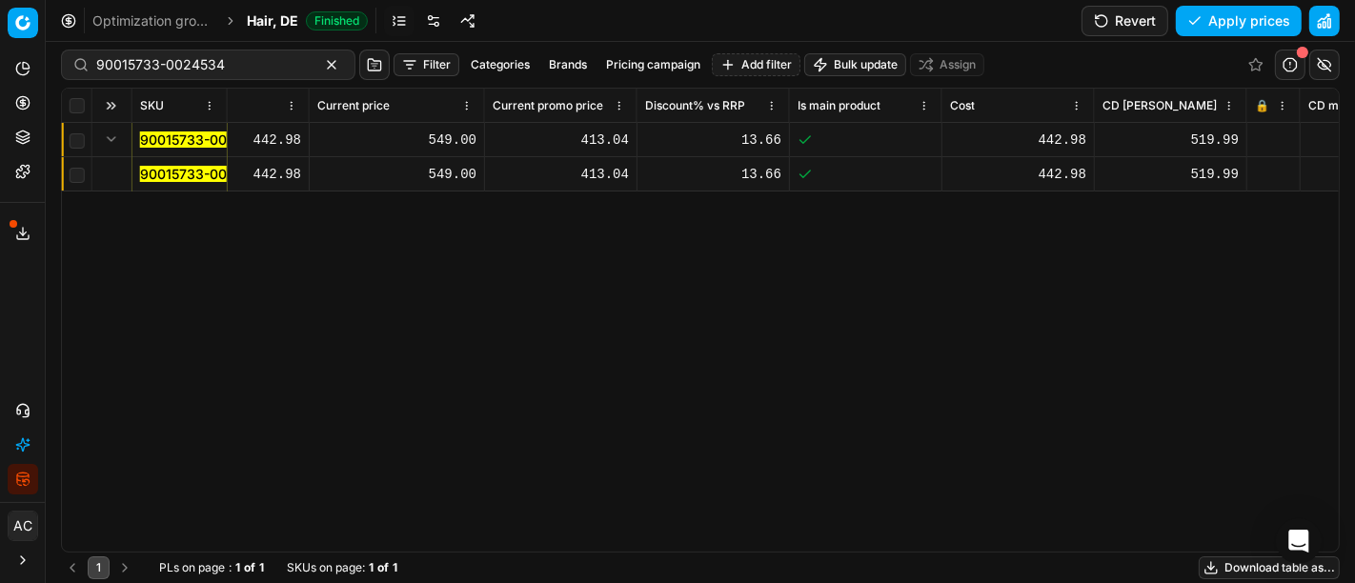
click at [444, 134] on div "549.00" at bounding box center [396, 140] width 159 height 19
type input "449"
click at [442, 175] on div "549.00" at bounding box center [396, 174] width 159 height 19
click at [471, 271] on div "SKU Product line name Product line ID Title Brand Sales Flag Brand Special Disp…" at bounding box center [700, 320] width 1277 height 463
click at [439, 136] on div "549.00" at bounding box center [396, 140] width 159 height 19
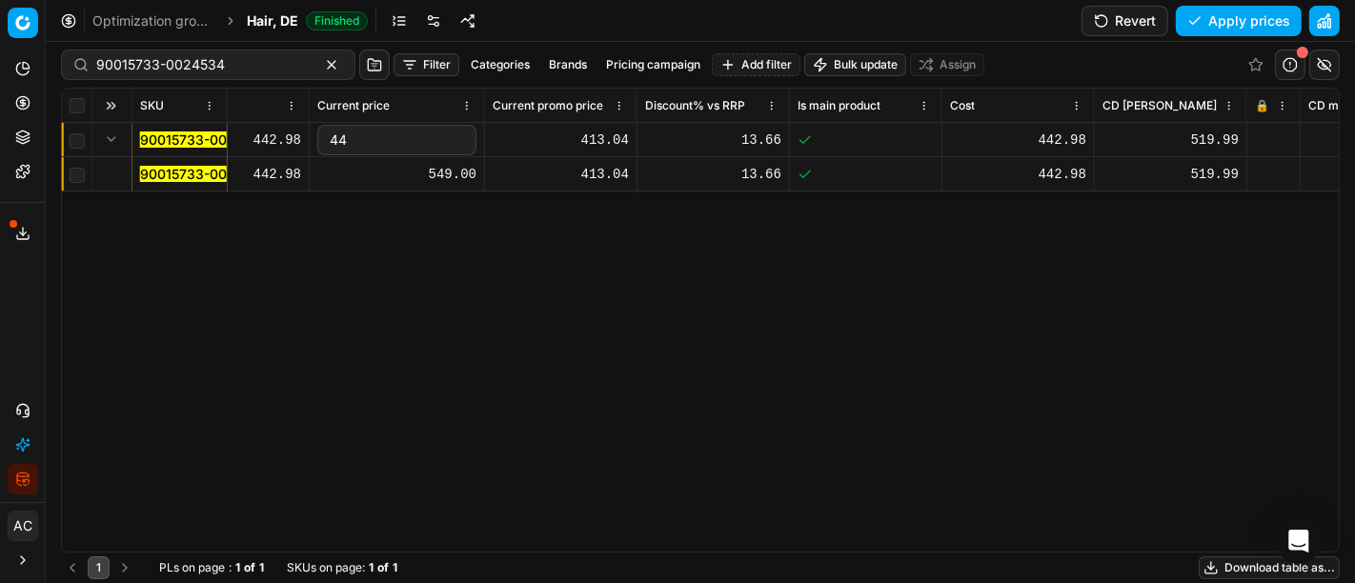
type input "449"
click at [475, 240] on div "SKU Product line name Product line ID Title Brand Sales Flag Brand Special Disp…" at bounding box center [700, 320] width 1277 height 463
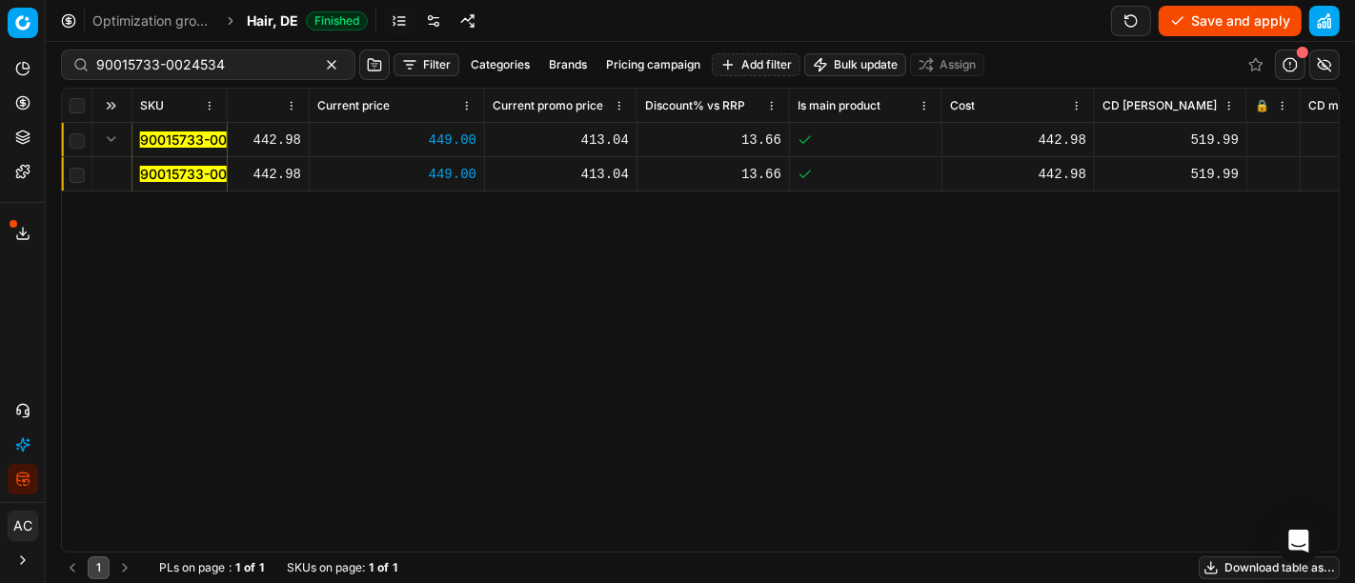
click at [591, 139] on div "413.04" at bounding box center [561, 140] width 136 height 19
click at [593, 143] on div "413.04" at bounding box center [561, 140] width 136 height 19
type input "449"
click at [604, 274] on div "SKU Product line name Product line ID Title Brand Sales Flag Brand Special Disp…" at bounding box center [700, 320] width 1277 height 463
click at [1214, 11] on button "Save and apply" at bounding box center [1230, 21] width 143 height 30
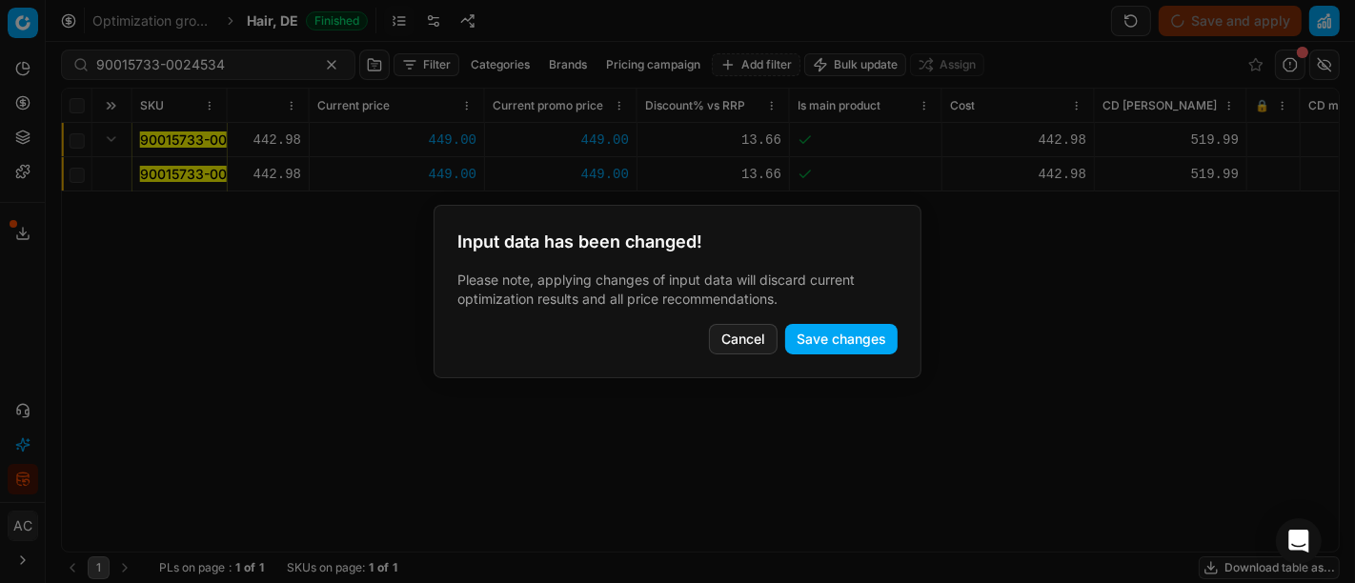
click at [850, 347] on button "Save changes" at bounding box center [841, 339] width 112 height 30
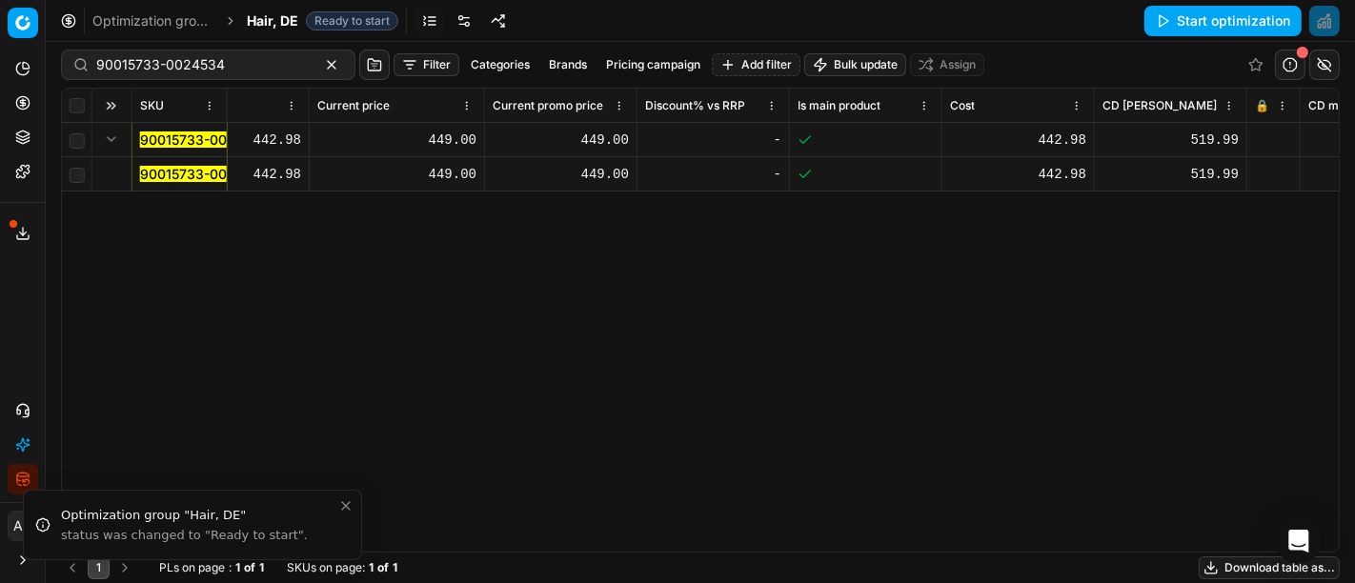
click at [1260, 139] on rect at bounding box center [1261, 142] width 9 height 6
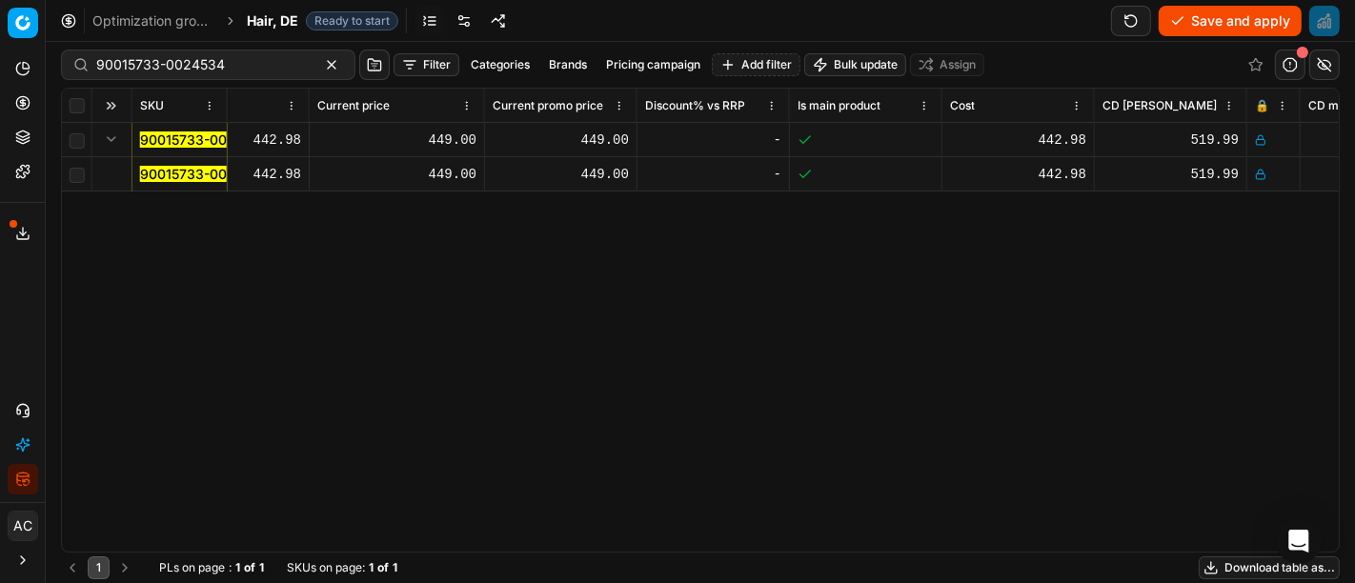
click at [1224, 24] on button "Save and apply" at bounding box center [1230, 21] width 143 height 30
click at [144, 291] on div "SKU Product line name Product line ID Title Brand Sales Flag Brand Special Disp…" at bounding box center [700, 320] width 1277 height 463
click at [282, 23] on span "Hair, DE" at bounding box center [272, 20] width 51 height 19
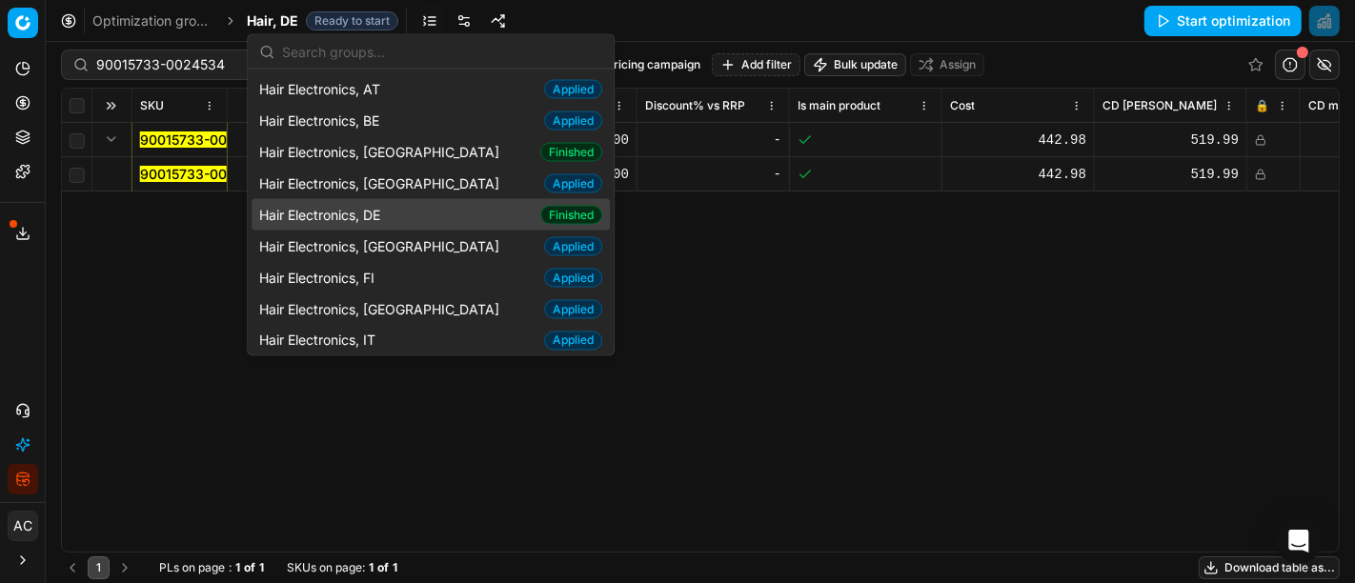
click at [409, 213] on div "Hair Electronics, DE Finished" at bounding box center [431, 214] width 358 height 31
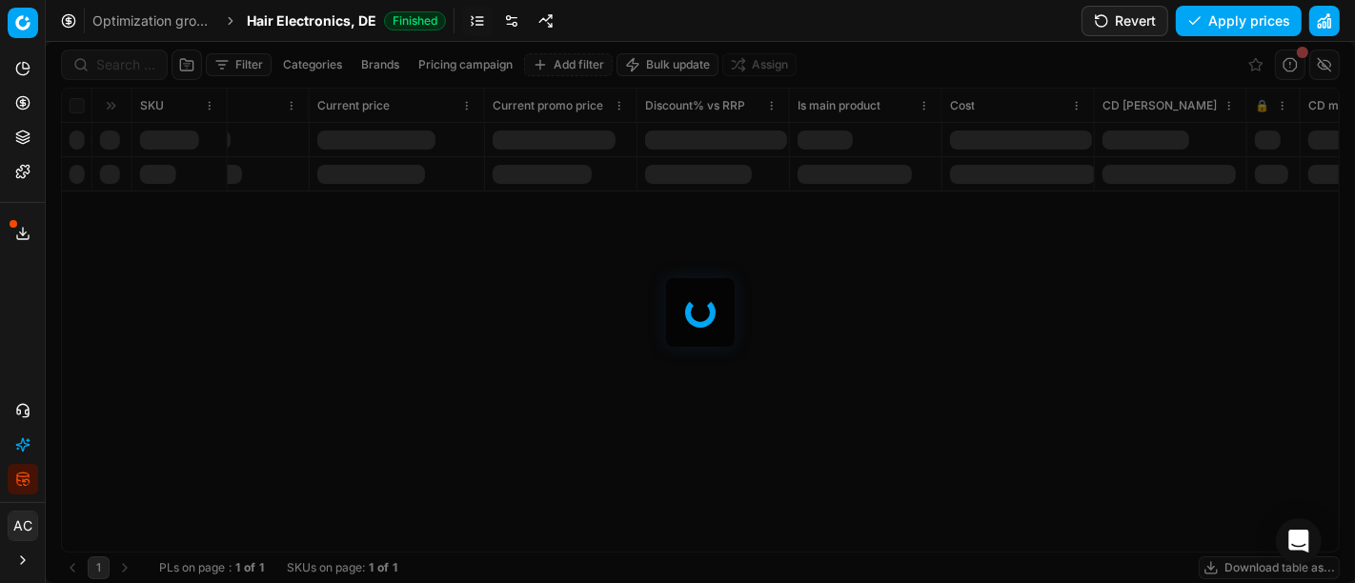
click at [130, 65] on div at bounding box center [700, 312] width 1309 height 541
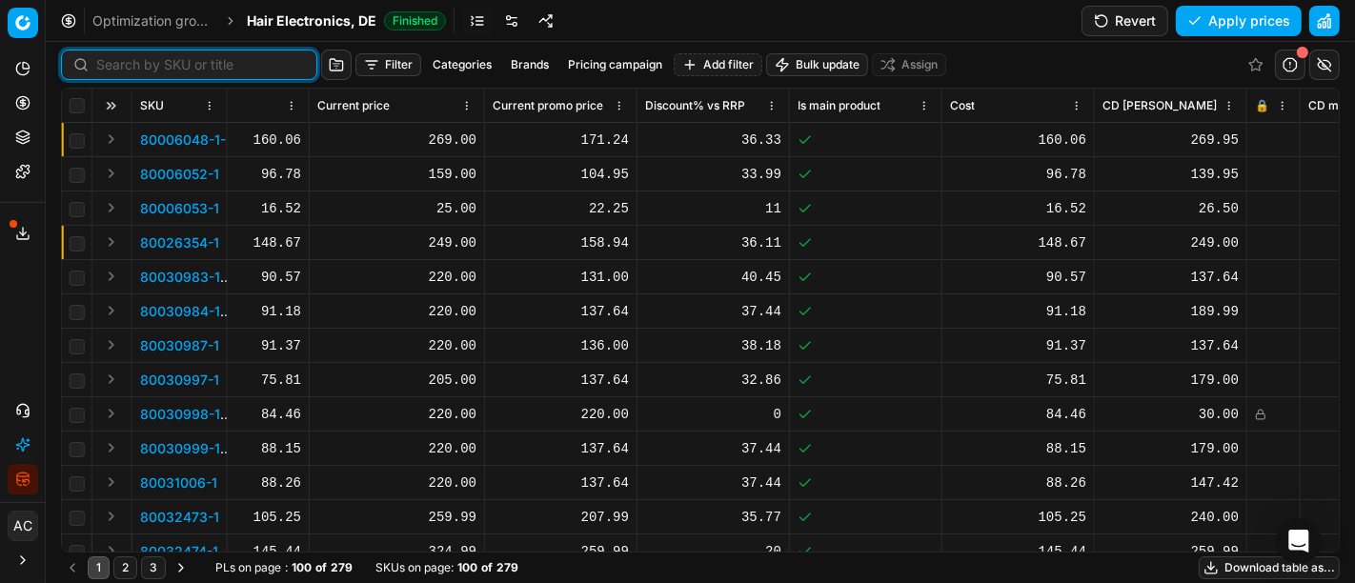
click at [130, 65] on input at bounding box center [200, 64] width 209 height 19
paste input "90018139-0028317"
type input "90018139-0028317"
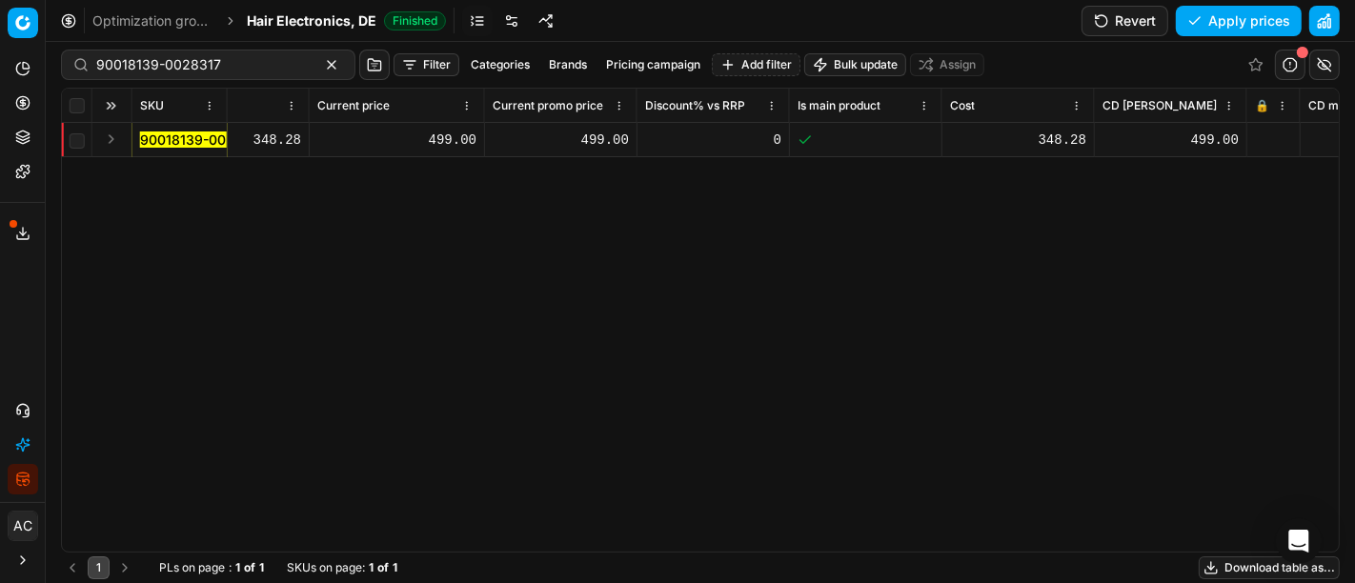
click at [138, 335] on div "SKU Product line name Product line ID Title Brand Sales Flag Brand Special Disp…" at bounding box center [700, 320] width 1277 height 463
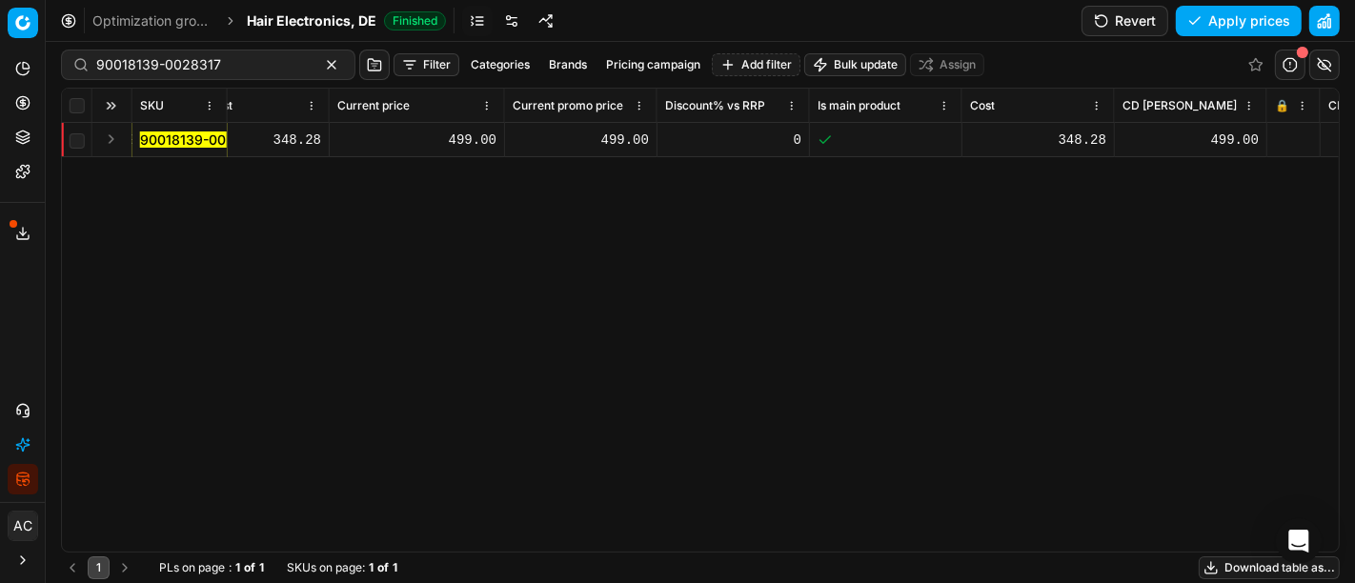
scroll to position [0, 1575]
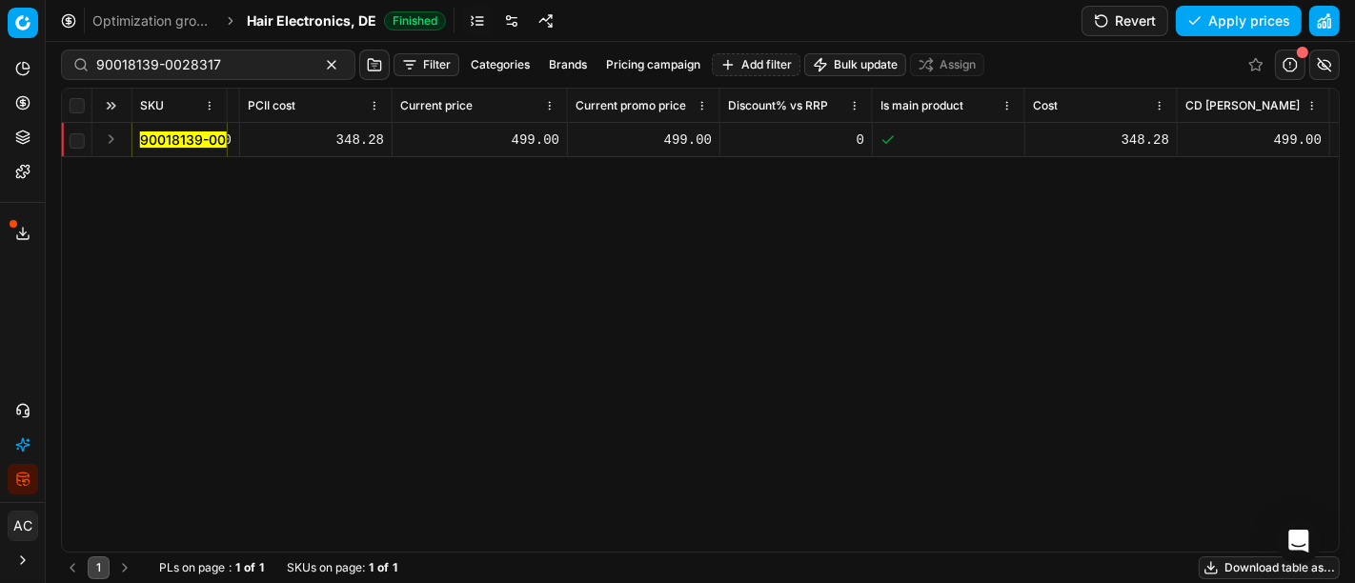
click at [505, 136] on div "499.00" at bounding box center [479, 140] width 159 height 19
type input "419"
click at [692, 241] on div "SKU Product line name Product line ID Title Brand Sales Flag Brand Special Disp…" at bounding box center [700, 320] width 1277 height 463
click at [685, 139] on div "499.00" at bounding box center [644, 140] width 136 height 19
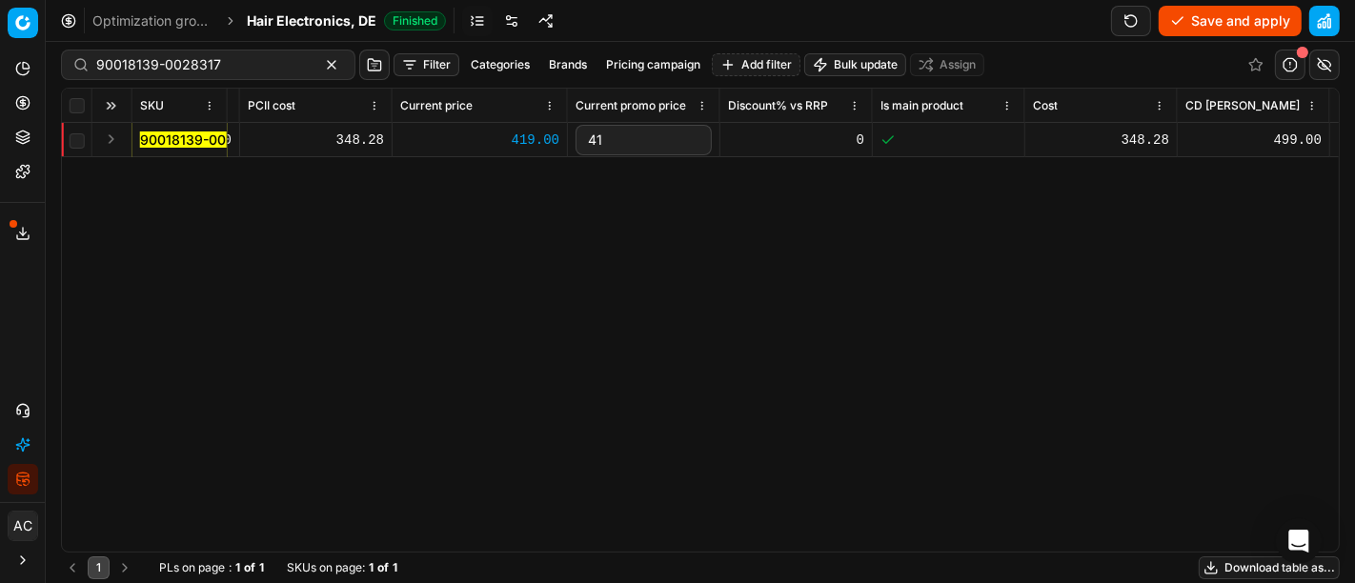
type input "419"
click at [692, 240] on div "SKU Product line name Product line ID Title Brand Sales Flag Brand Special Disp…" at bounding box center [700, 320] width 1277 height 463
click at [1217, 23] on button "Save and apply" at bounding box center [1230, 21] width 143 height 30
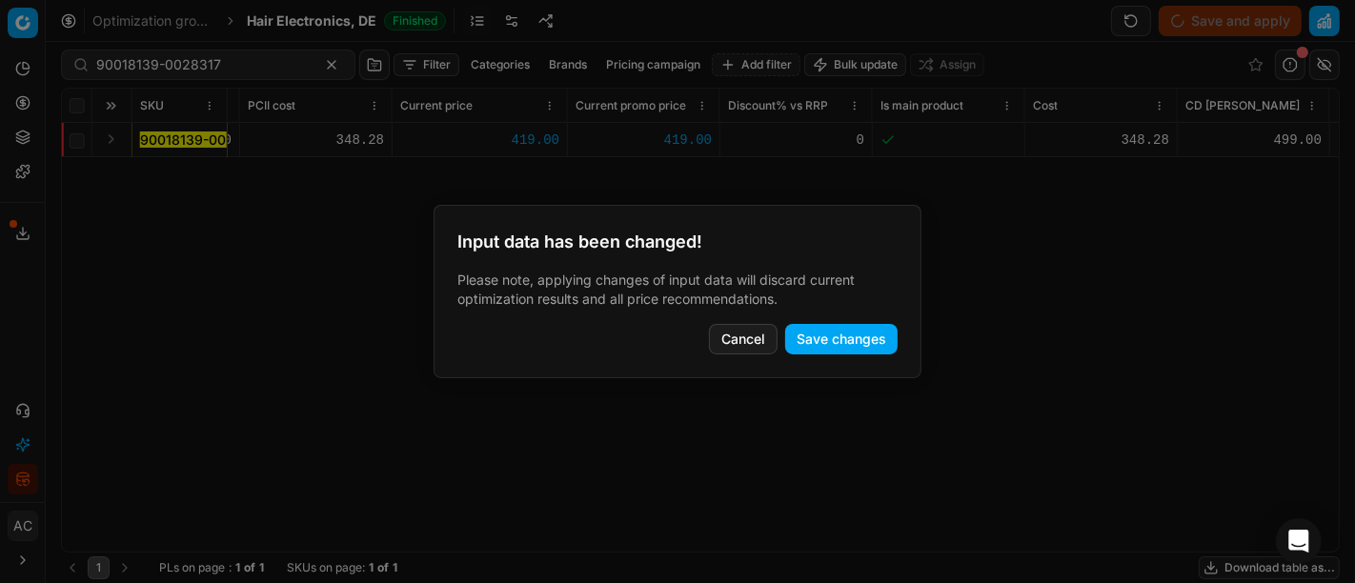
click at [857, 333] on button "Save changes" at bounding box center [841, 339] width 112 height 30
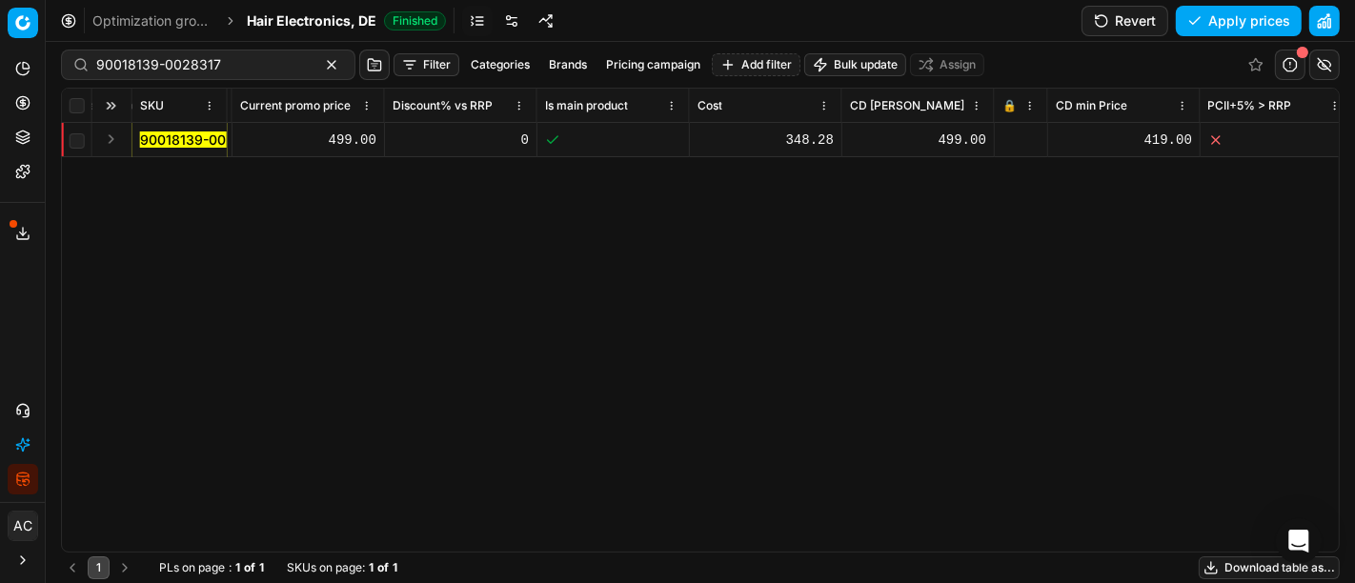
scroll to position [0, 1914]
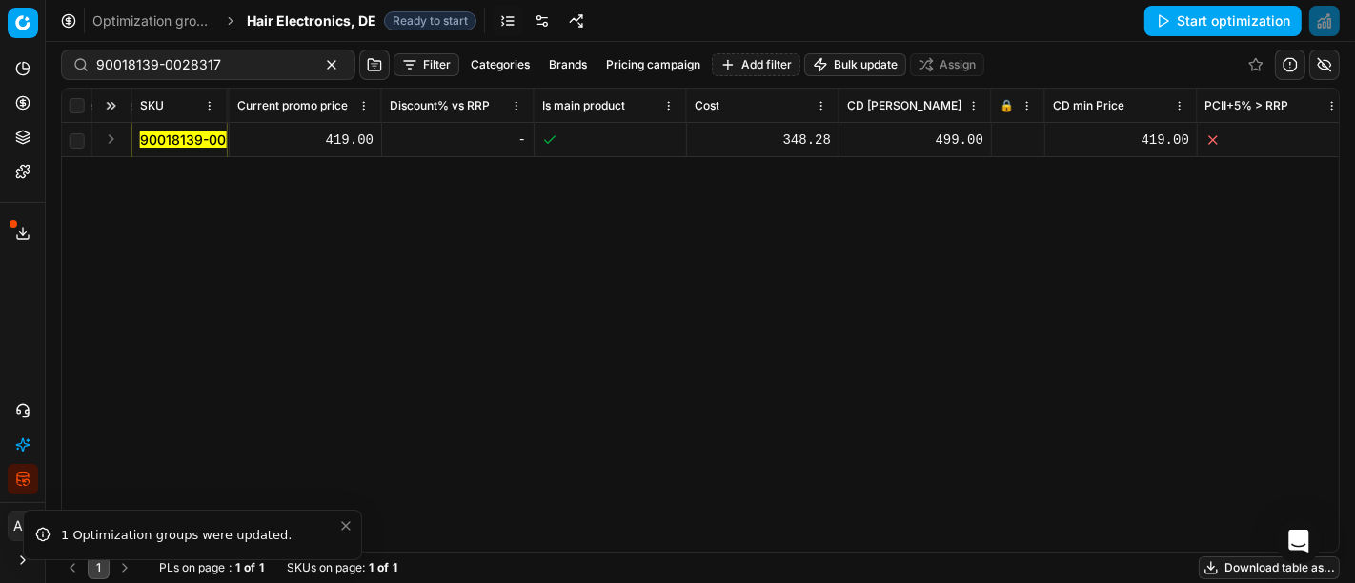
click at [1005, 135] on icon at bounding box center [1006, 137] width 5 height 5
click at [1201, 21] on button "Save and apply" at bounding box center [1230, 21] width 143 height 30
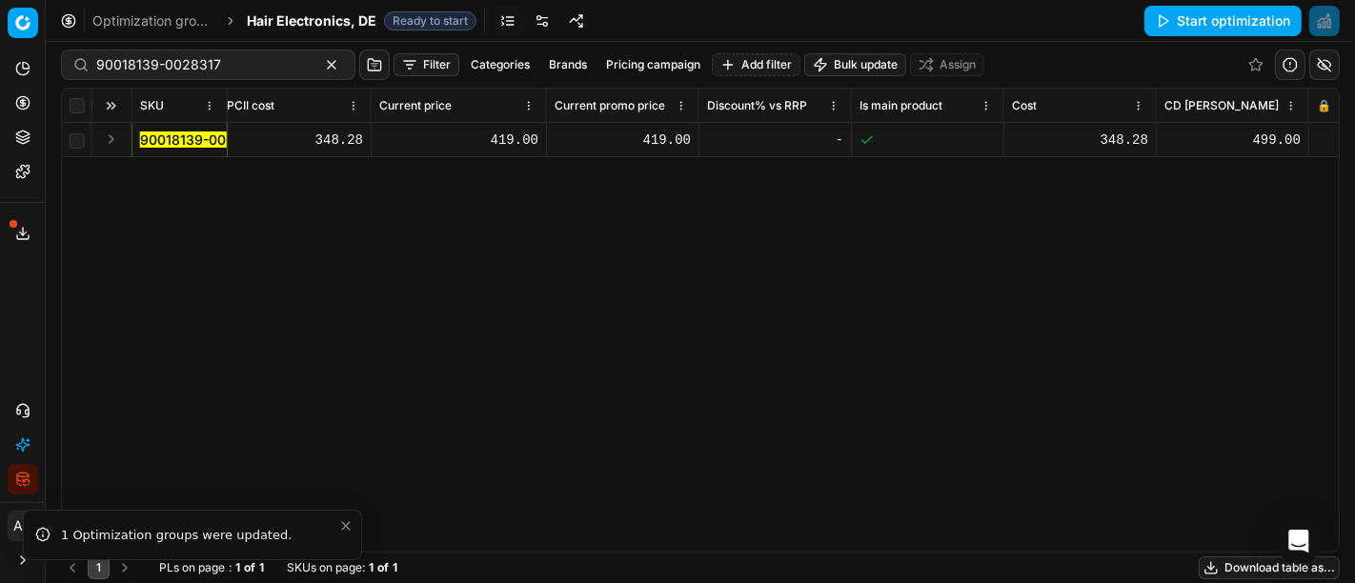
scroll to position [0, 1595]
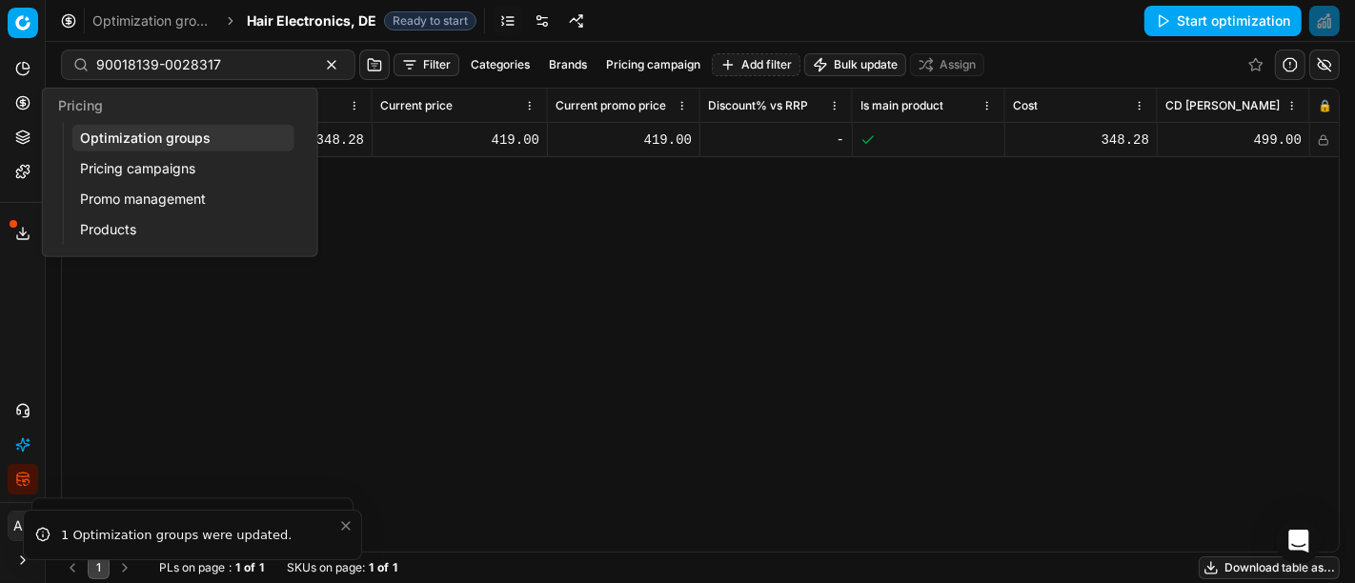
click at [17, 115] on button "Pricing" at bounding box center [23, 103] width 30 height 30
click at [125, 142] on link "Optimization groups" at bounding box center [183, 138] width 222 height 27
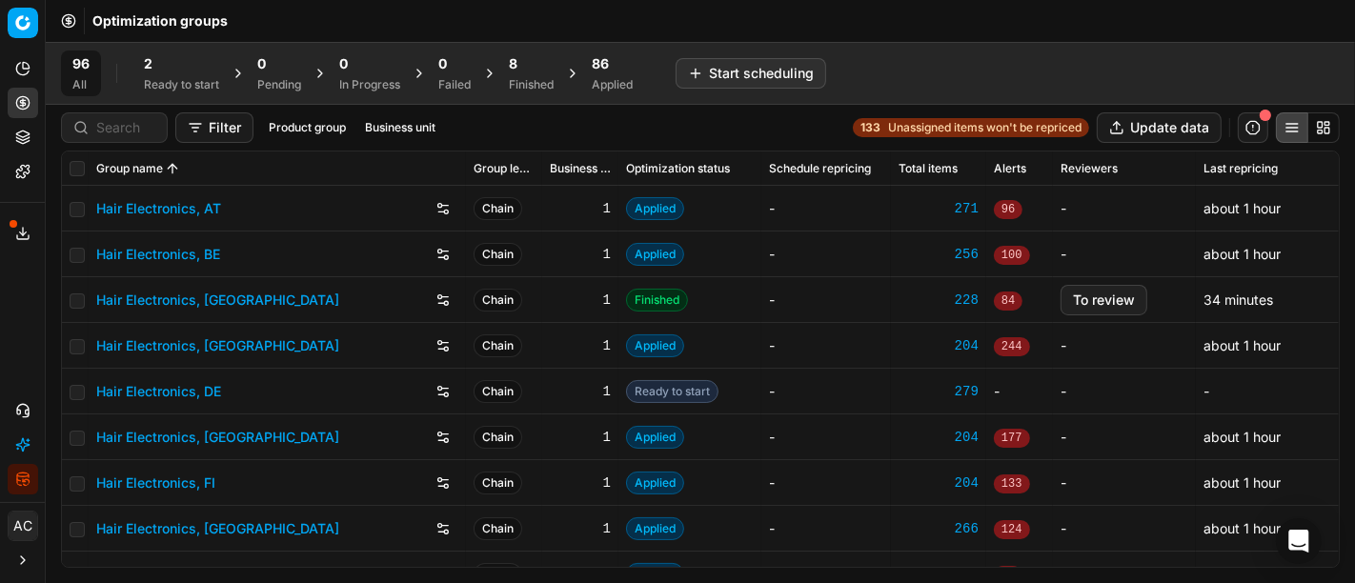
click at [924, 124] on span "Unassigned items won't be repriced" at bounding box center [984, 127] width 193 height 15
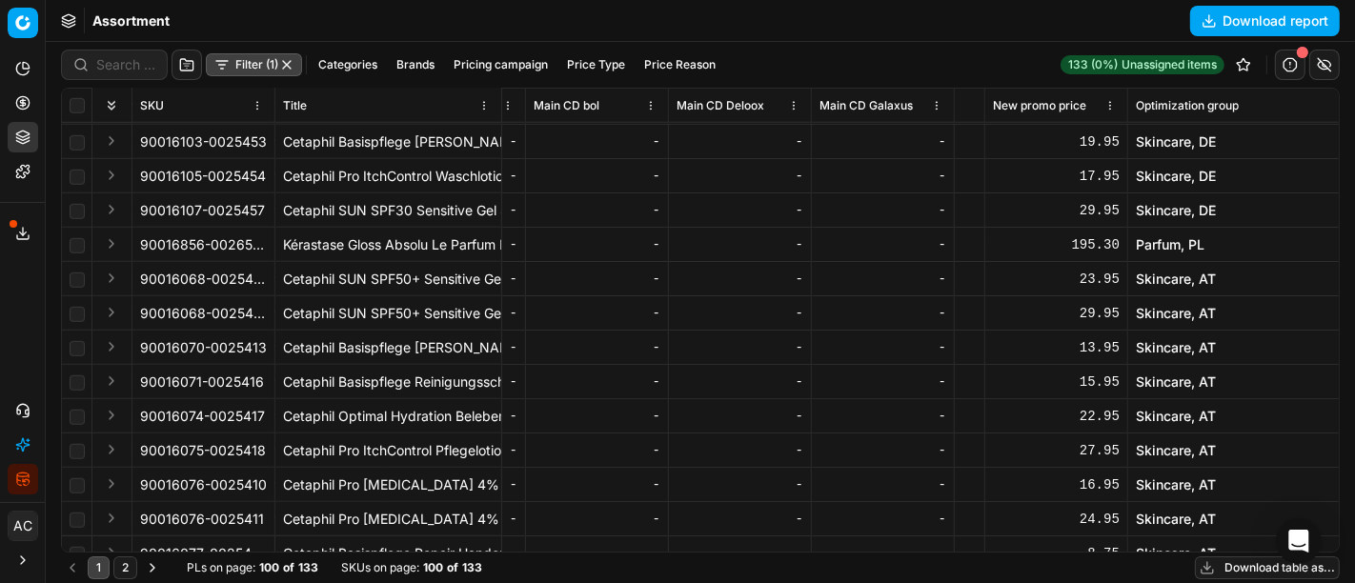
scroll to position [1258, 12467]
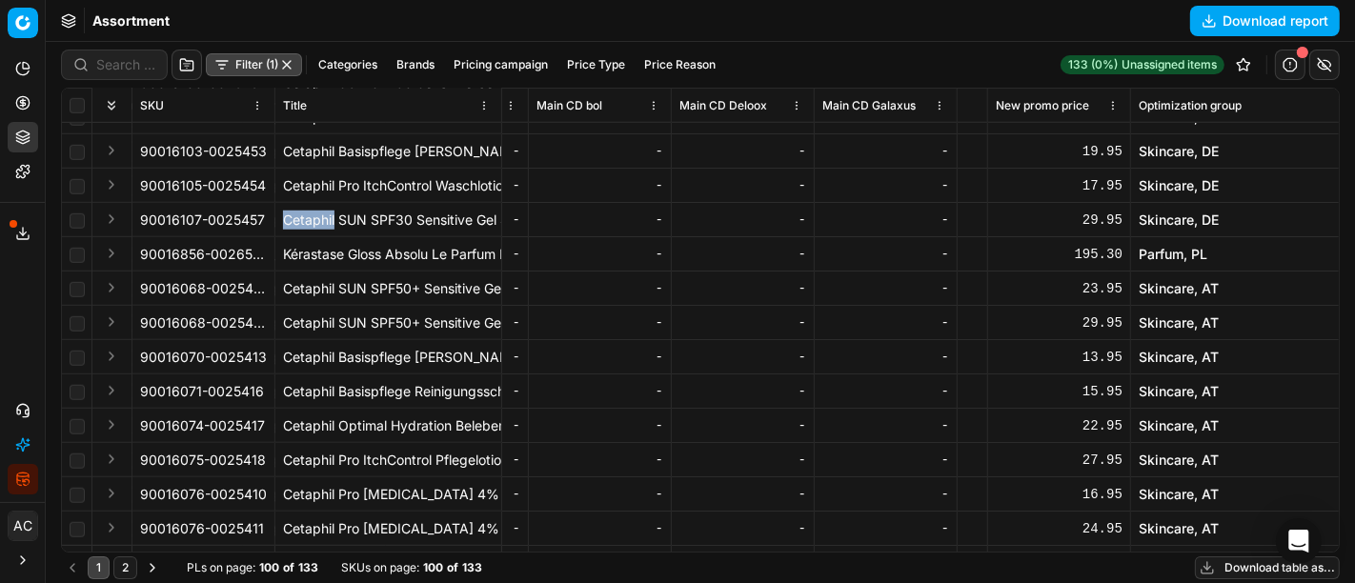
drag, startPoint x: 335, startPoint y: 222, endPoint x: 282, endPoint y: 224, distance: 52.4
click at [283, 224] on div "Cetaphil SUN SPF30 Sensitive Gel Sonnengel 200 ml" at bounding box center [388, 220] width 211 height 19
copy div "Cetaphil"
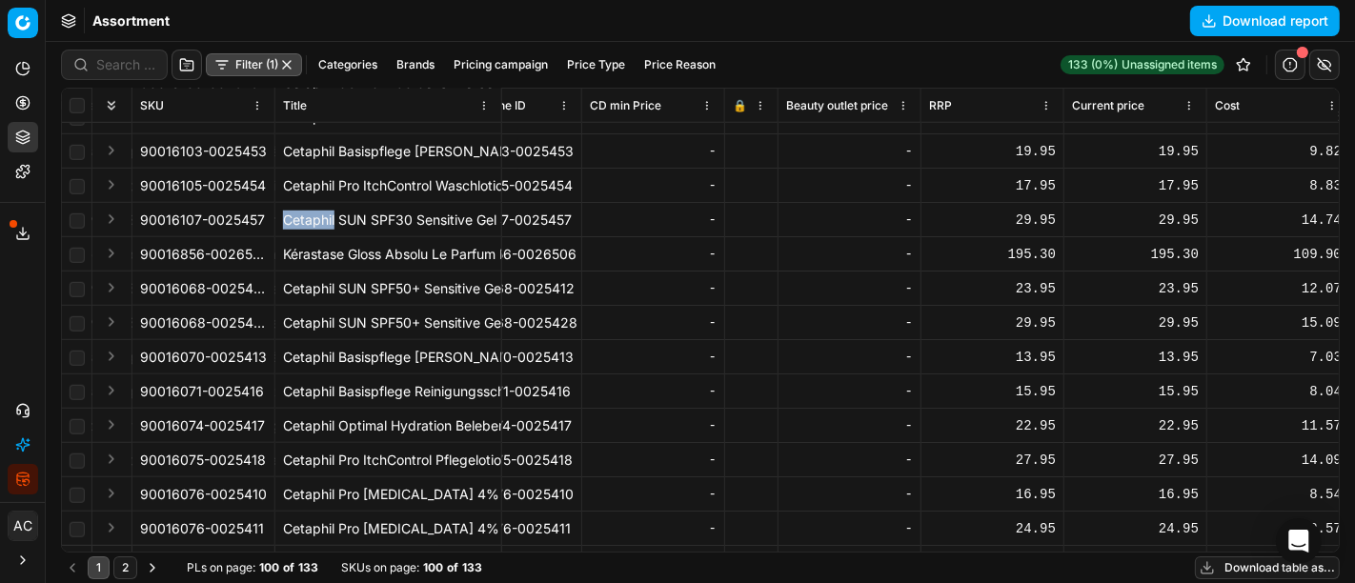
scroll to position [1258, 0]
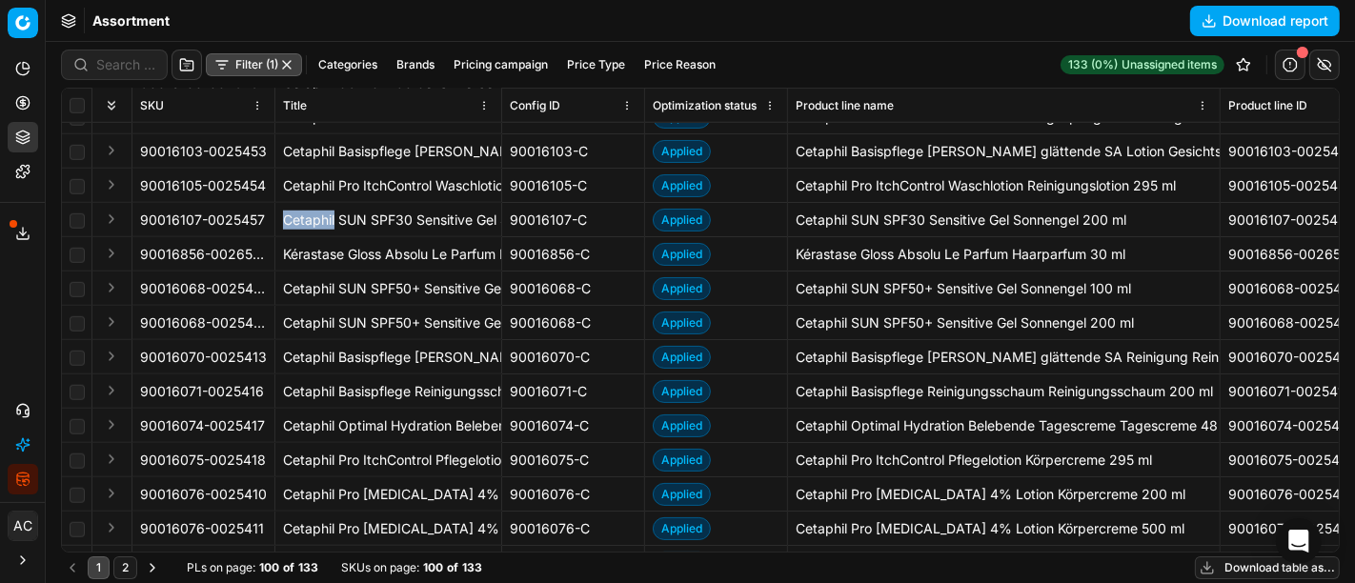
click at [411, 64] on button "Brands" at bounding box center [415, 64] width 53 height 23
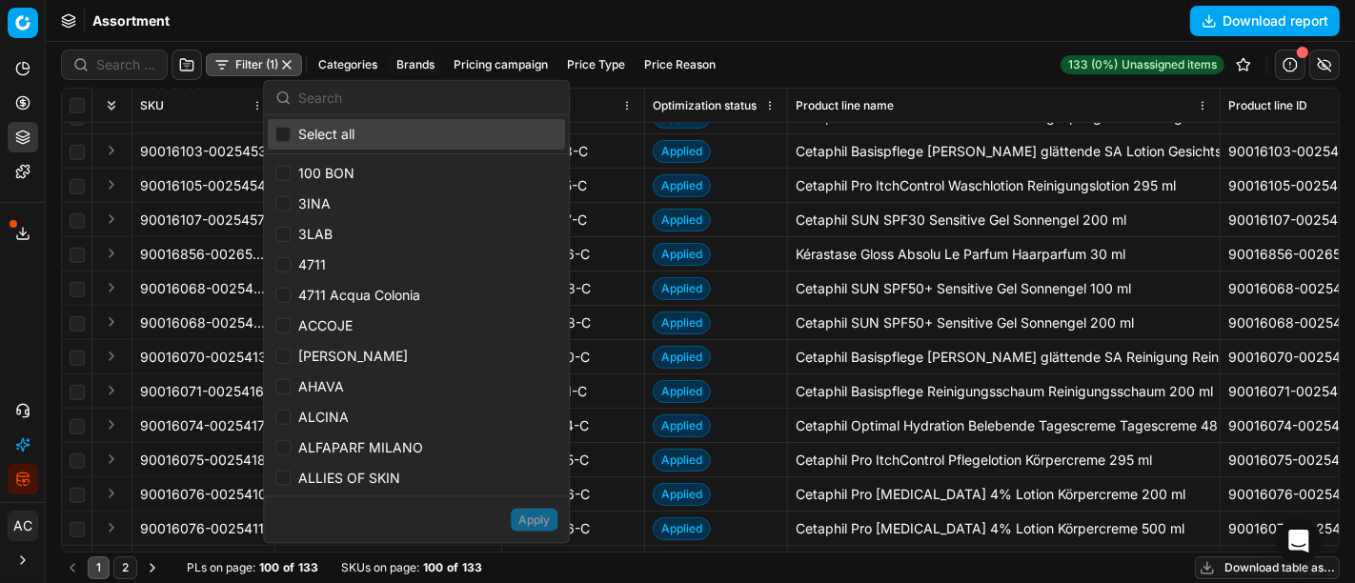
click at [771, 36] on div "Assortment Download report" at bounding box center [700, 21] width 1309 height 42
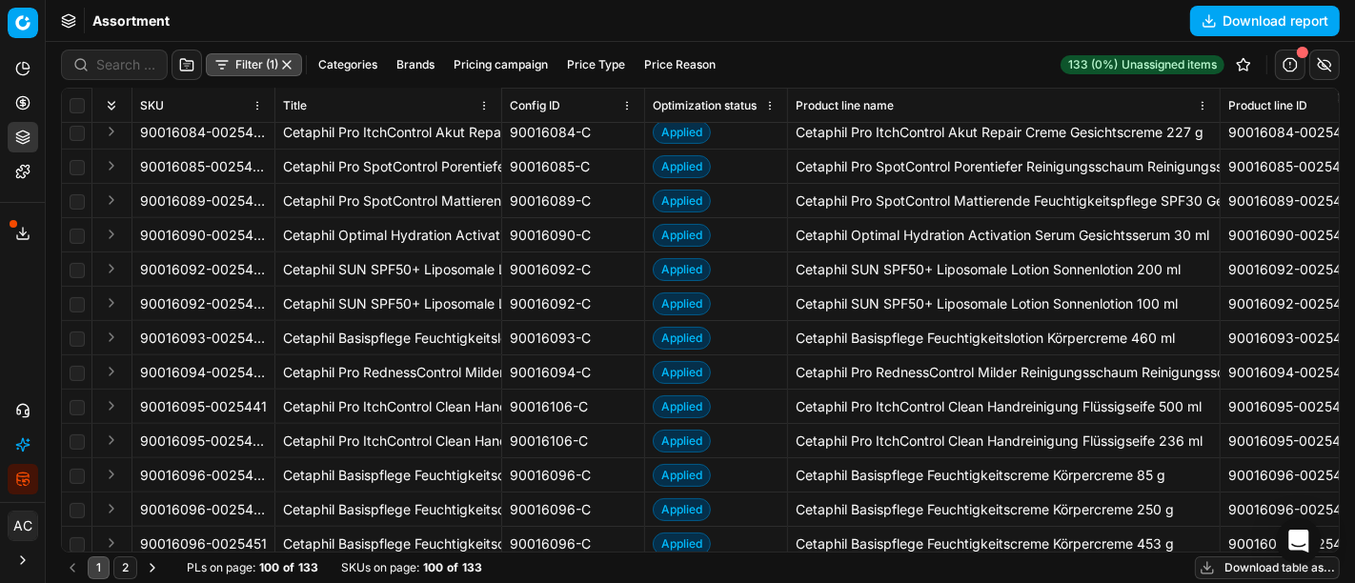
scroll to position [0, 0]
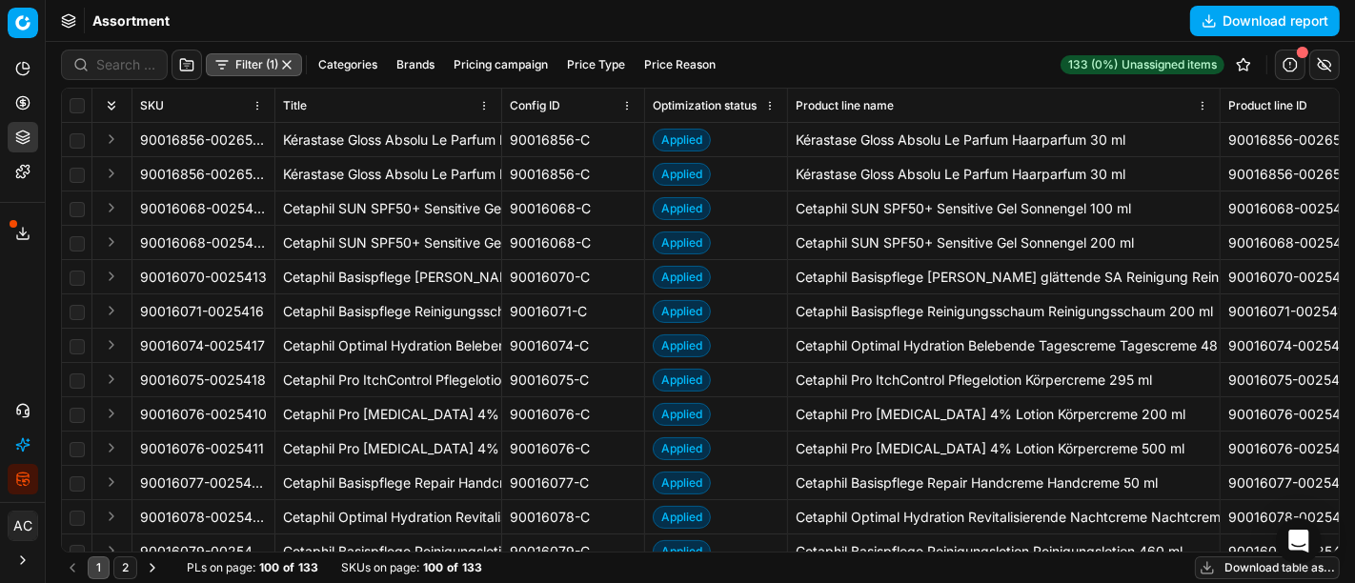
click at [421, 62] on button "Brands" at bounding box center [415, 64] width 53 height 23
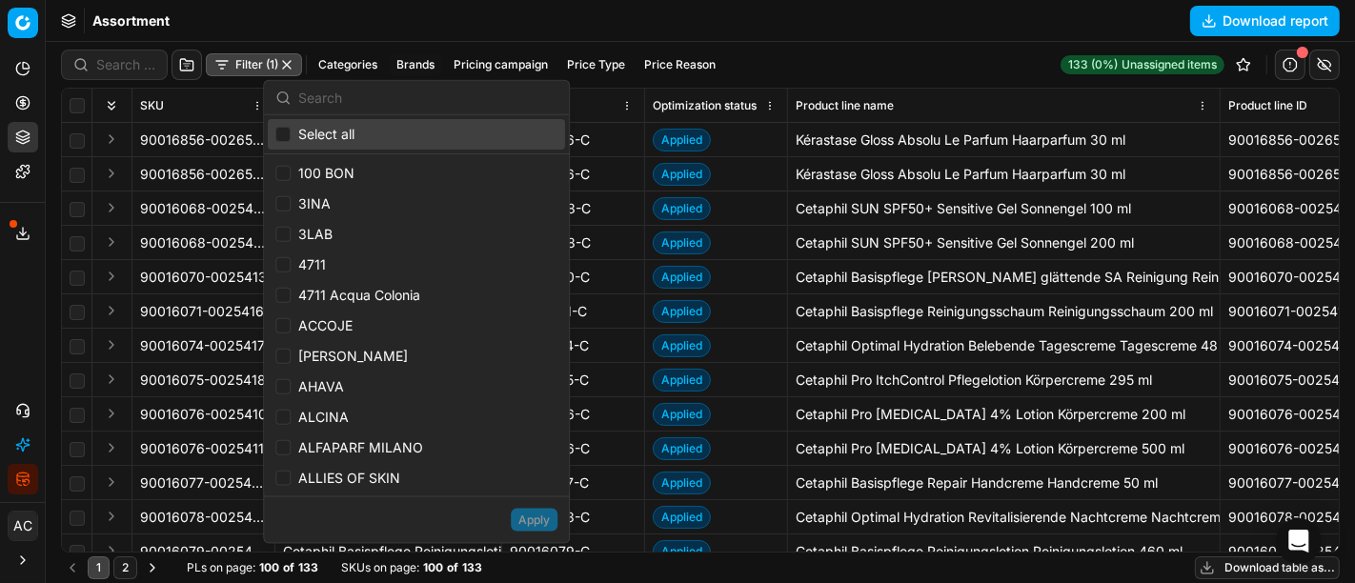
click at [292, 131] on div "Select all" at bounding box center [416, 134] width 297 height 30
checkbox input "true"
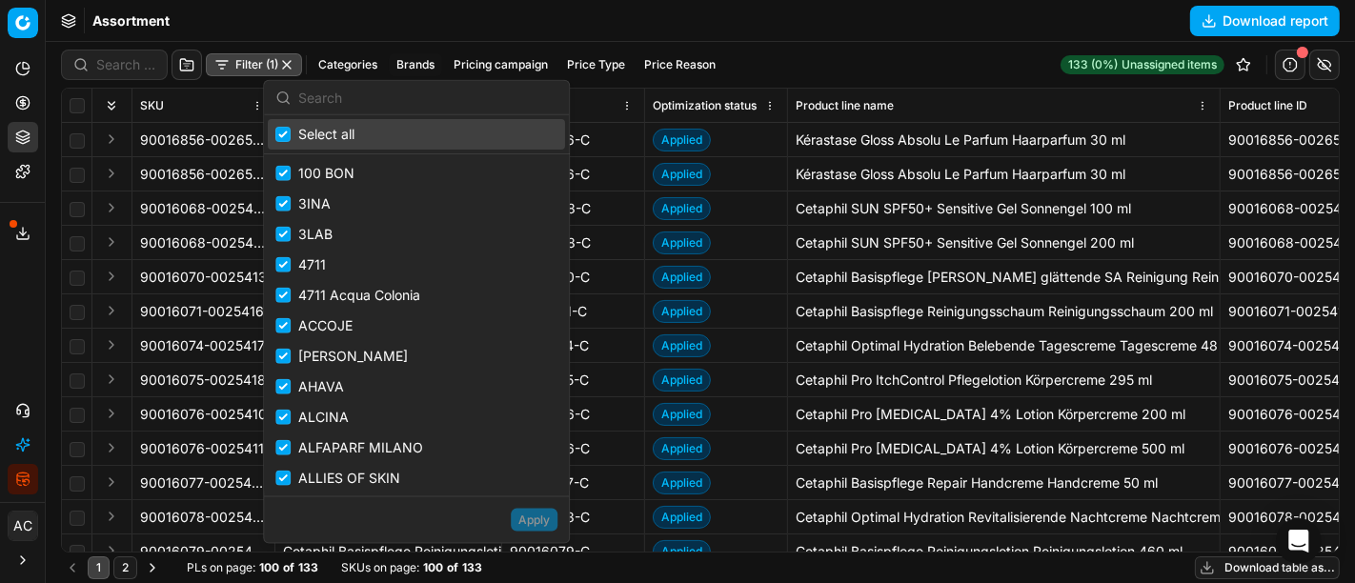
checkbox input "true"
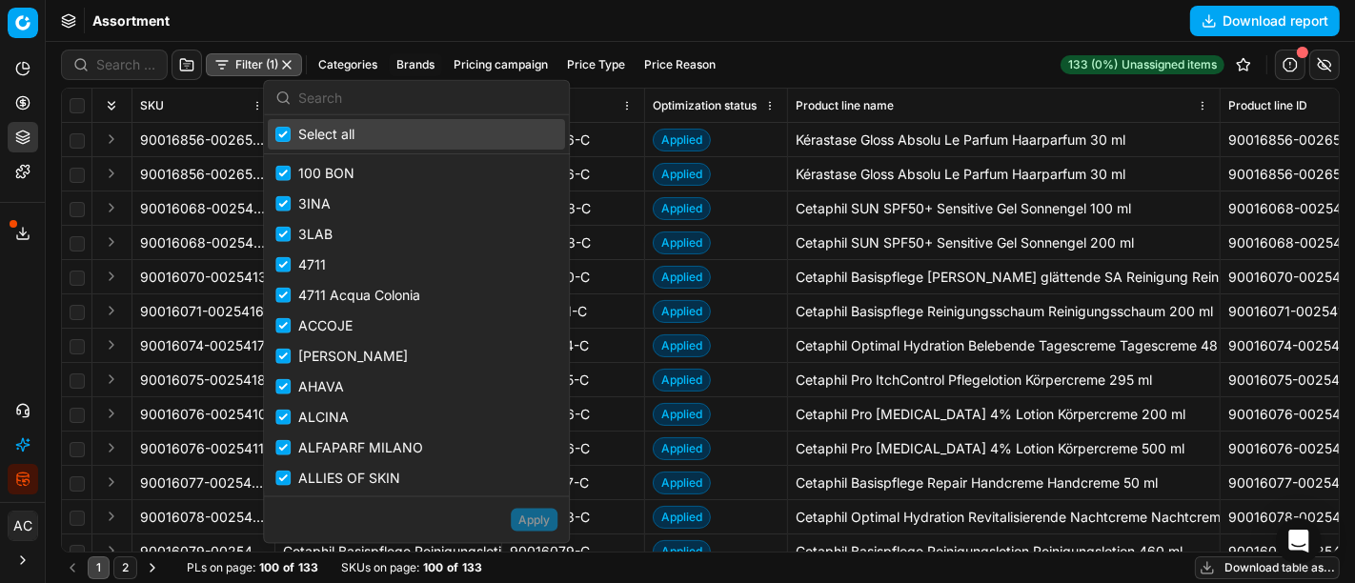
checkbox input "true"
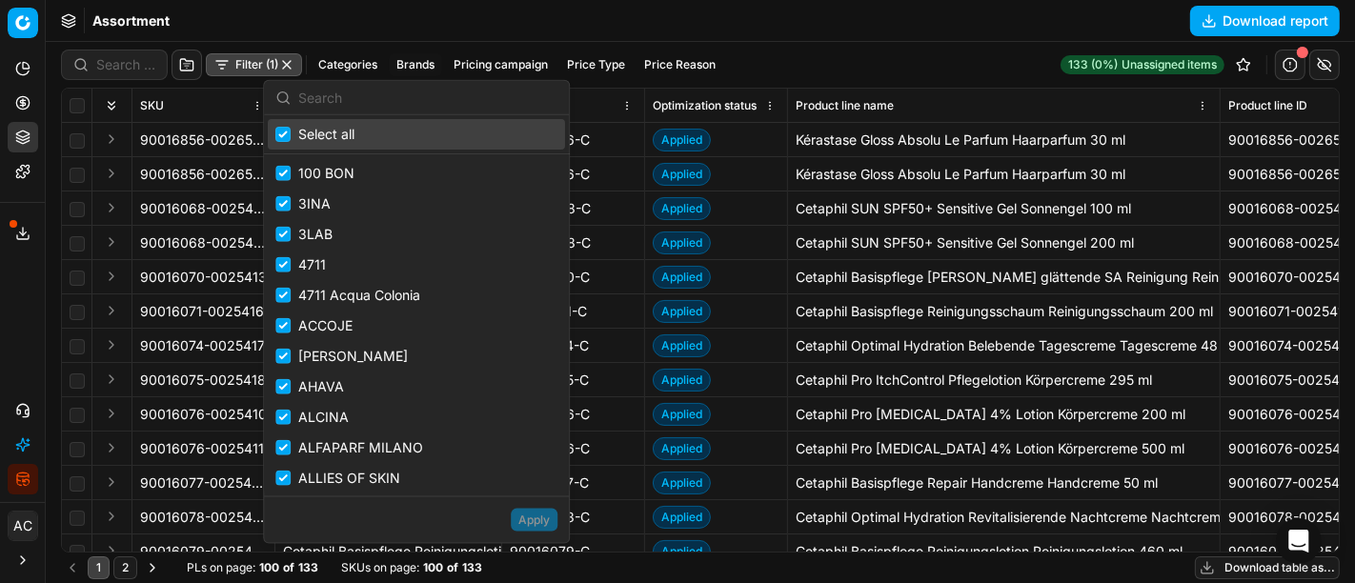
checkbox input "true"
click at [382, 97] on input "text" at bounding box center [427, 97] width 259 height 38
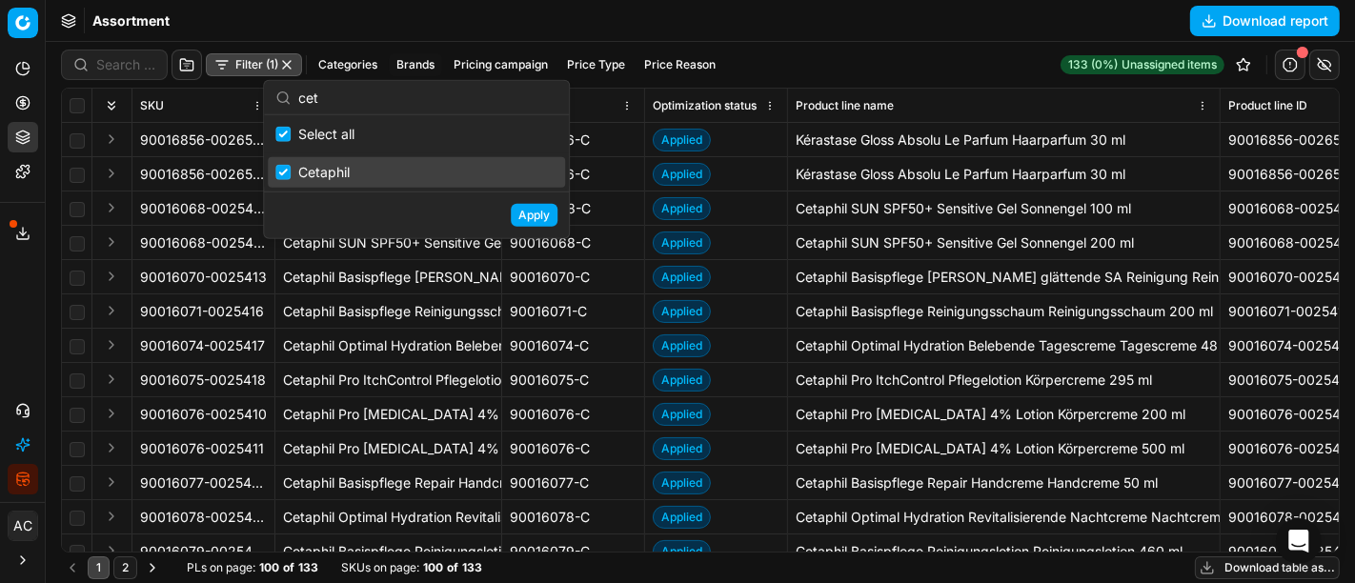
type input "cet"
click at [286, 170] on input "Suggestions" at bounding box center [282, 172] width 15 height 15
checkbox input "false"
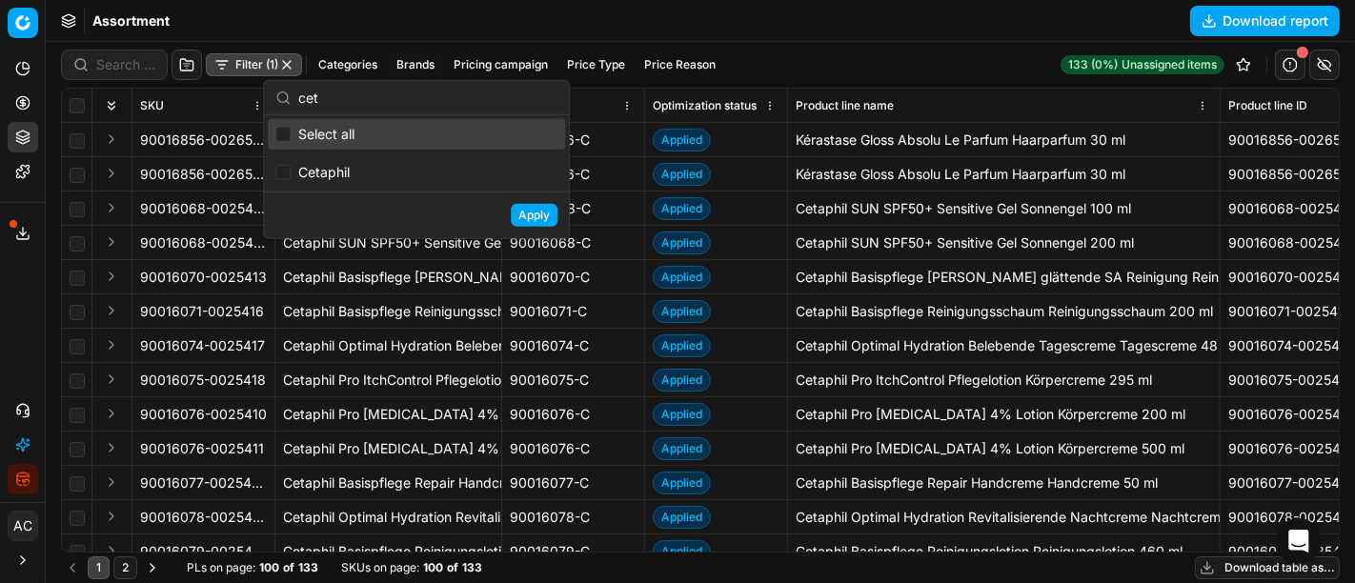
click at [349, 94] on input "cet" at bounding box center [427, 97] width 259 height 38
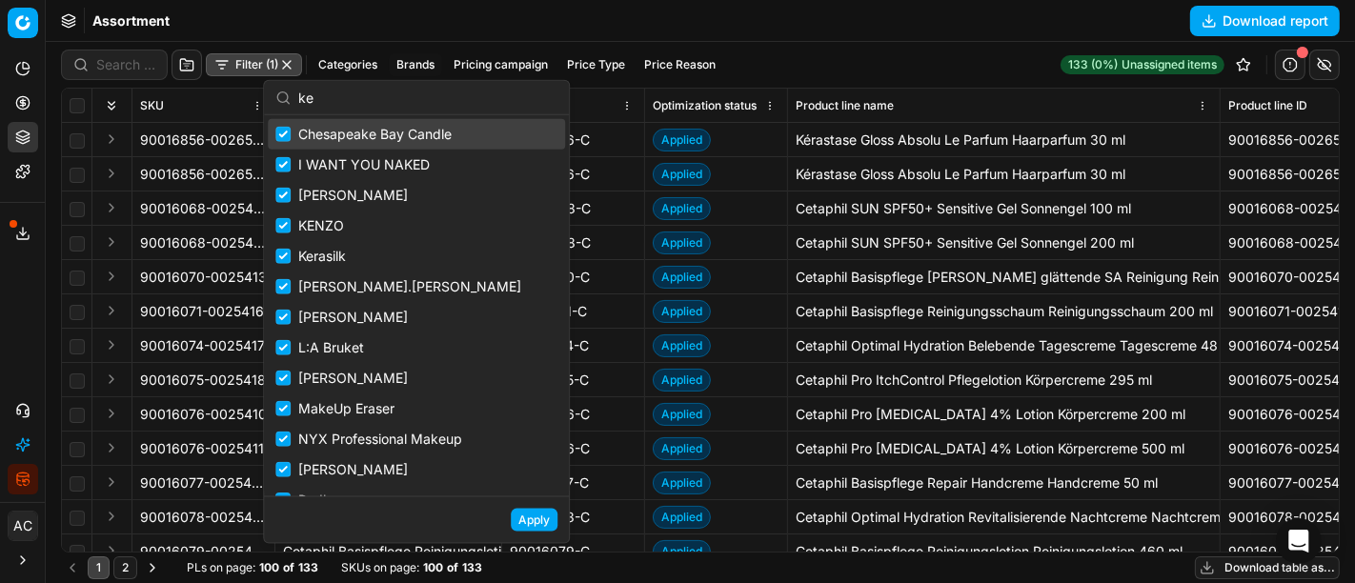
type input "k"
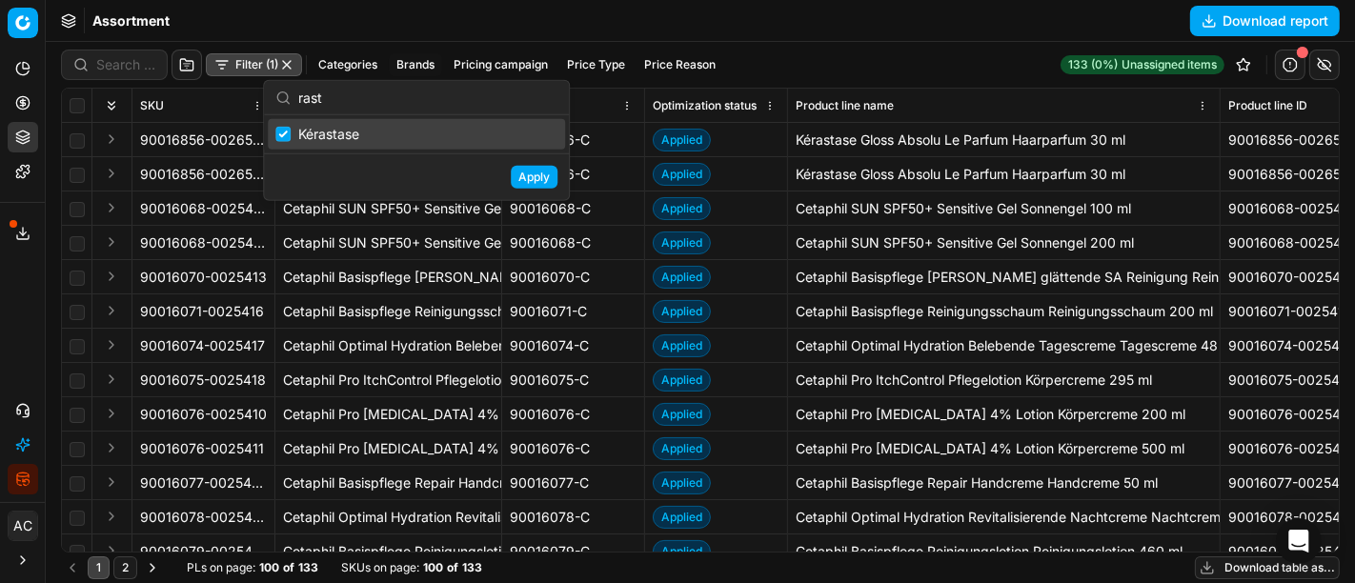
type input "rast"
click at [281, 133] on input "Suggestions" at bounding box center [282, 134] width 15 height 15
checkbox input "false"
click at [343, 108] on input "rast" at bounding box center [427, 97] width 259 height 38
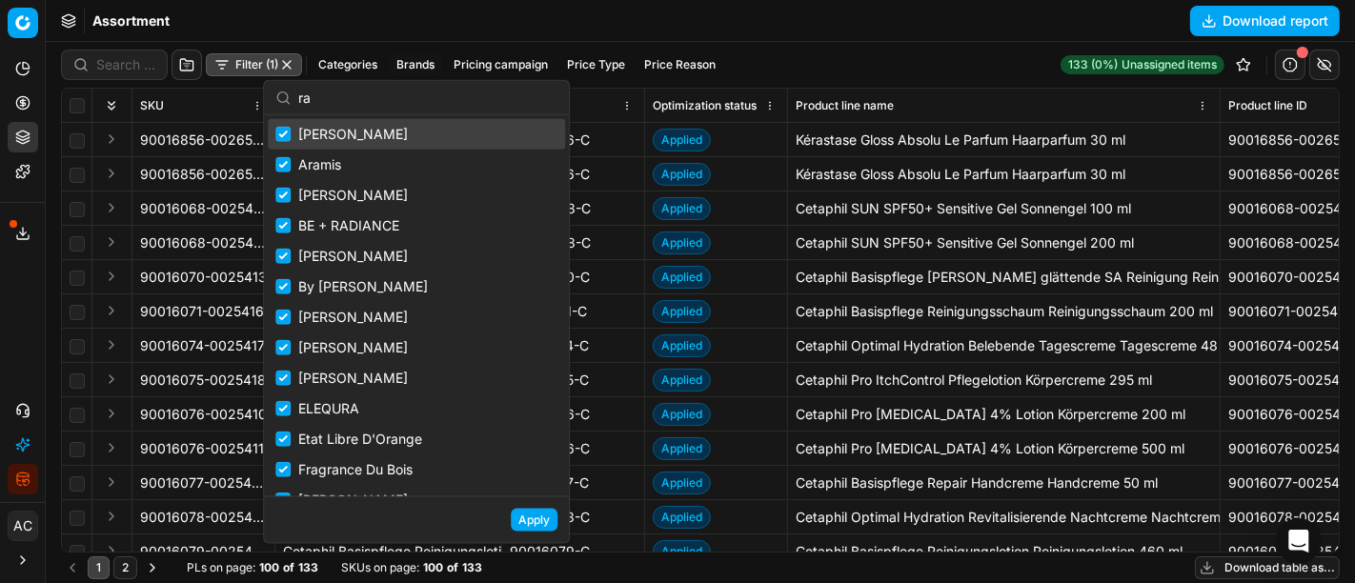
type input "r"
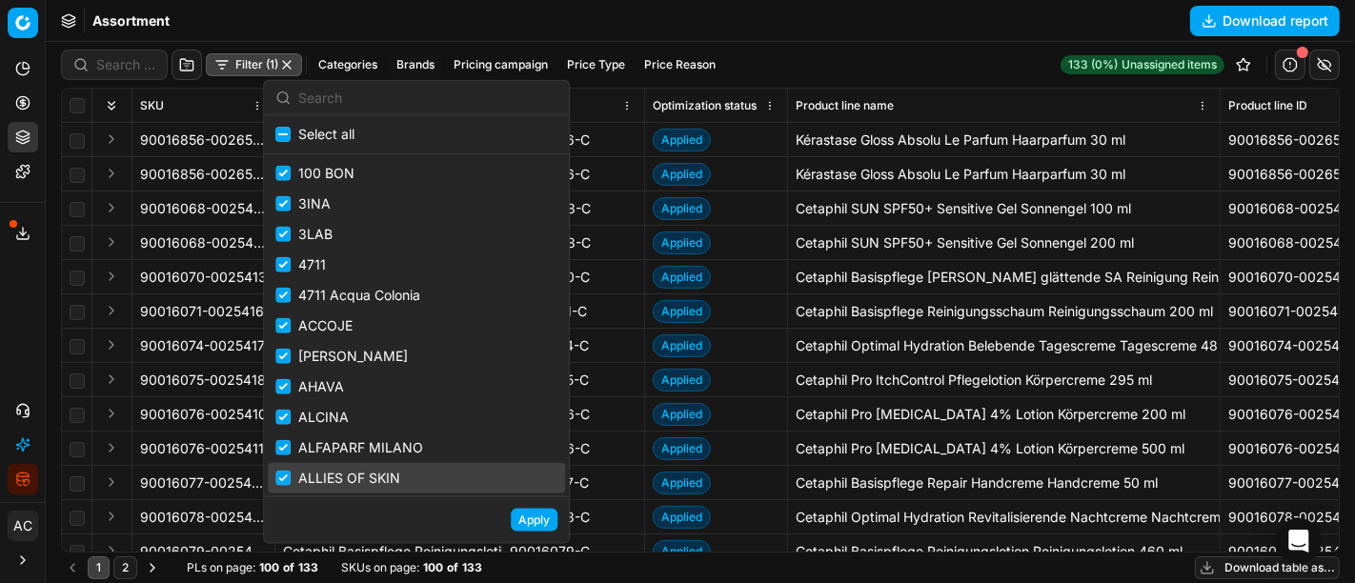
click at [538, 521] on button "Apply" at bounding box center [534, 520] width 47 height 23
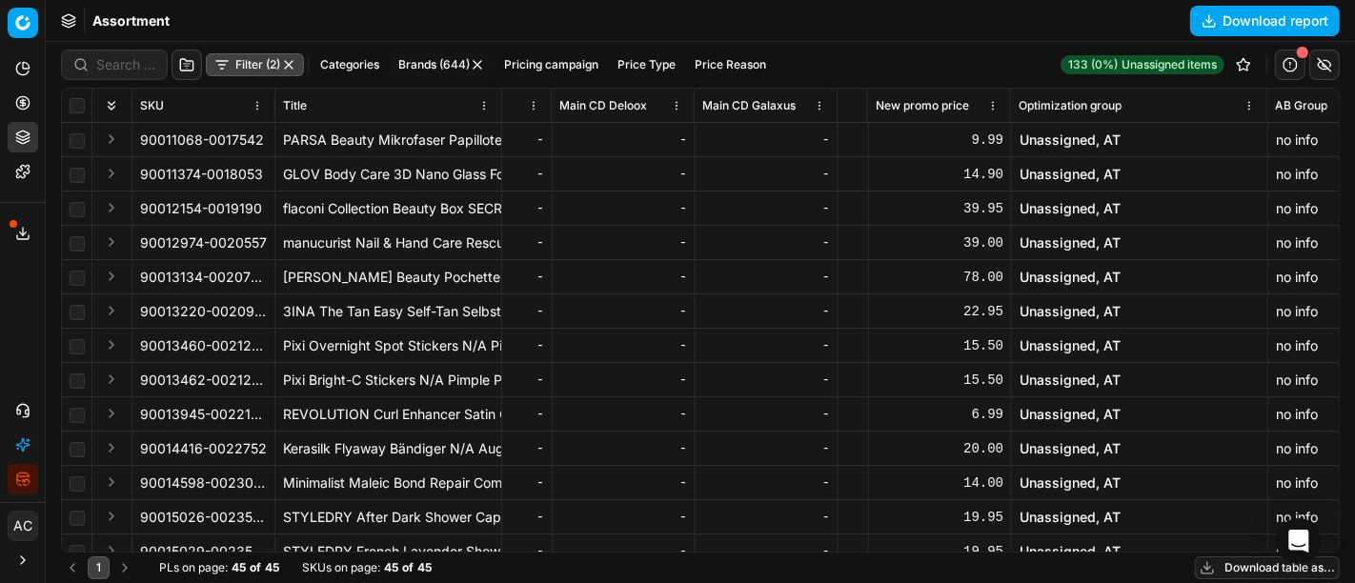
scroll to position [0, 12673]
